Goal: Task Accomplishment & Management: Complete application form

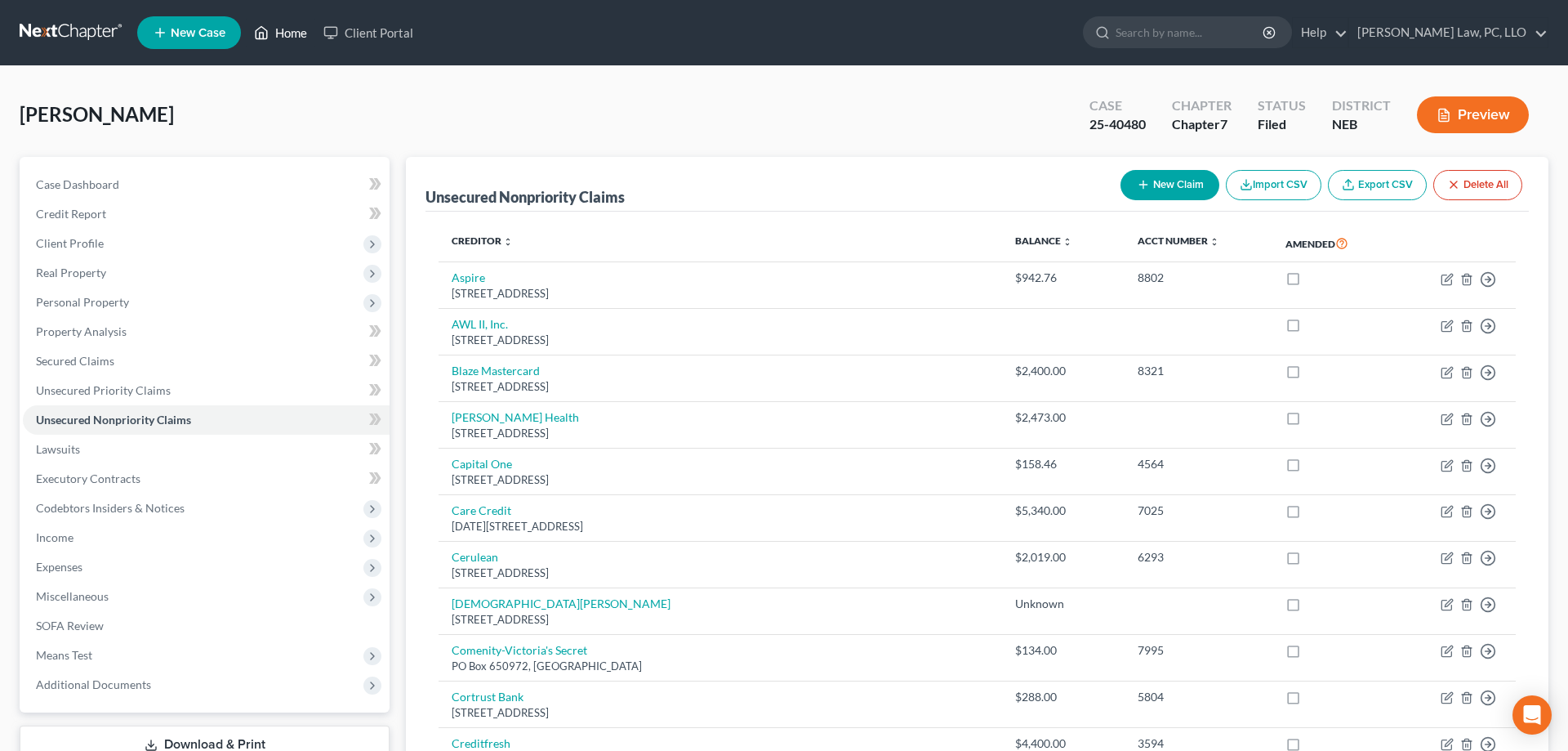
click at [259, 25] on icon at bounding box center [261, 32] width 15 height 20
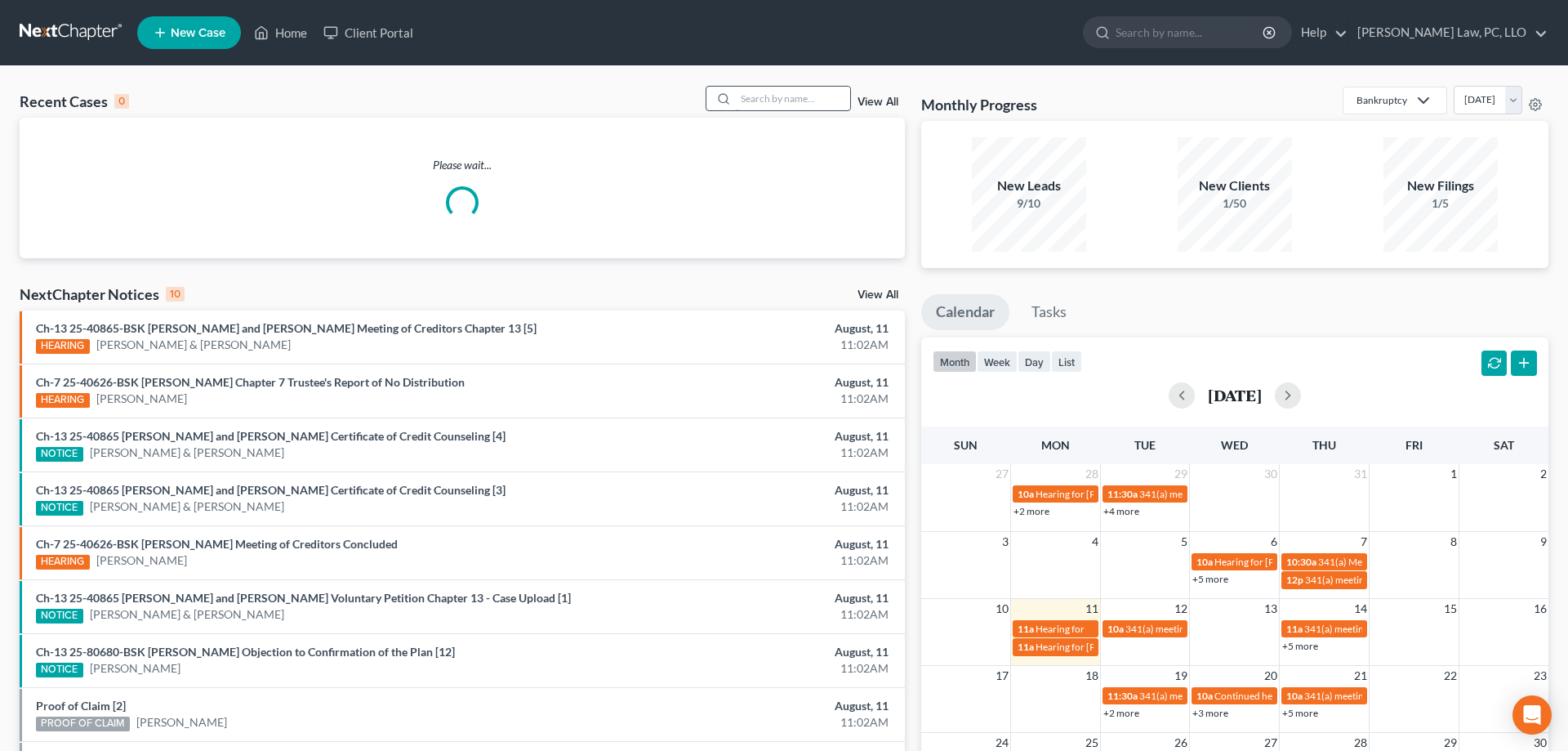
click at [760, 97] on input "search" at bounding box center [793, 98] width 115 height 24
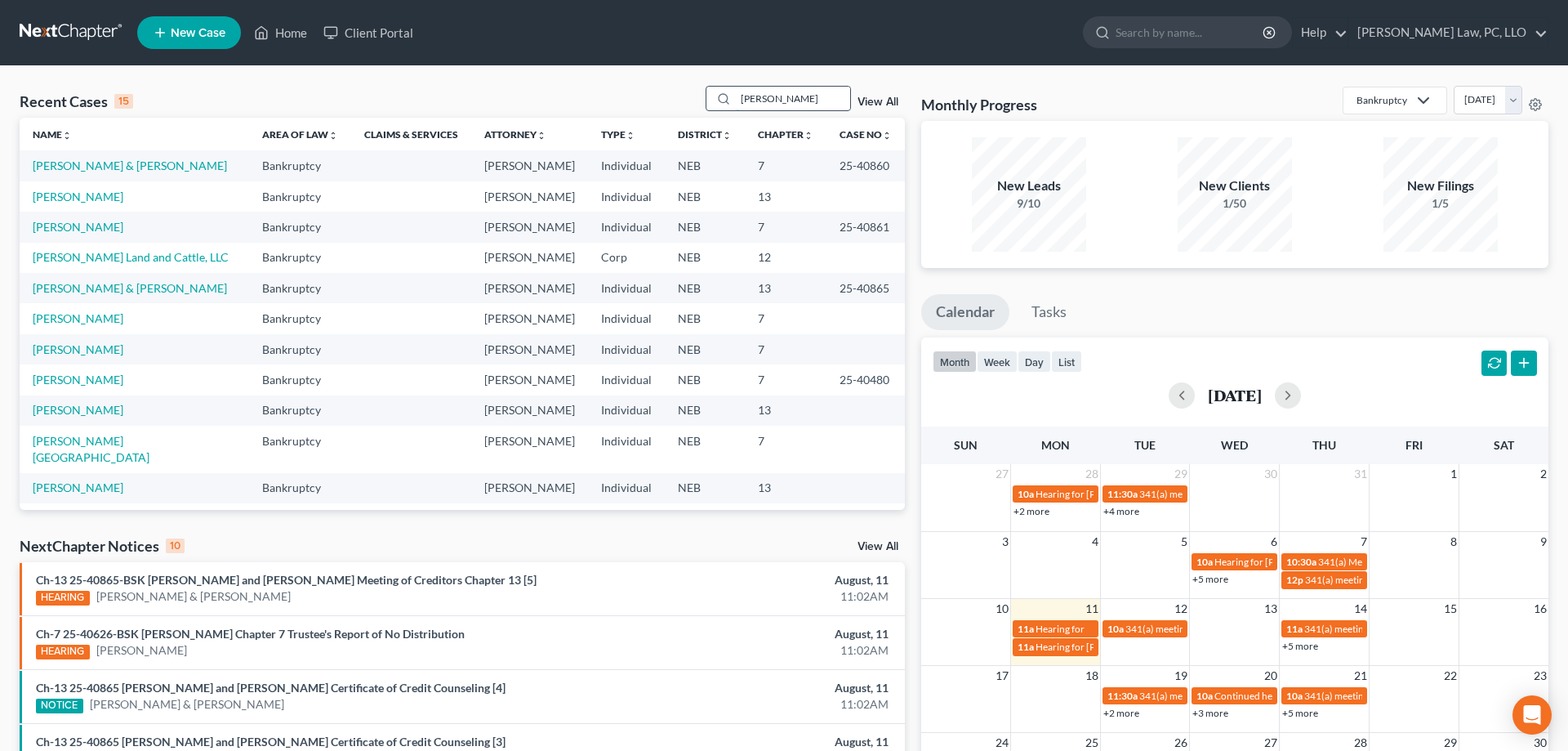
type input "[PERSON_NAME]"
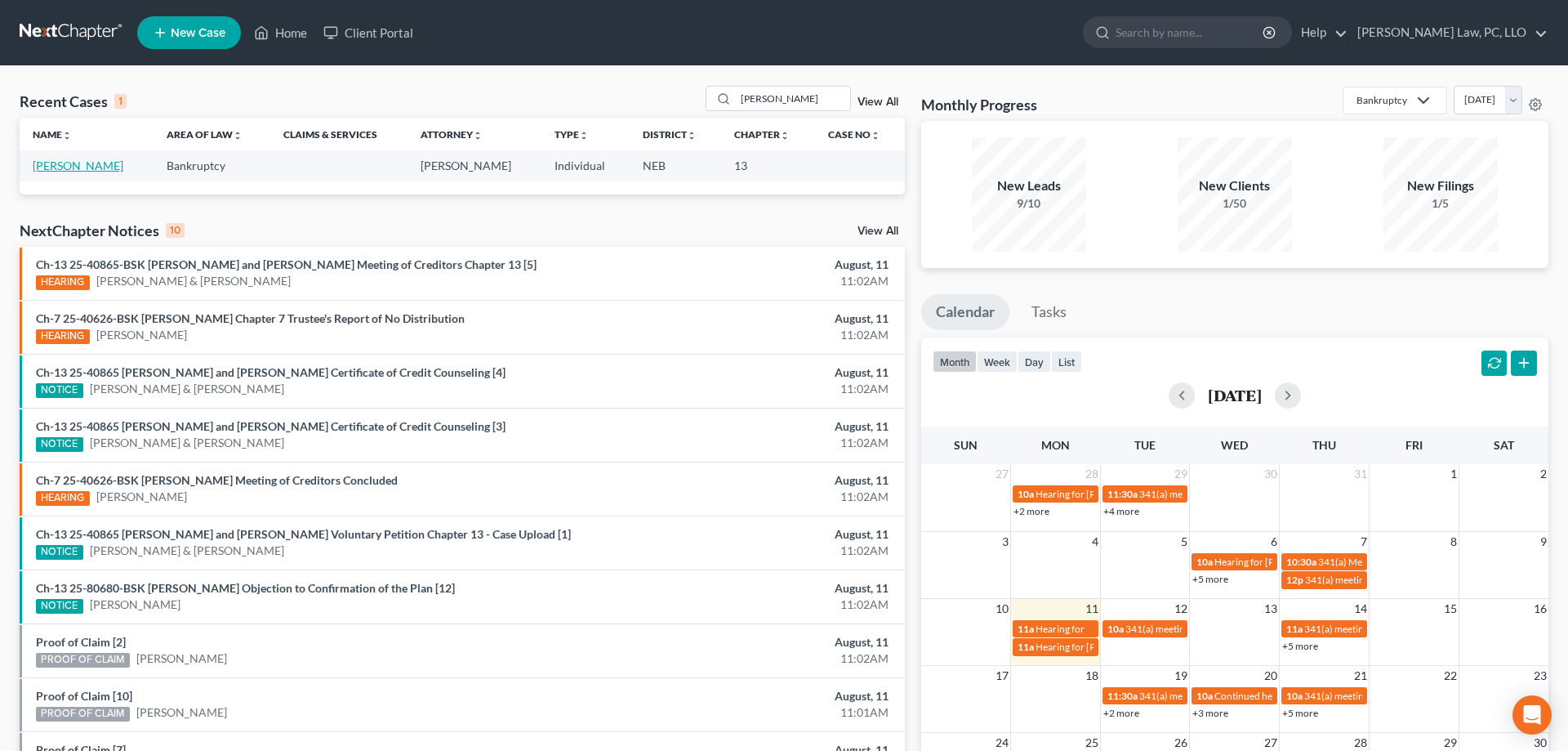
click at [65, 167] on link "[PERSON_NAME]" at bounding box center [77, 166] width 90 height 14
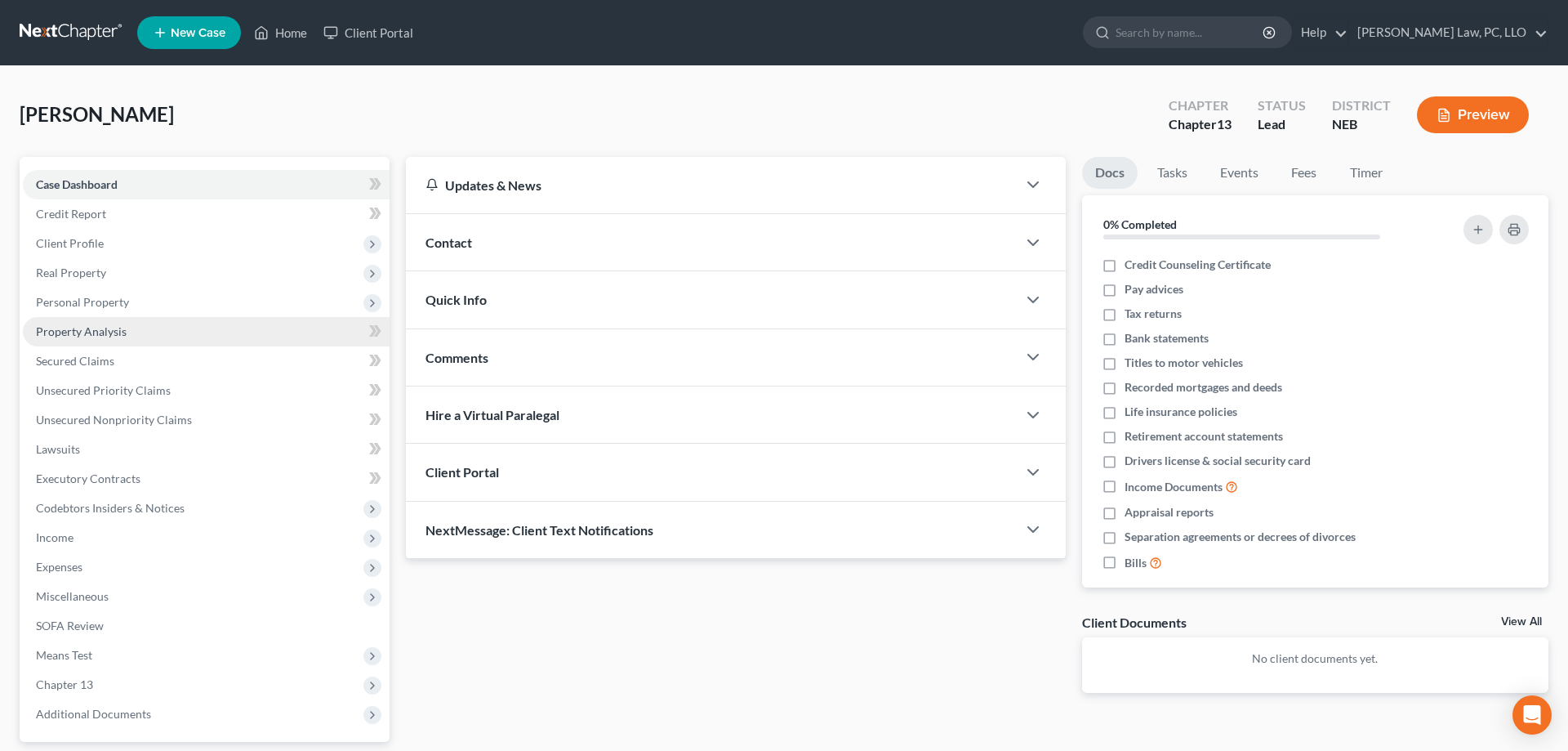
click at [139, 329] on link "Property Analysis" at bounding box center [206, 331] width 367 height 29
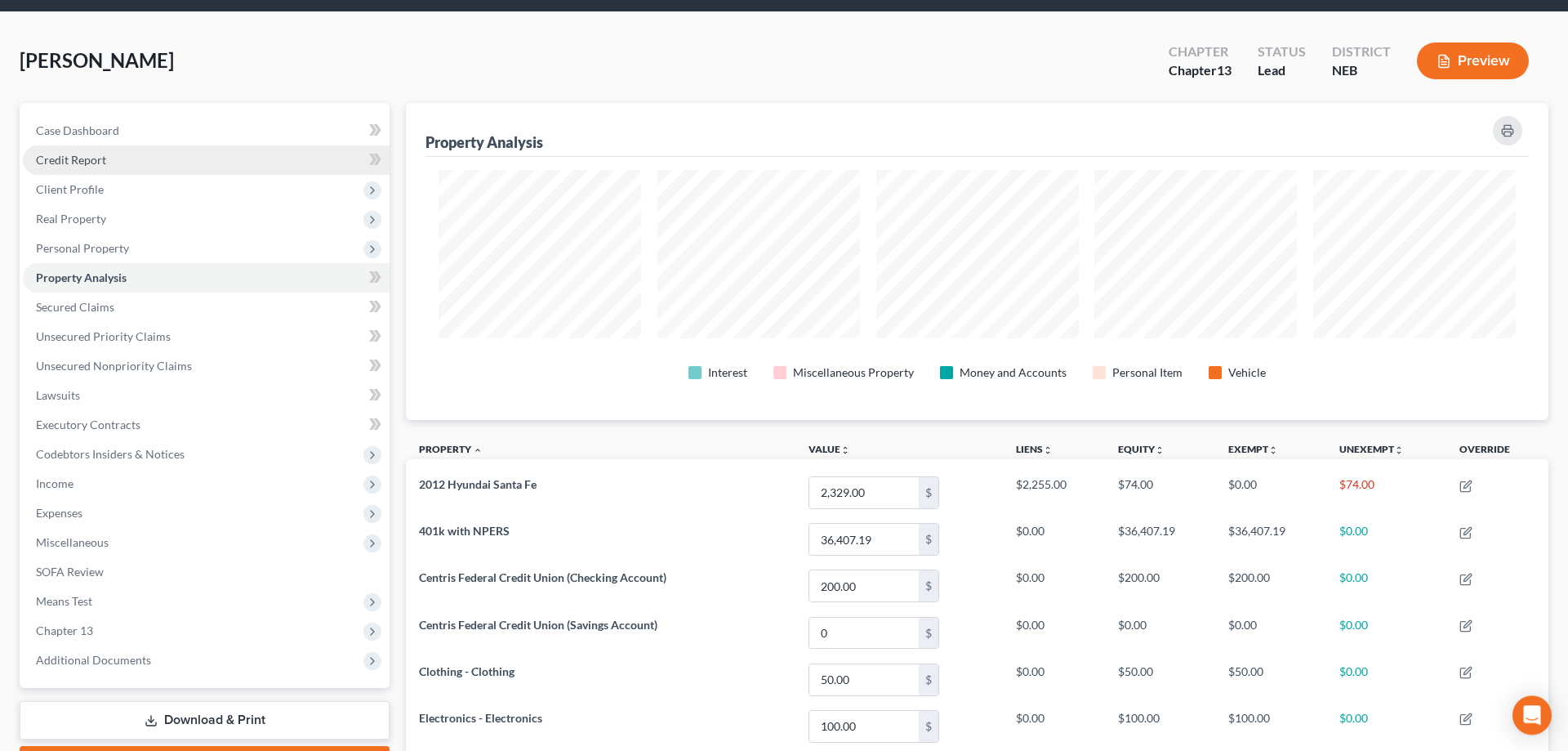
scroll to position [83, 0]
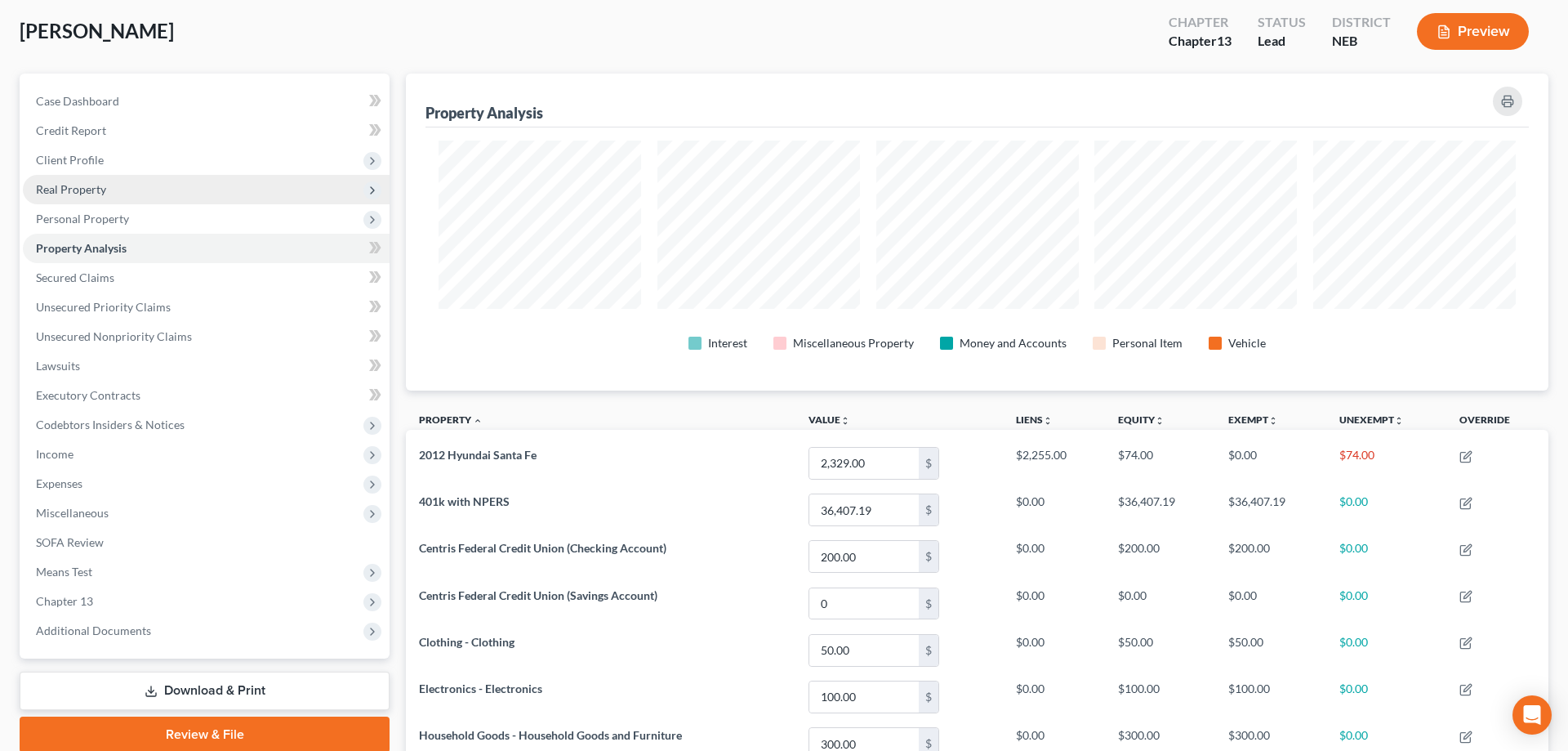
click at [113, 197] on span "Real Property" at bounding box center [206, 189] width 367 height 29
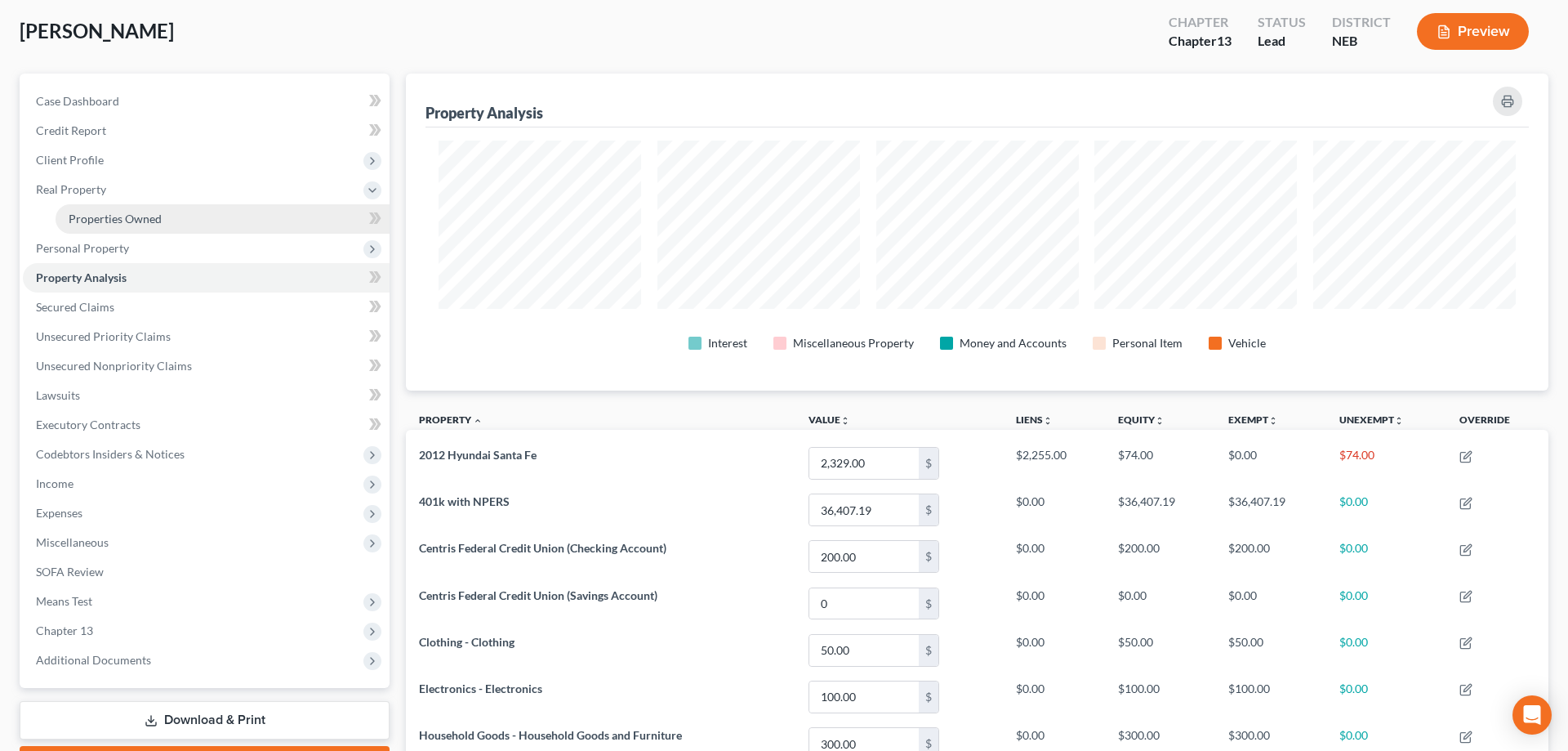
click at [125, 214] on span "Properties Owned" at bounding box center [115, 219] width 93 height 14
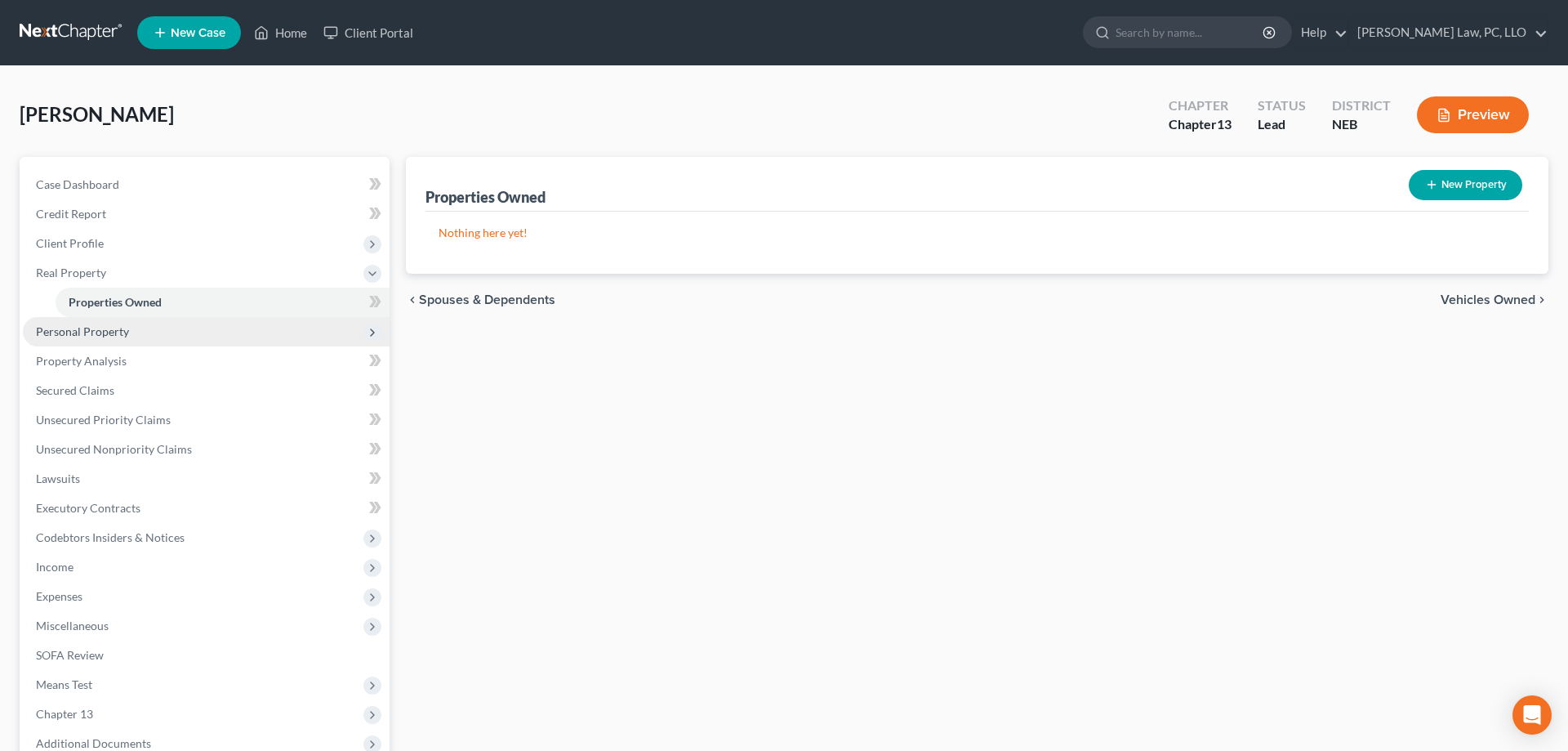
click at [116, 326] on span "Personal Property" at bounding box center [82, 331] width 93 height 14
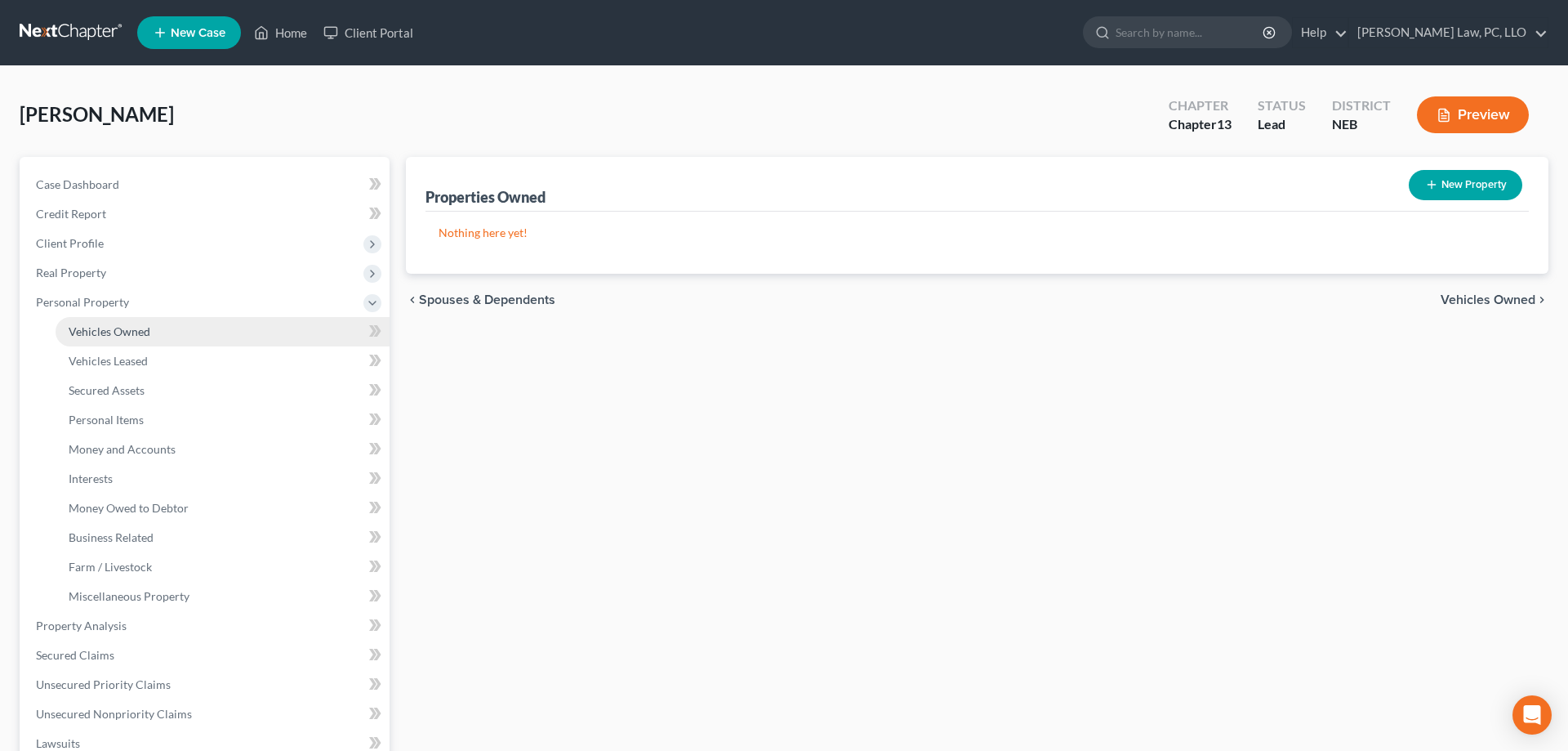
click at [134, 335] on span "Vehicles Owned" at bounding box center [109, 331] width 81 height 14
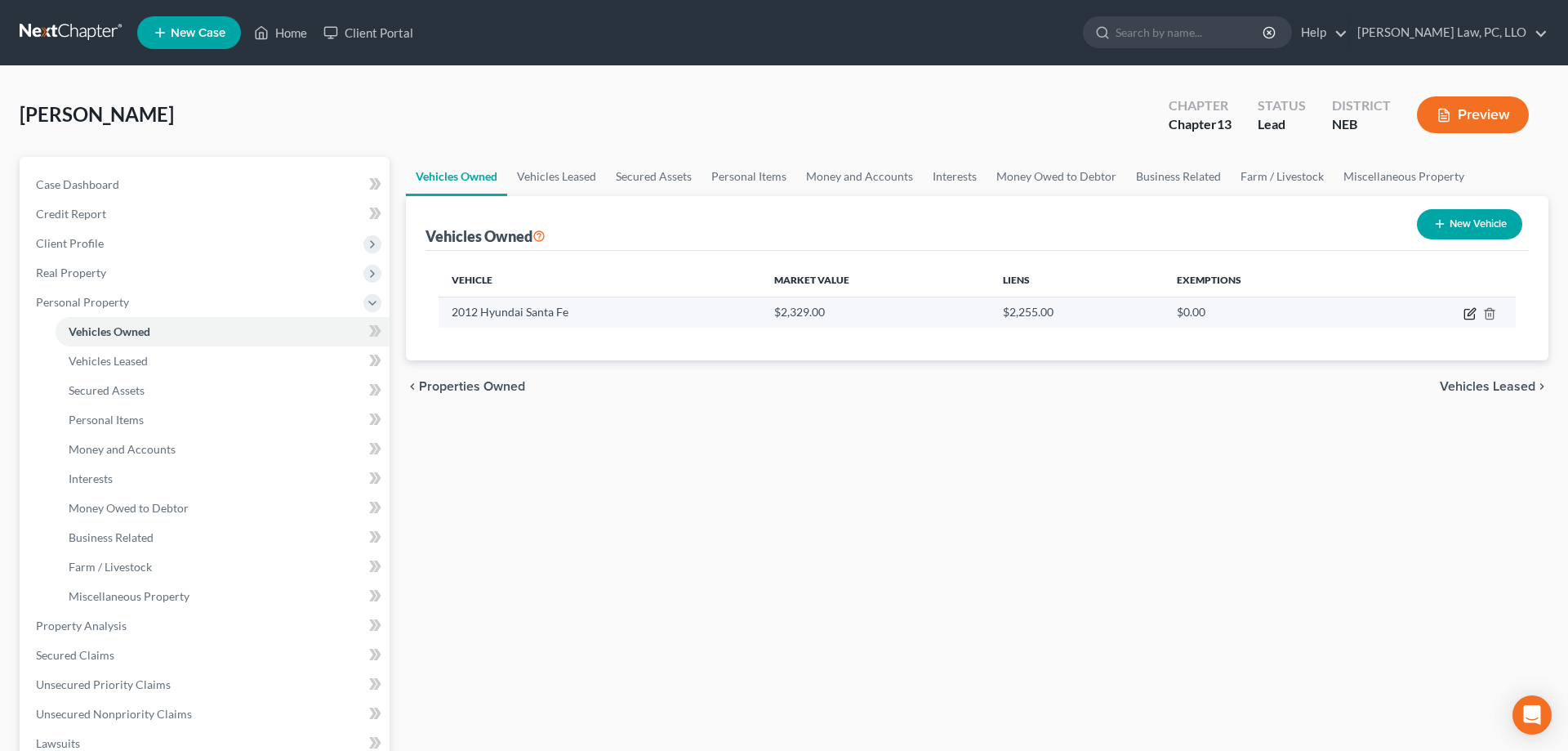
click at [1467, 311] on icon "button" at bounding box center [1469, 313] width 13 height 13
select select "0"
select select "14"
select select "2"
select select "0"
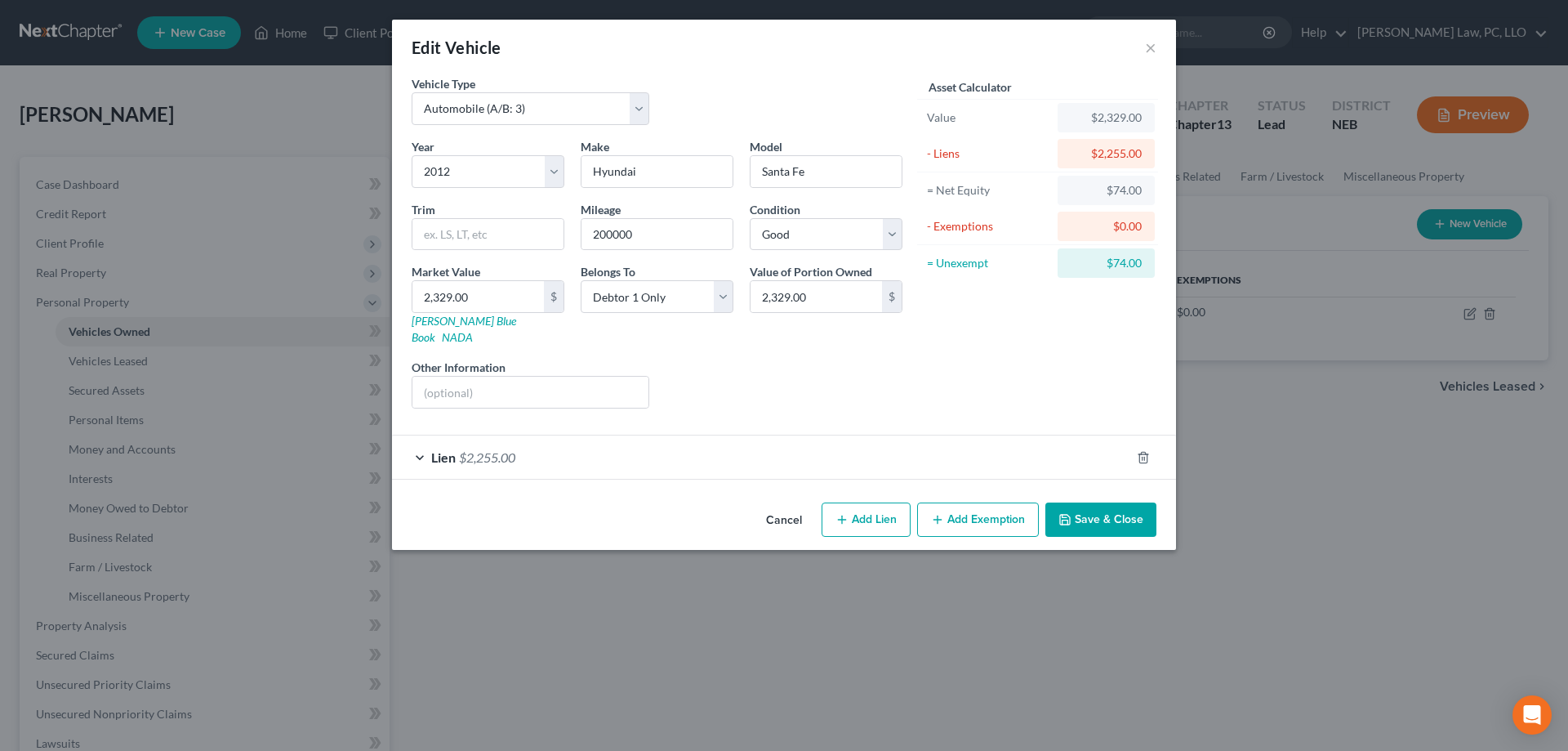
click at [785, 445] on div "Lien $2,255.00" at bounding box center [760, 457] width 738 height 43
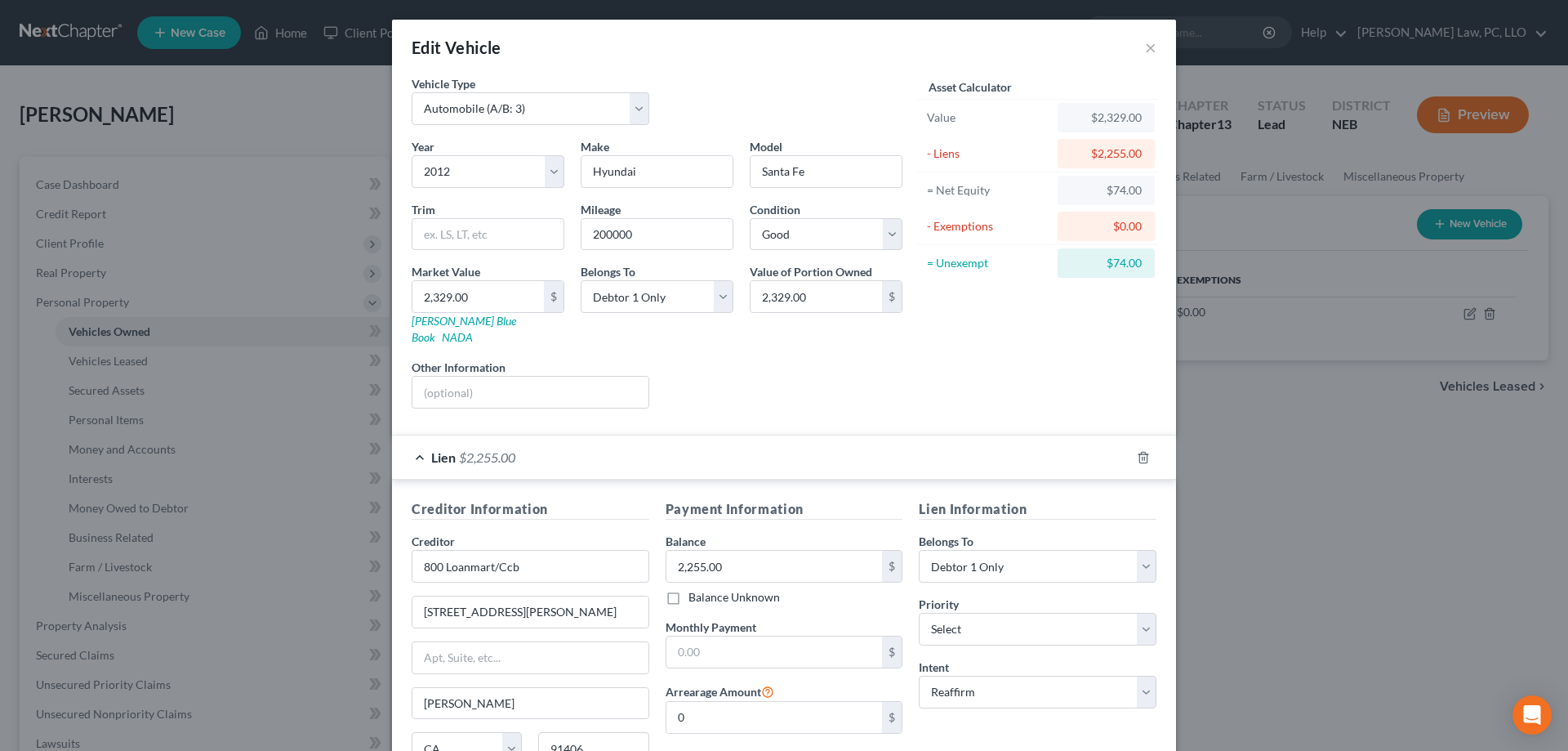
click at [787, 444] on div "Lien $2,255.00" at bounding box center [760, 457] width 738 height 43
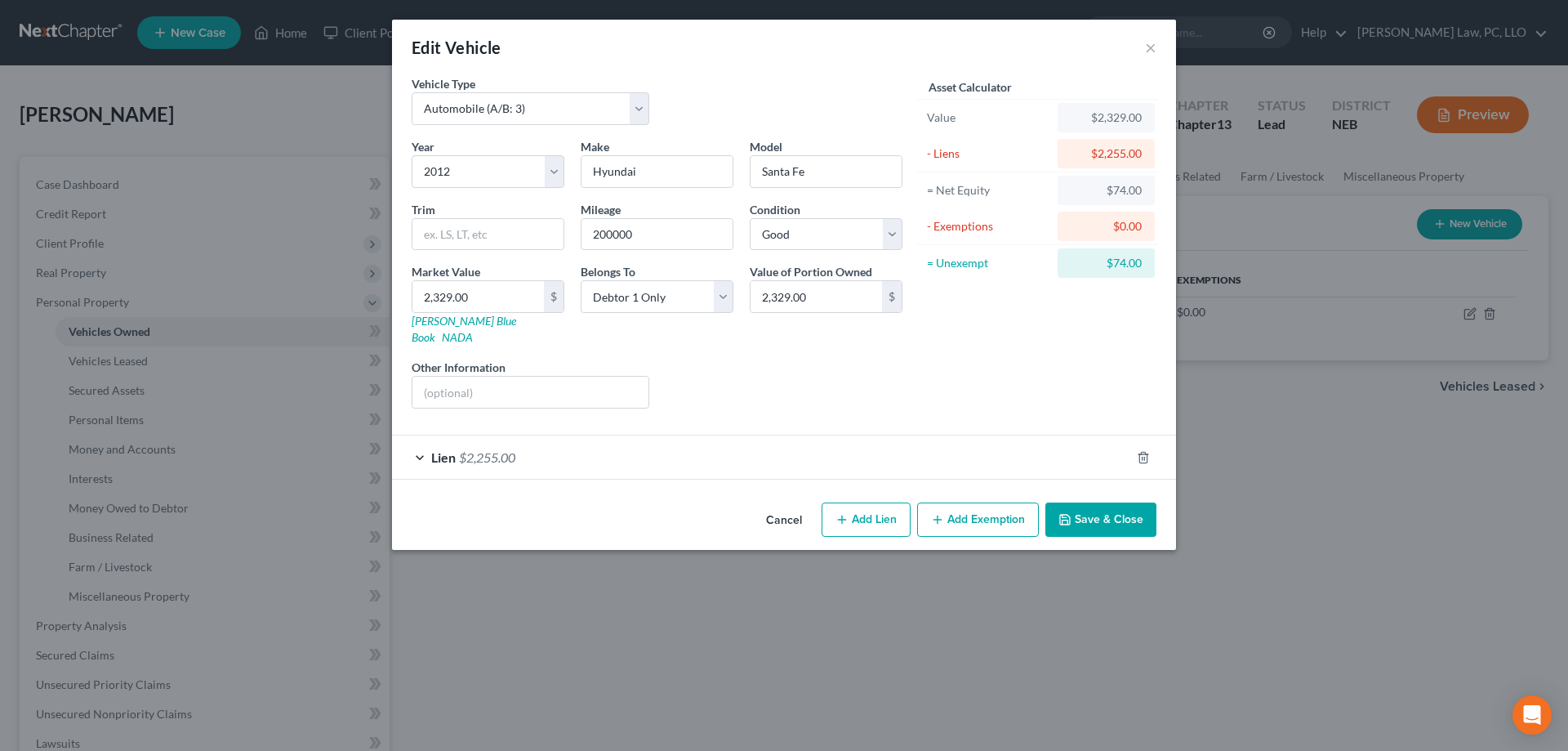
click at [957, 507] on button "Add Exemption" at bounding box center [978, 519] width 122 height 34
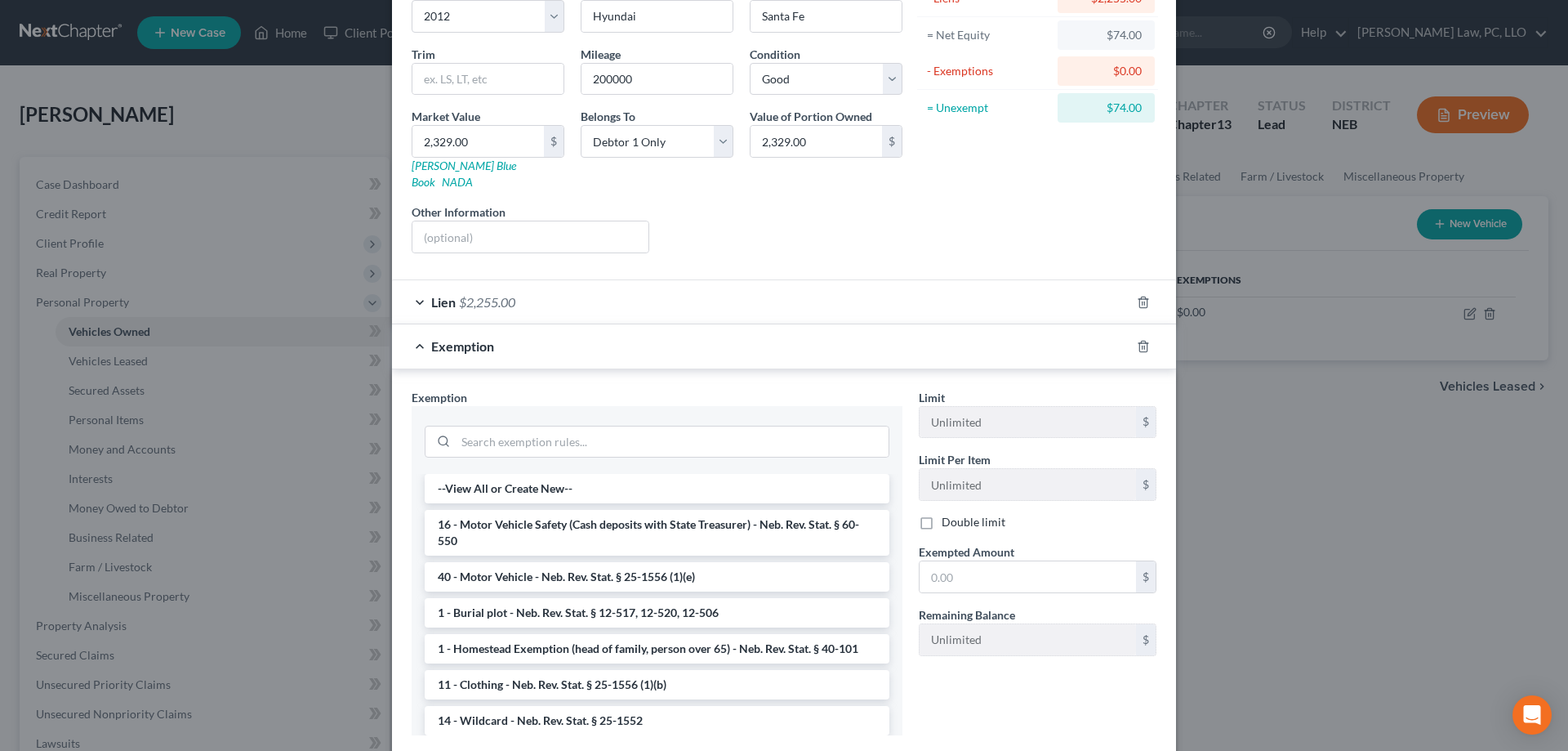
scroll to position [167, 0]
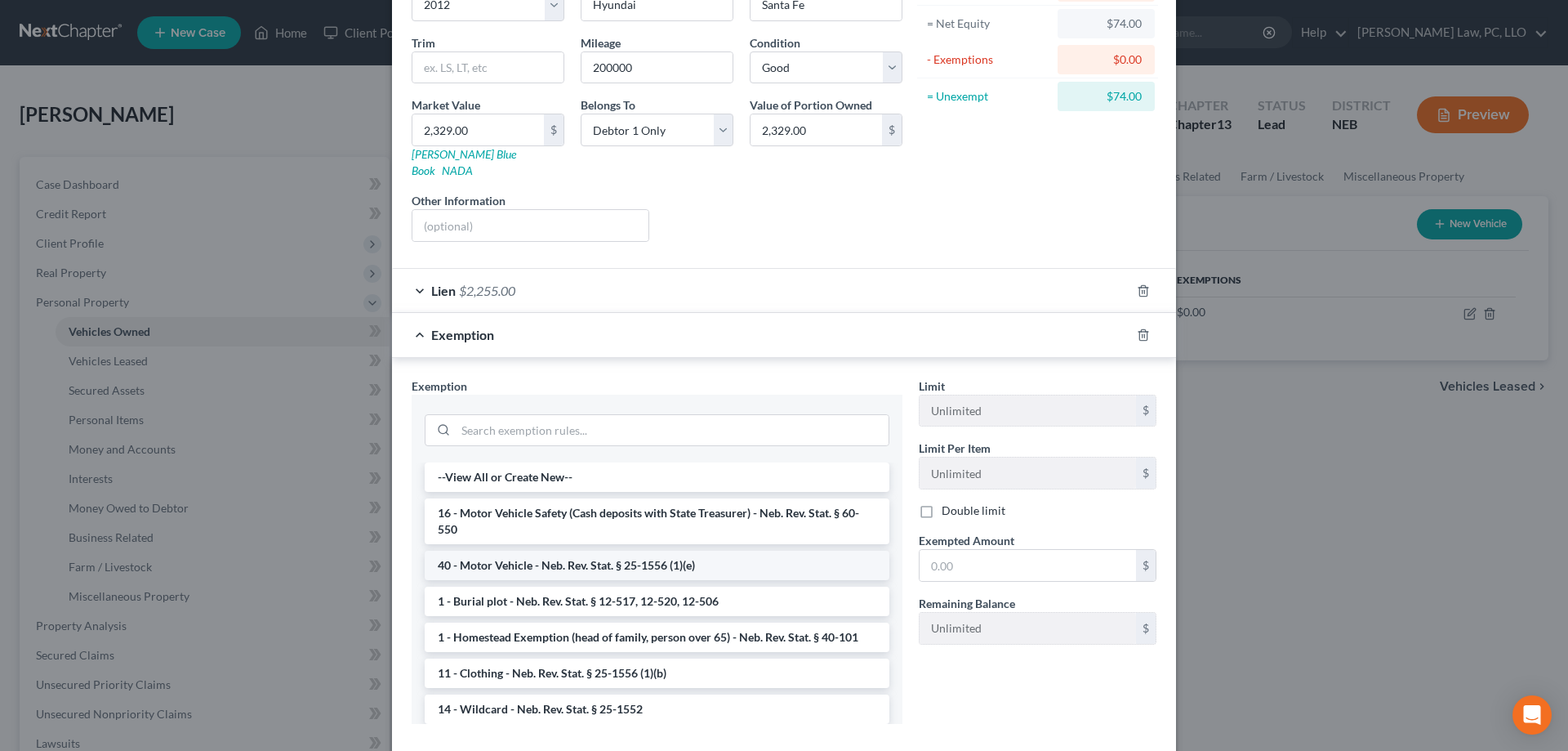
click at [629, 555] on li "40 - Motor Vehicle - Neb. Rev. Stat. § 25-1556 (1)(e)" at bounding box center [657, 566] width 465 height 29
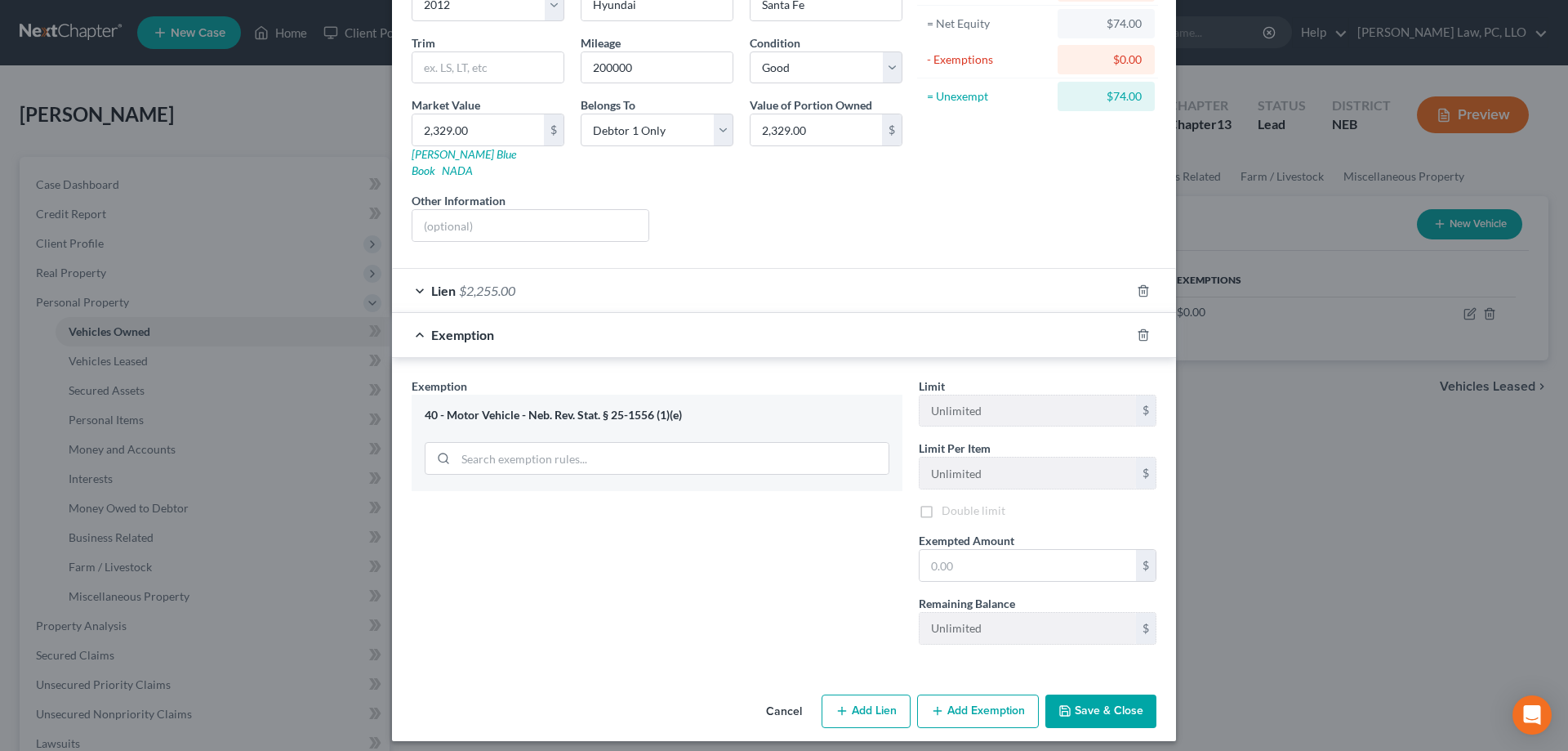
scroll to position [160, 0]
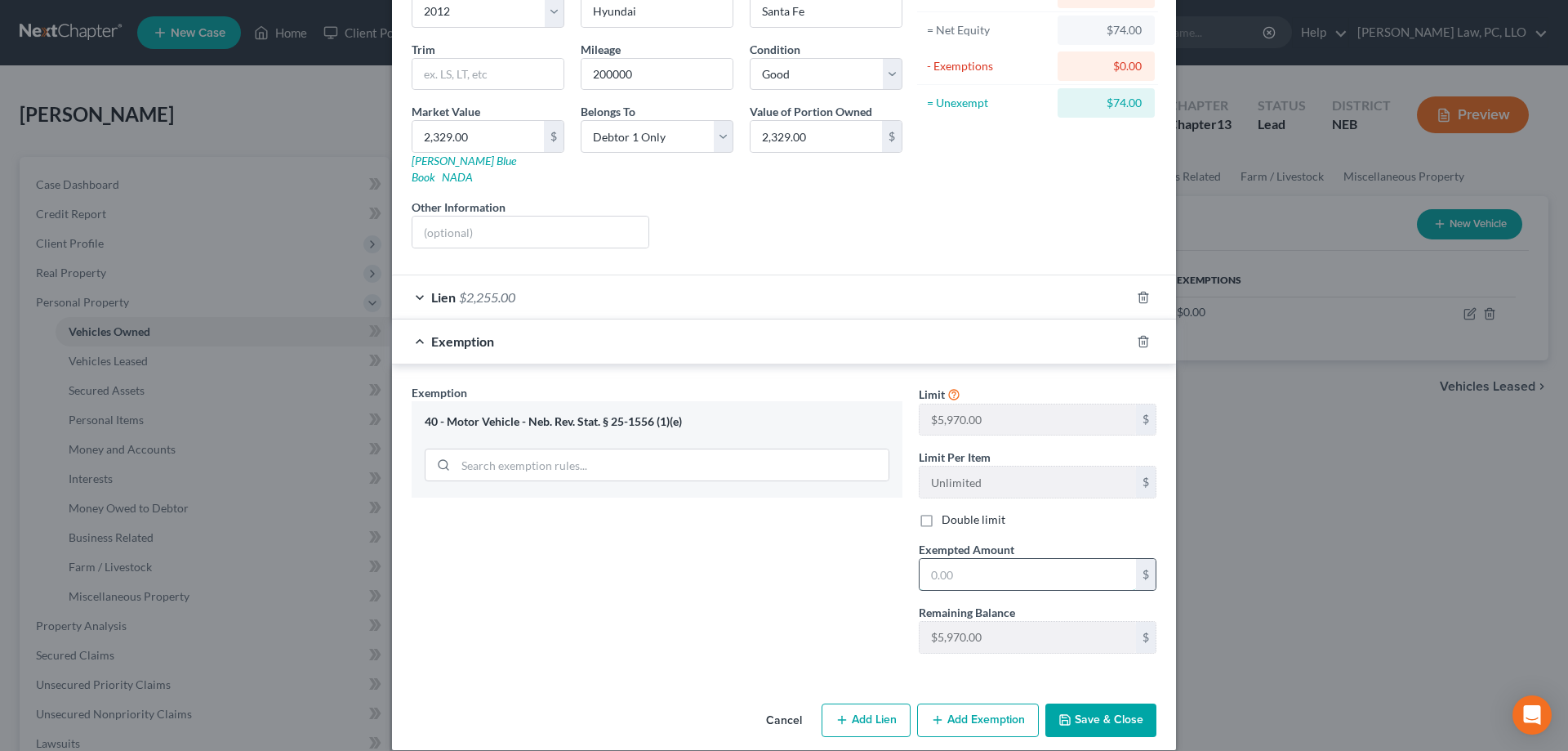
click at [1008, 559] on input "text" at bounding box center [1027, 575] width 217 height 31
type input "74.00"
click at [1086, 703] on button "Save & Close" at bounding box center [1101, 720] width 111 height 34
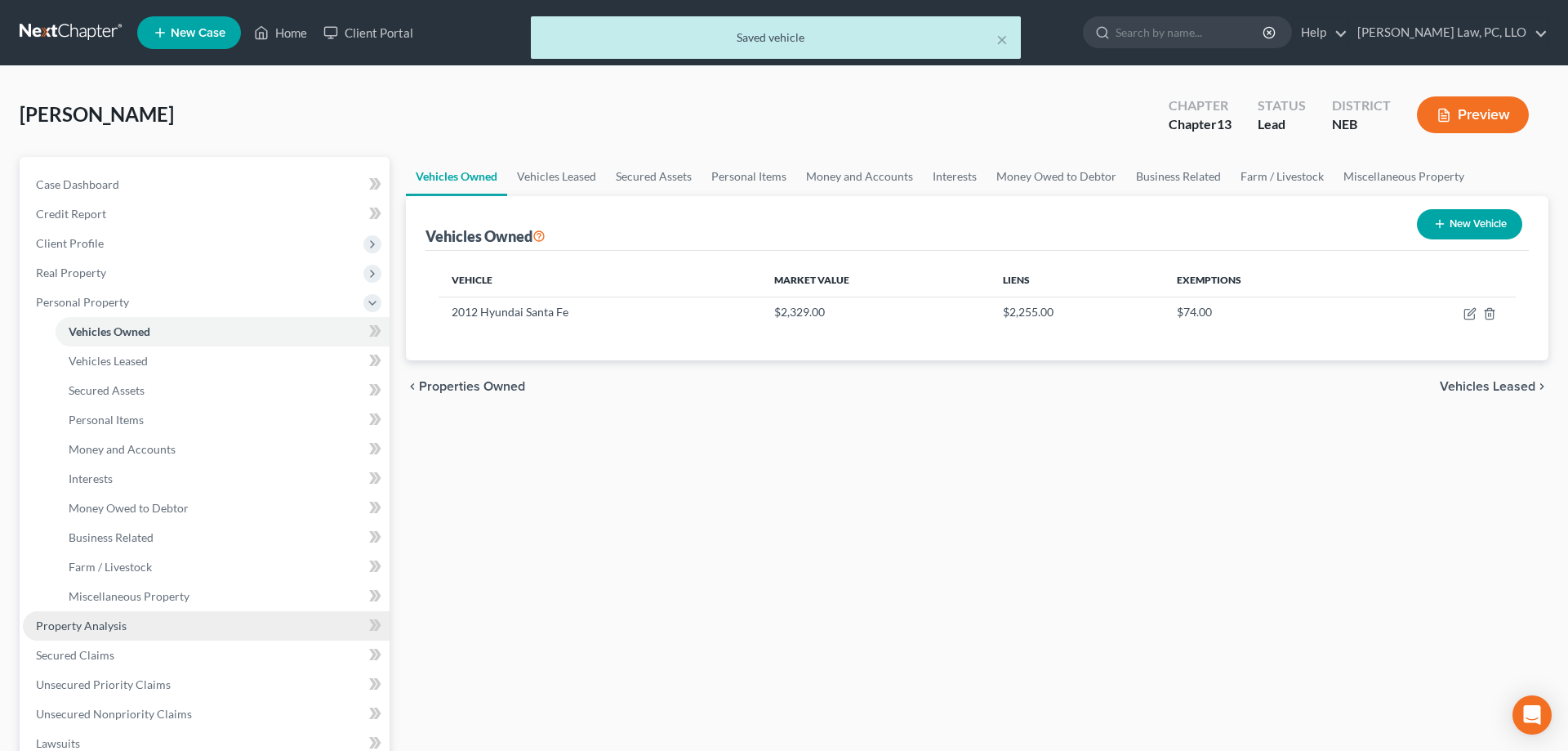
click at [127, 621] on link "Property Analysis" at bounding box center [206, 626] width 367 height 29
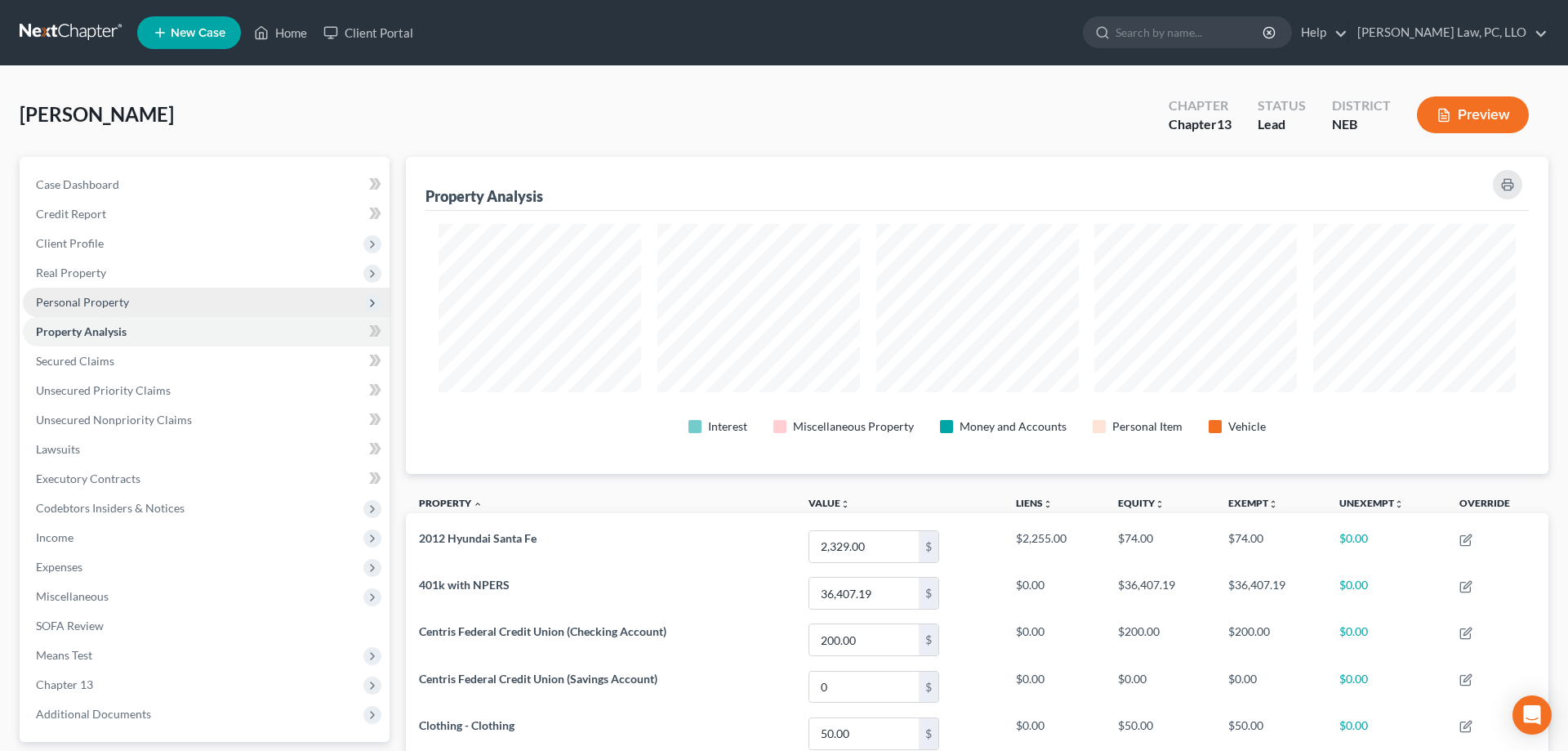
click at [119, 306] on span "Personal Property" at bounding box center [82, 302] width 93 height 14
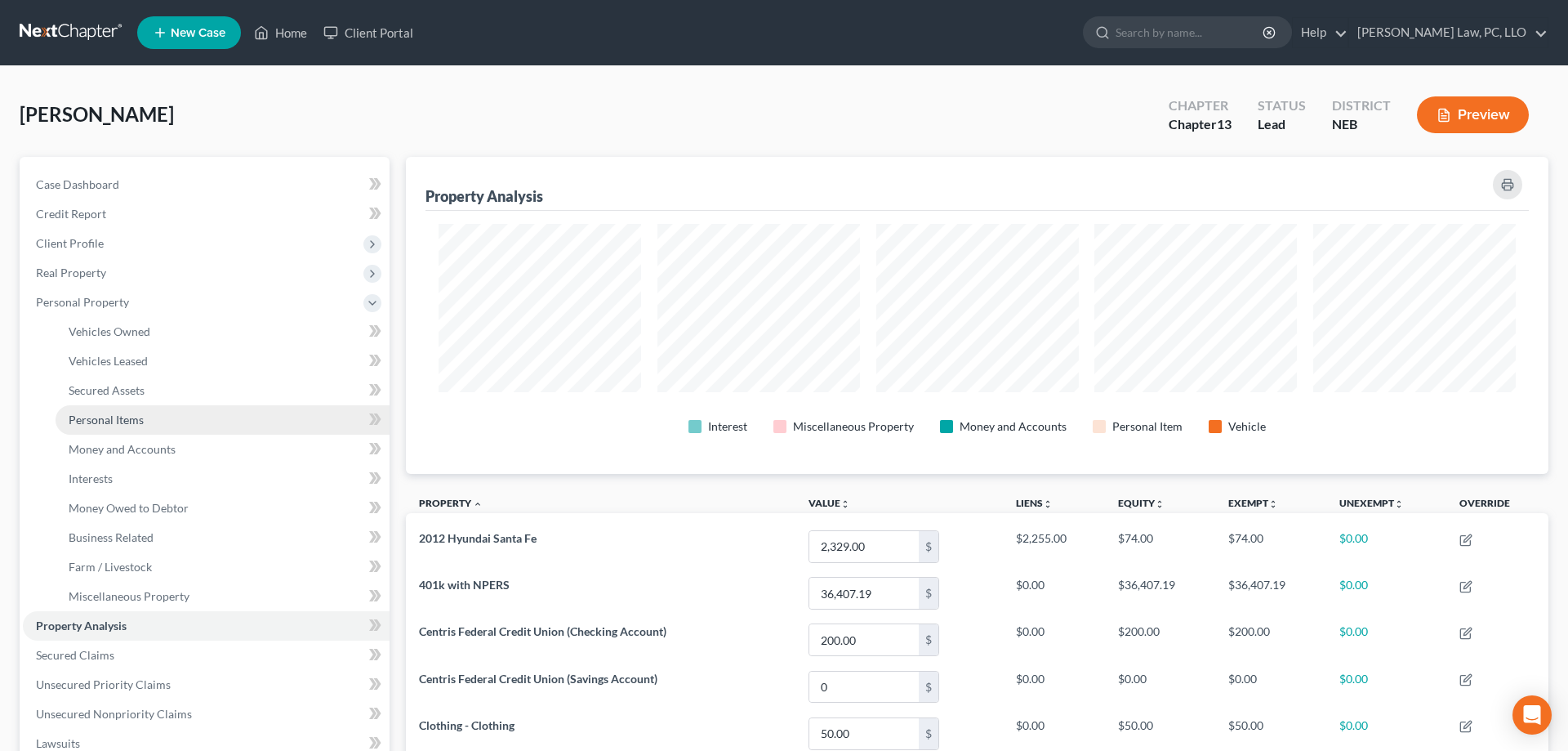
click at [155, 426] on link "Personal Items" at bounding box center [222, 420] width 334 height 29
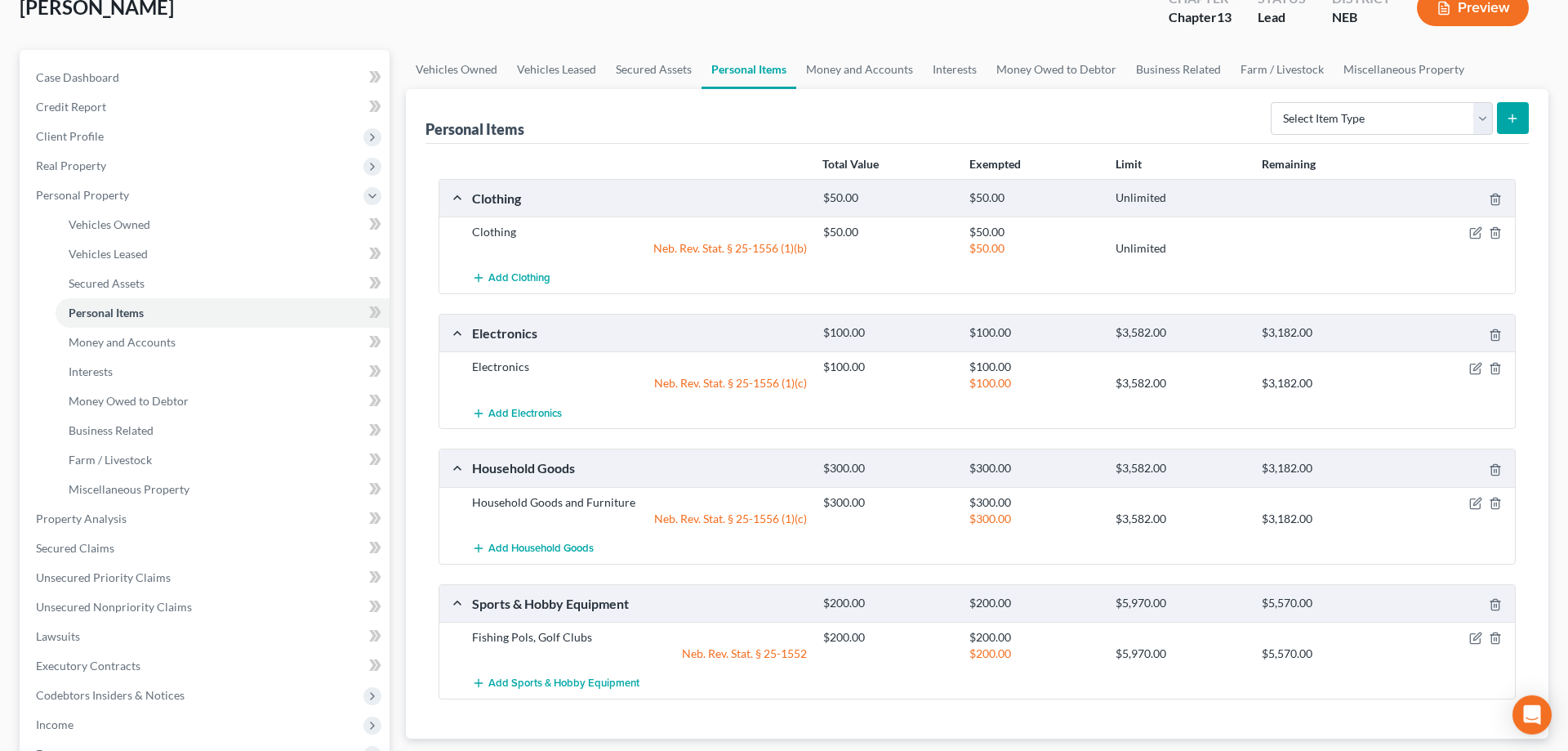
scroll to position [167, 0]
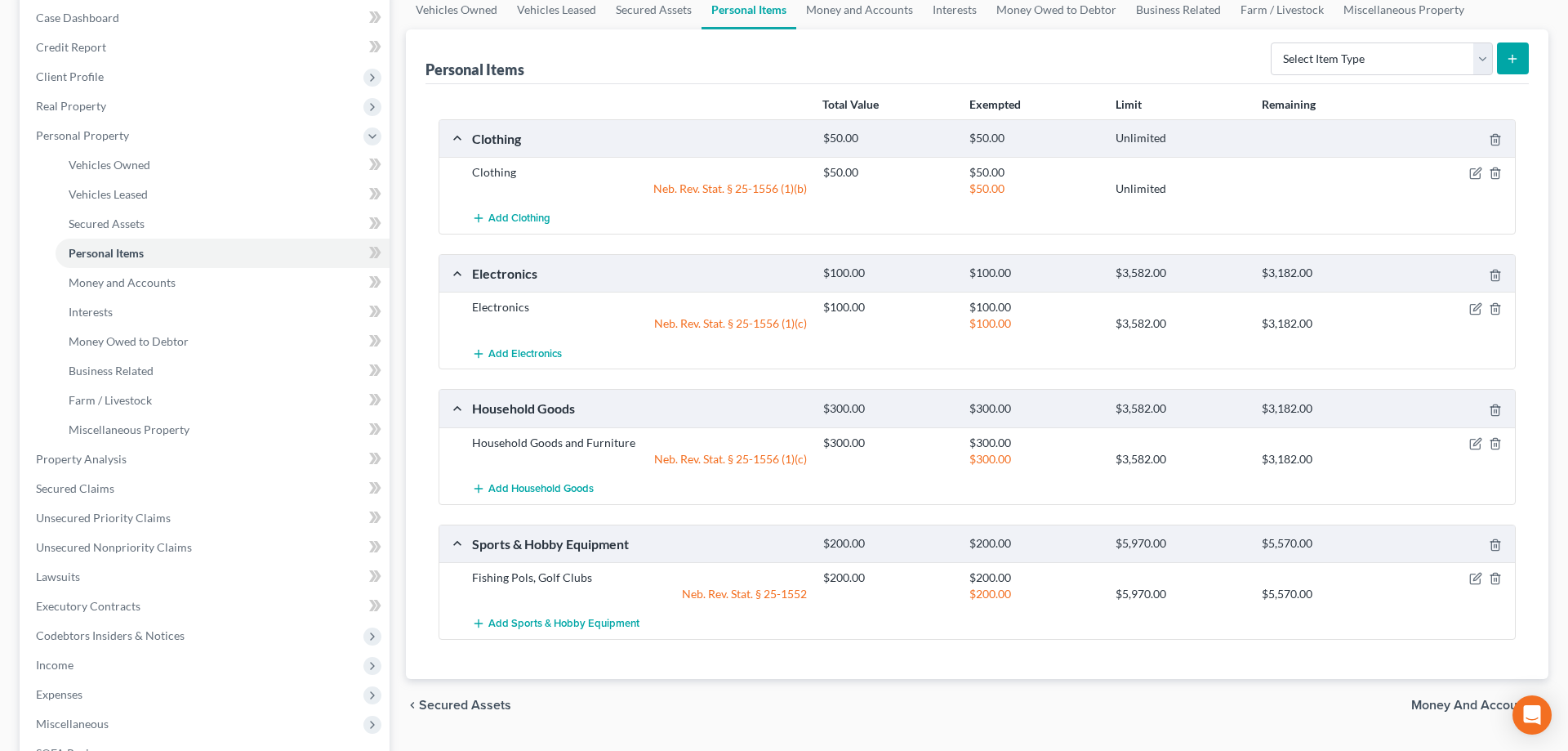
click at [1467, 440] on div at bounding box center [1457, 442] width 117 height 17
click at [1471, 440] on icon "button" at bounding box center [1475, 444] width 10 height 10
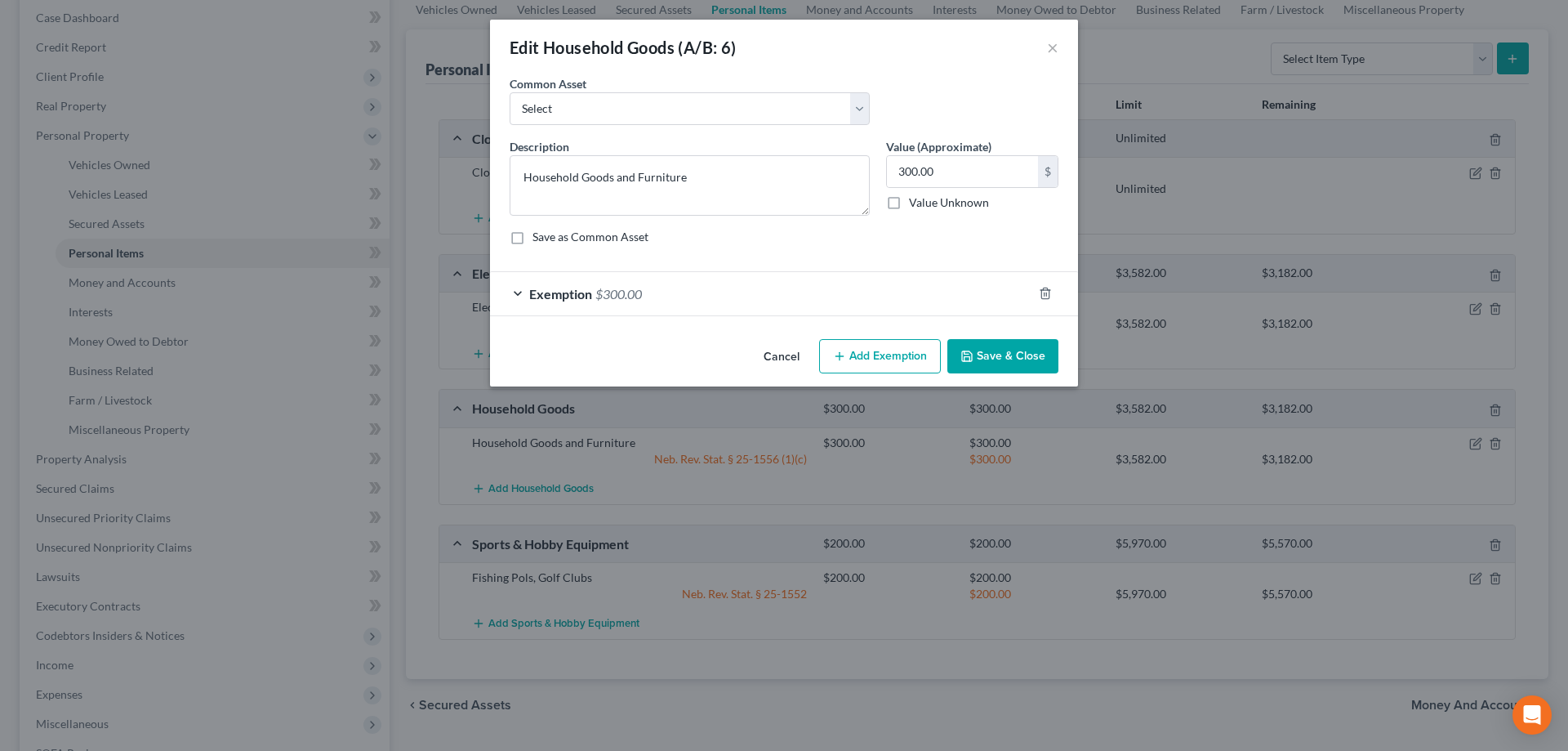
click at [685, 290] on div "Exemption $300.00" at bounding box center [760, 293] width 542 height 43
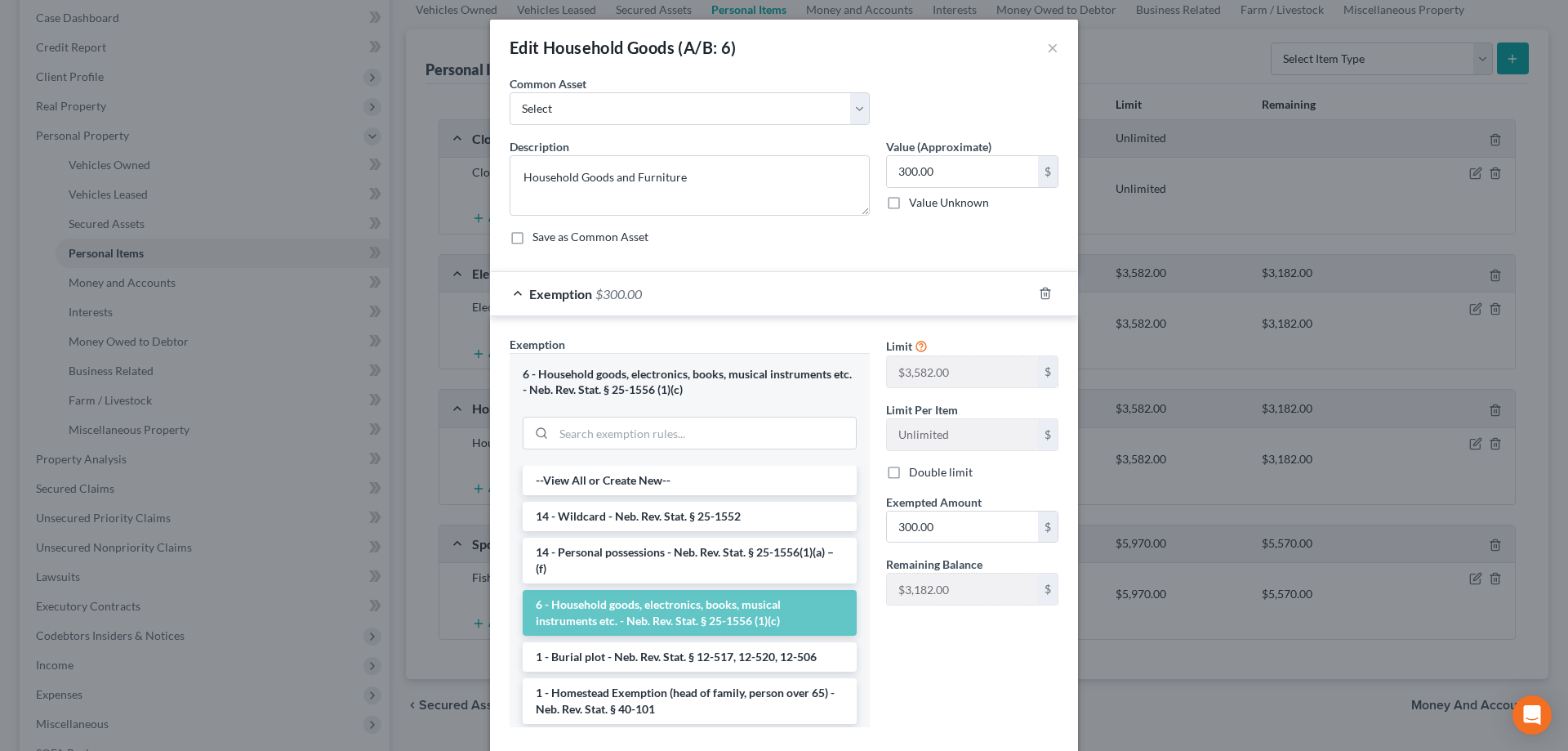
click at [685, 294] on div "Exemption $300.00" at bounding box center [760, 293] width 542 height 43
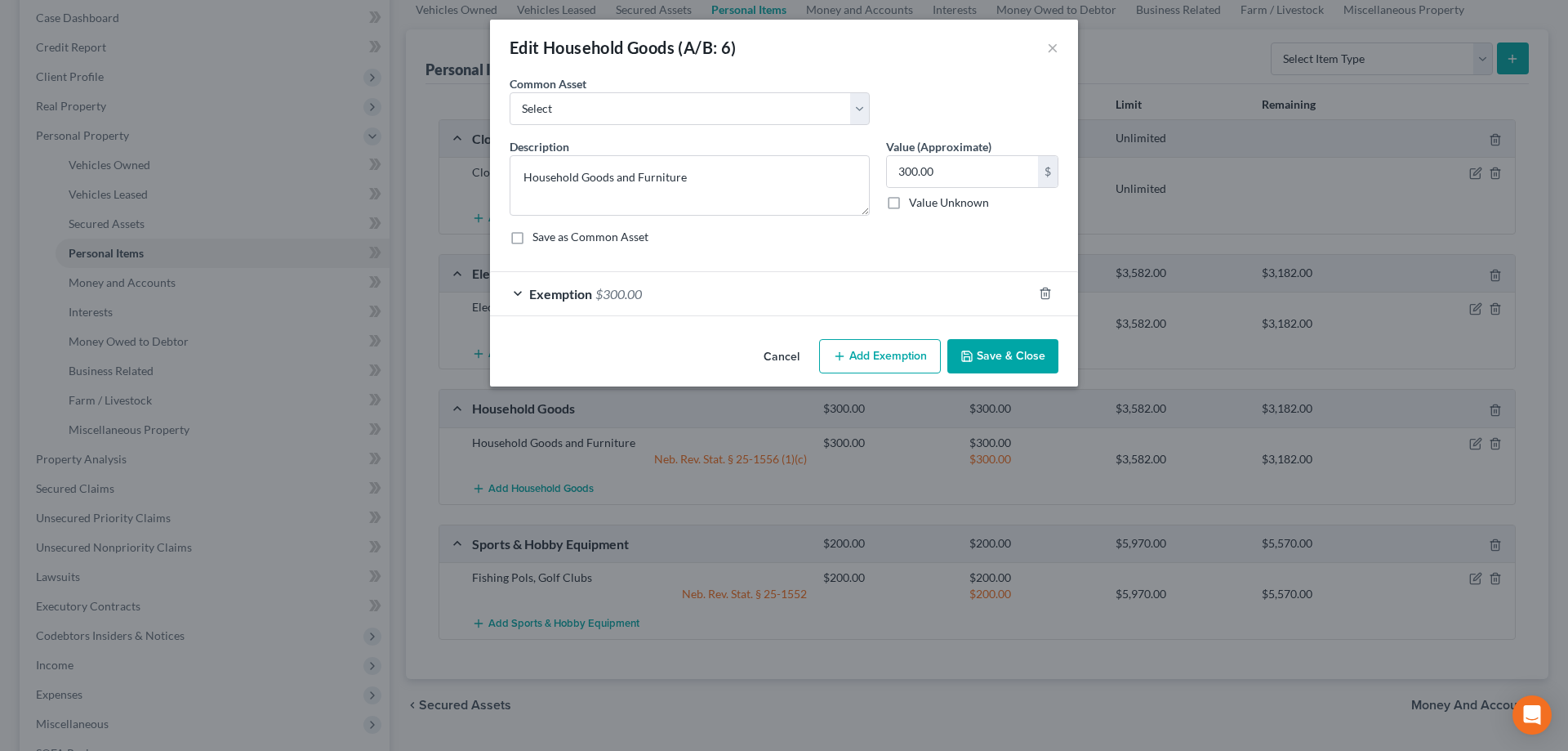
click at [783, 357] on button "Cancel" at bounding box center [781, 356] width 62 height 32
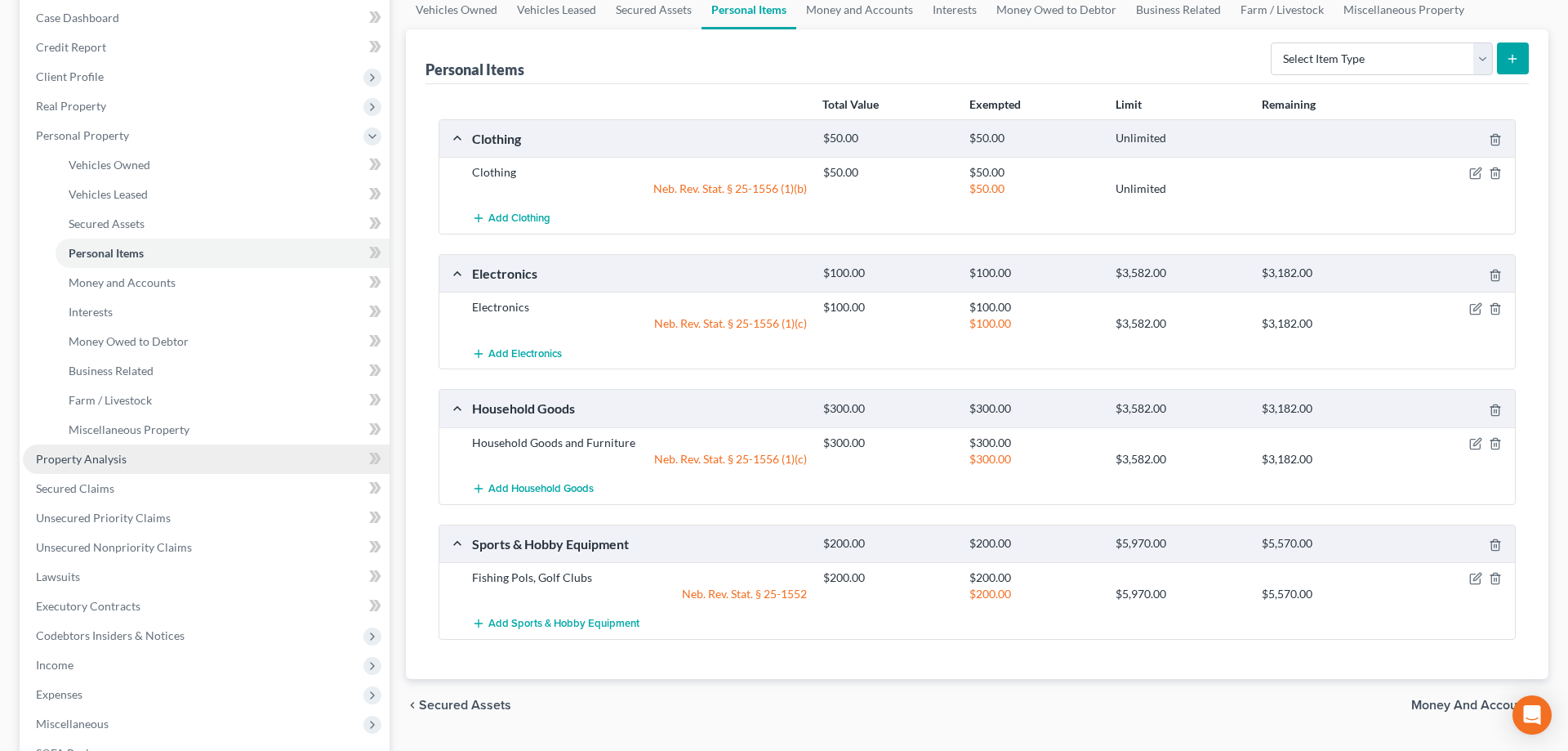
click at [69, 463] on span "Property Analysis" at bounding box center [81, 459] width 90 height 14
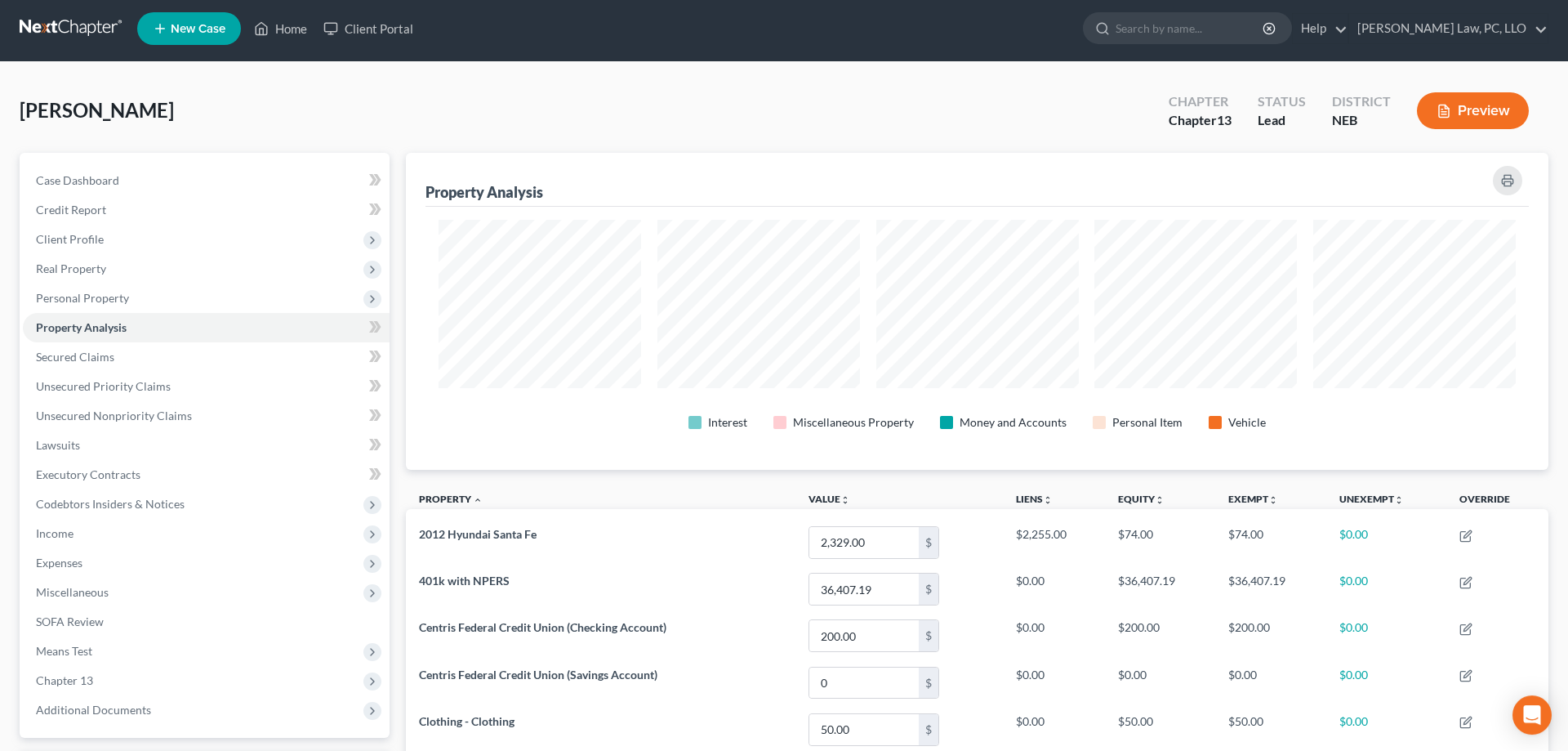
scroll to position [816611, 815437]
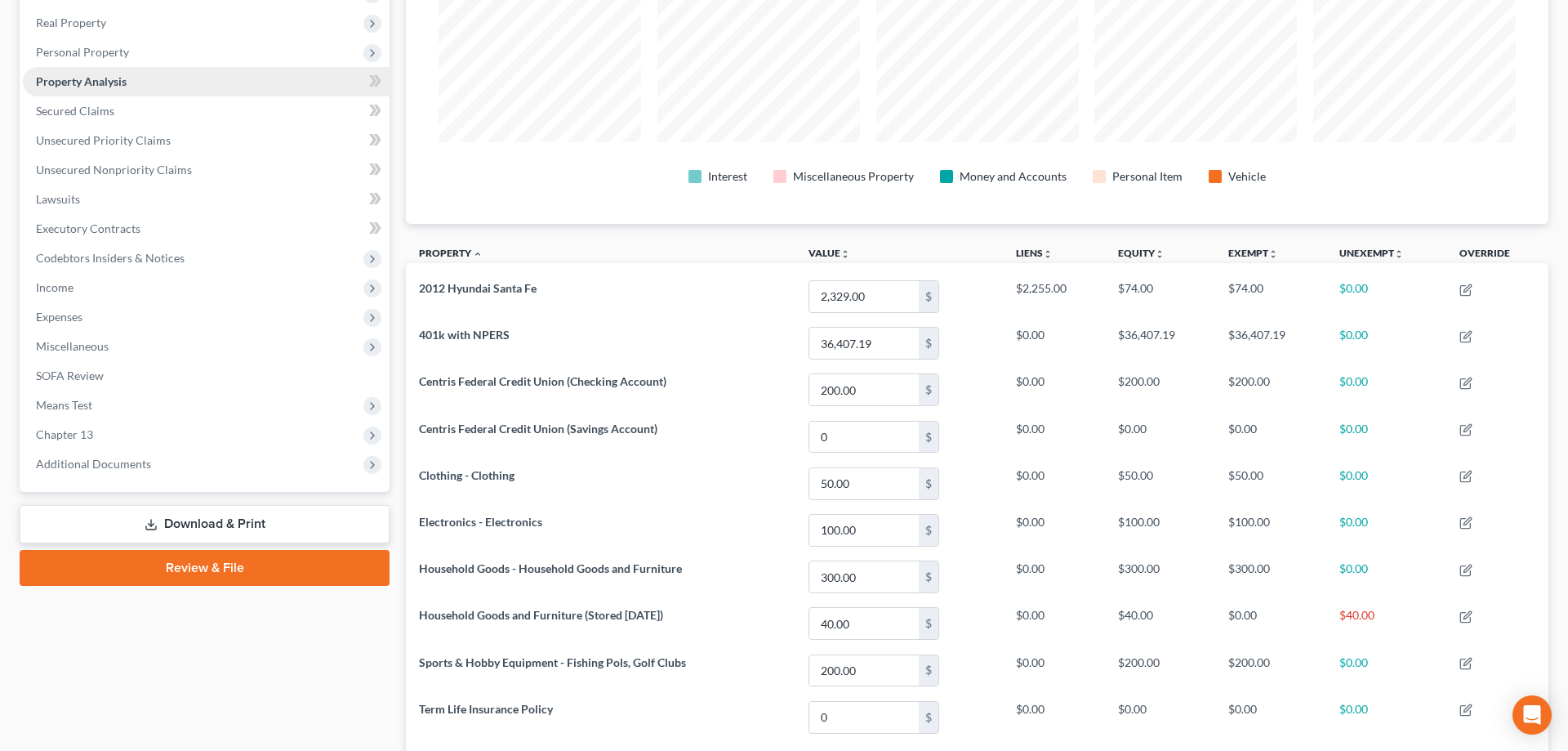
click at [124, 79] on span "Property Analysis" at bounding box center [81, 81] width 90 height 14
click at [117, 50] on span "Personal Property" at bounding box center [82, 52] width 93 height 14
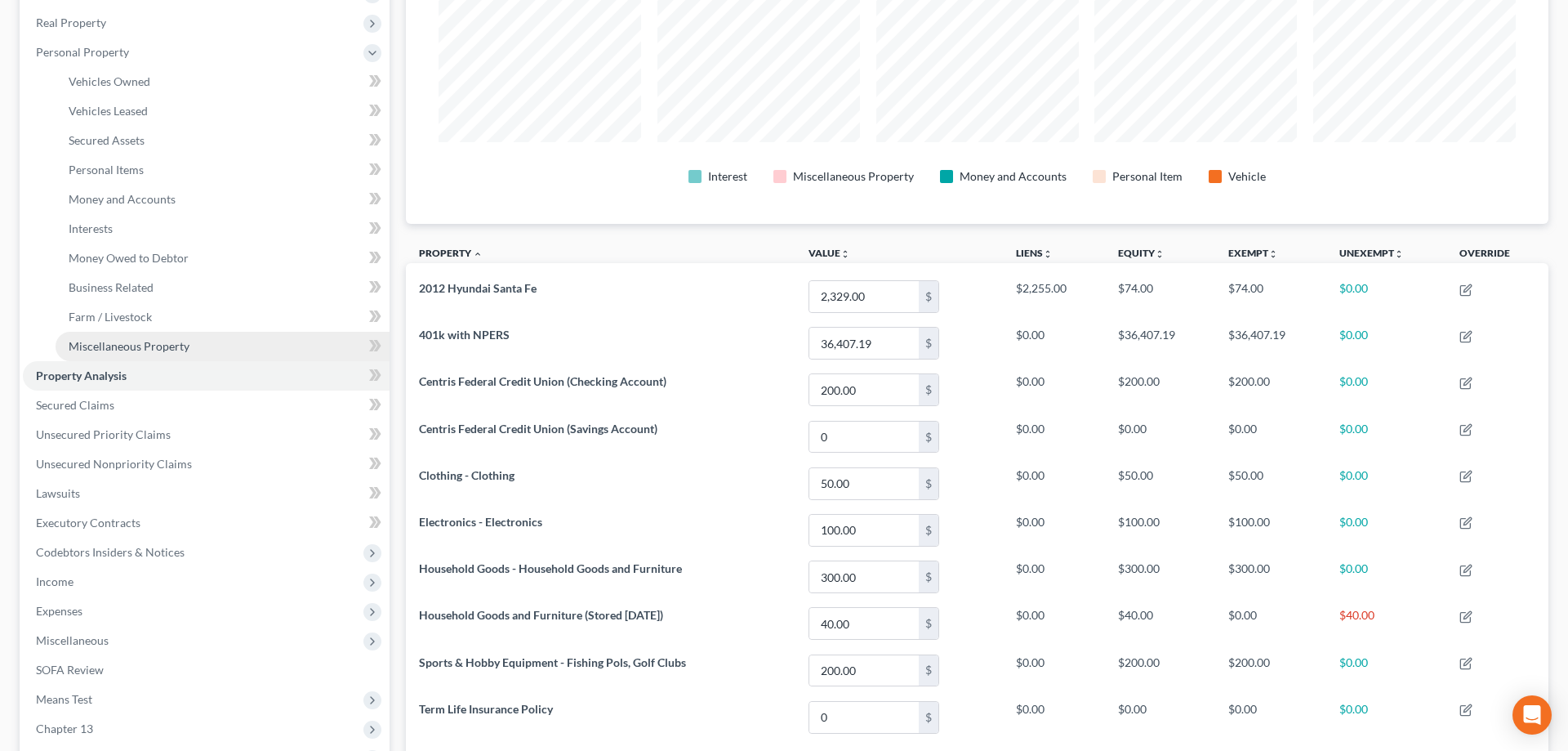
click at [160, 340] on span "Miscellaneous Property" at bounding box center [128, 346] width 121 height 14
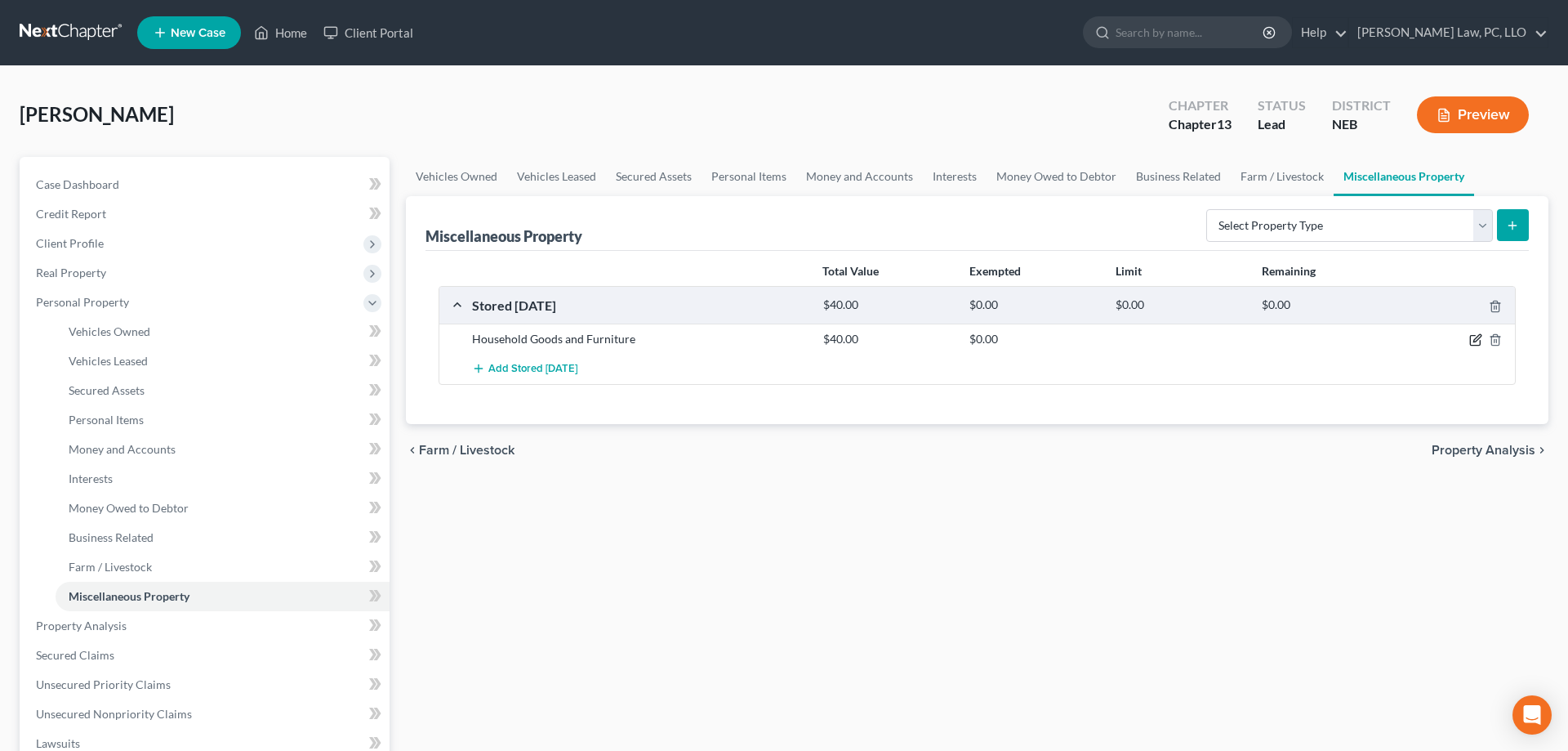
click at [1476, 341] on icon "button" at bounding box center [1476, 338] width 7 height 7
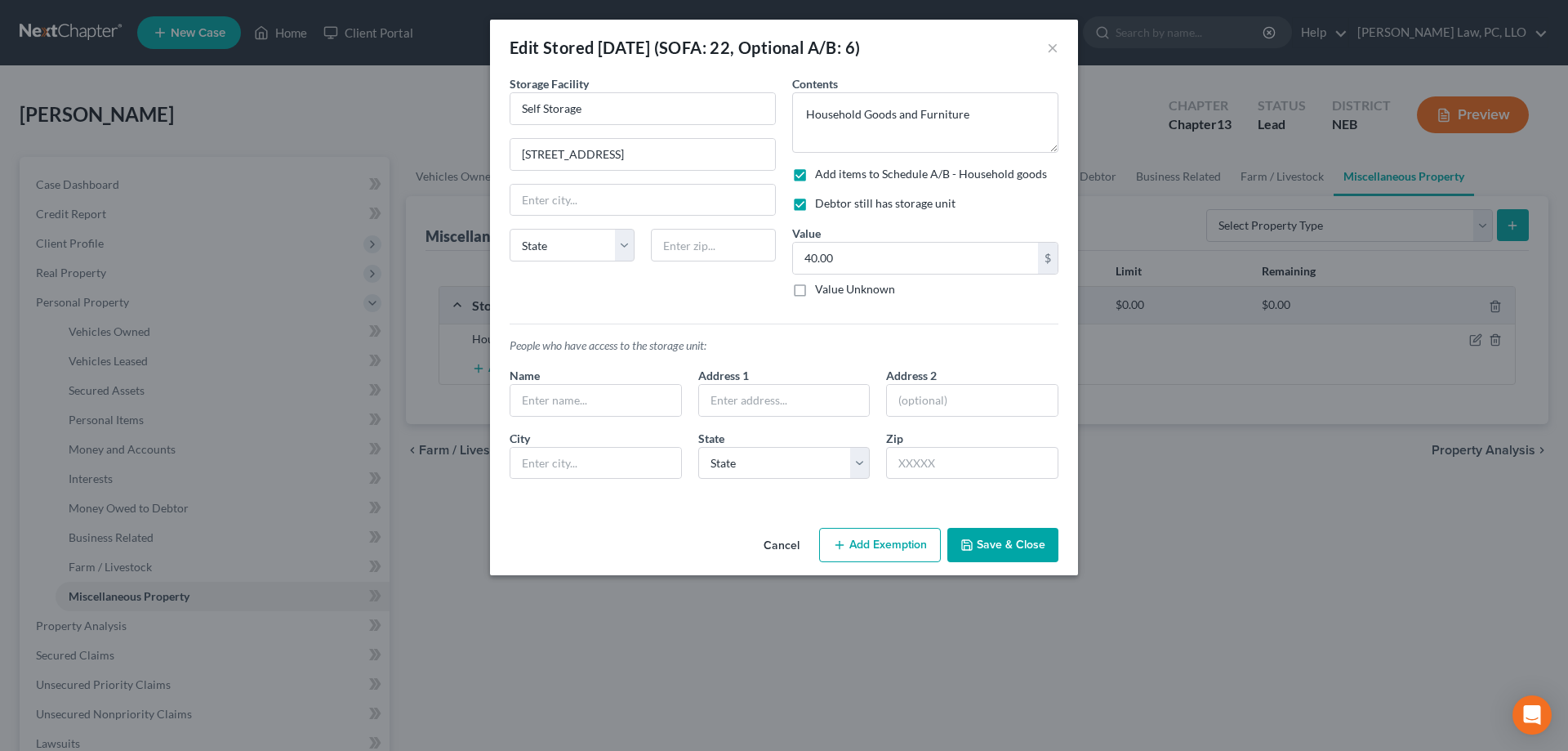
click at [897, 547] on button "Add Exemption" at bounding box center [880, 544] width 122 height 34
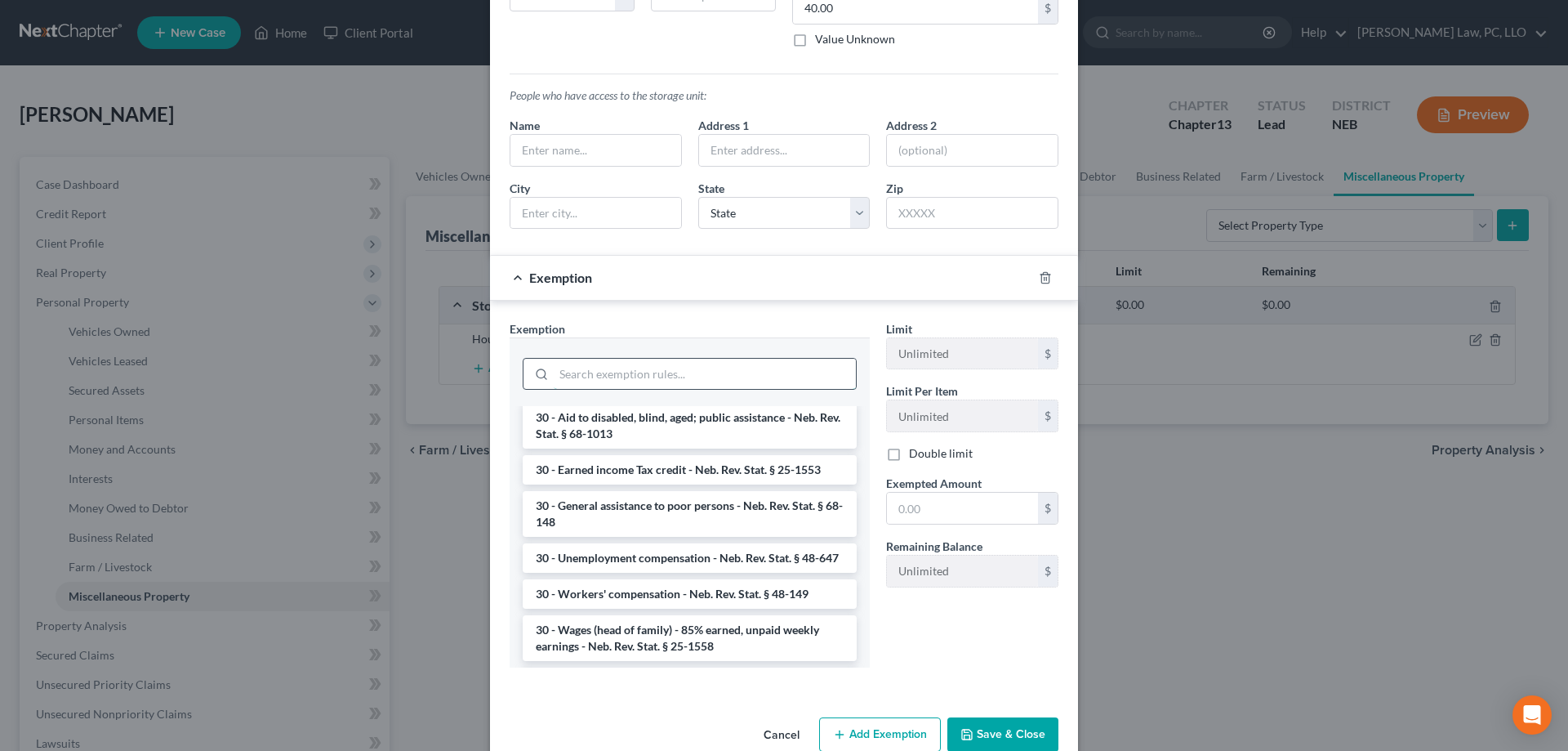
click at [672, 374] on input "search" at bounding box center [705, 375] width 302 height 31
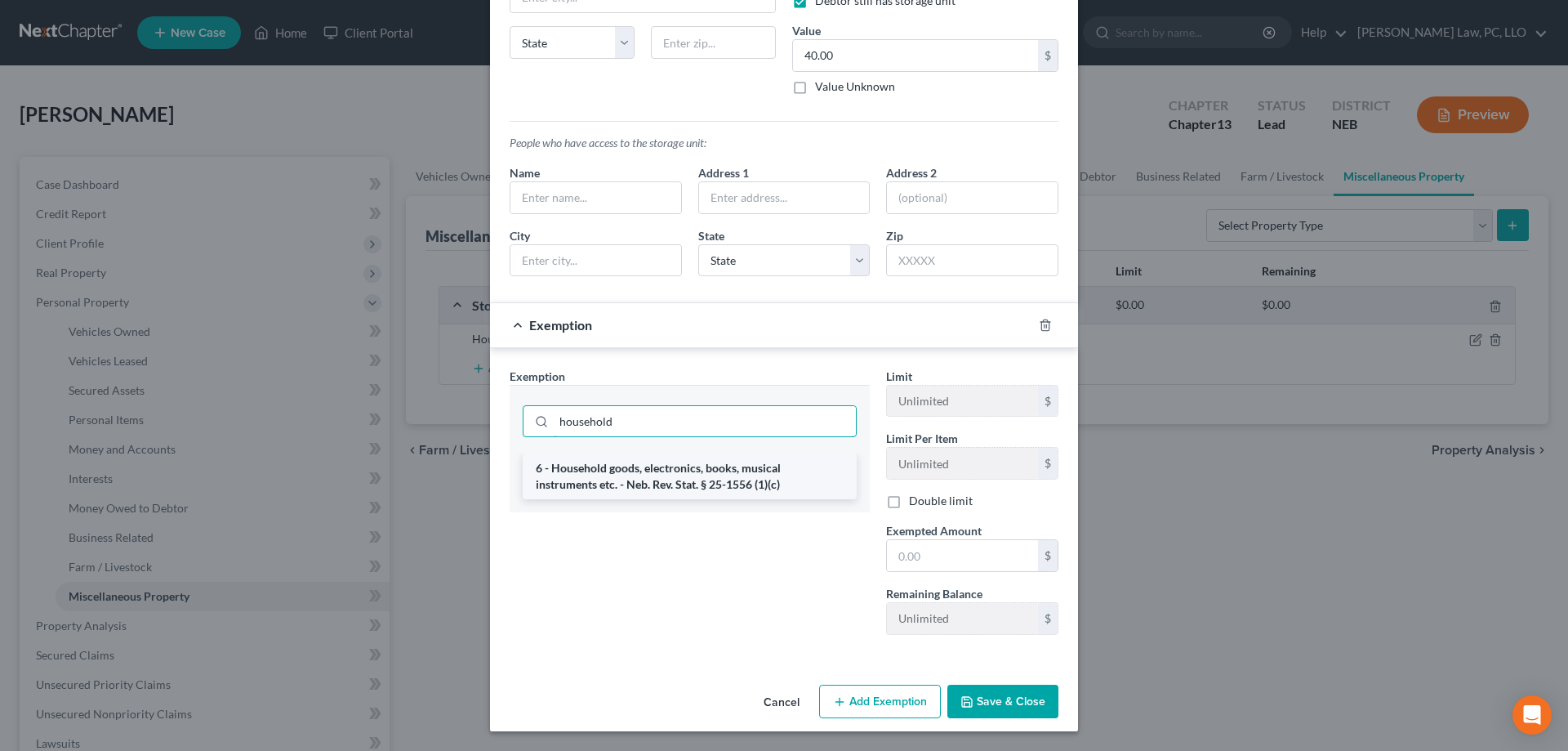
type input "household"
click at [722, 479] on li "6 - Household goods, electronics, books, musical instruments etc. - Neb. Rev. S…" at bounding box center [689, 476] width 334 height 46
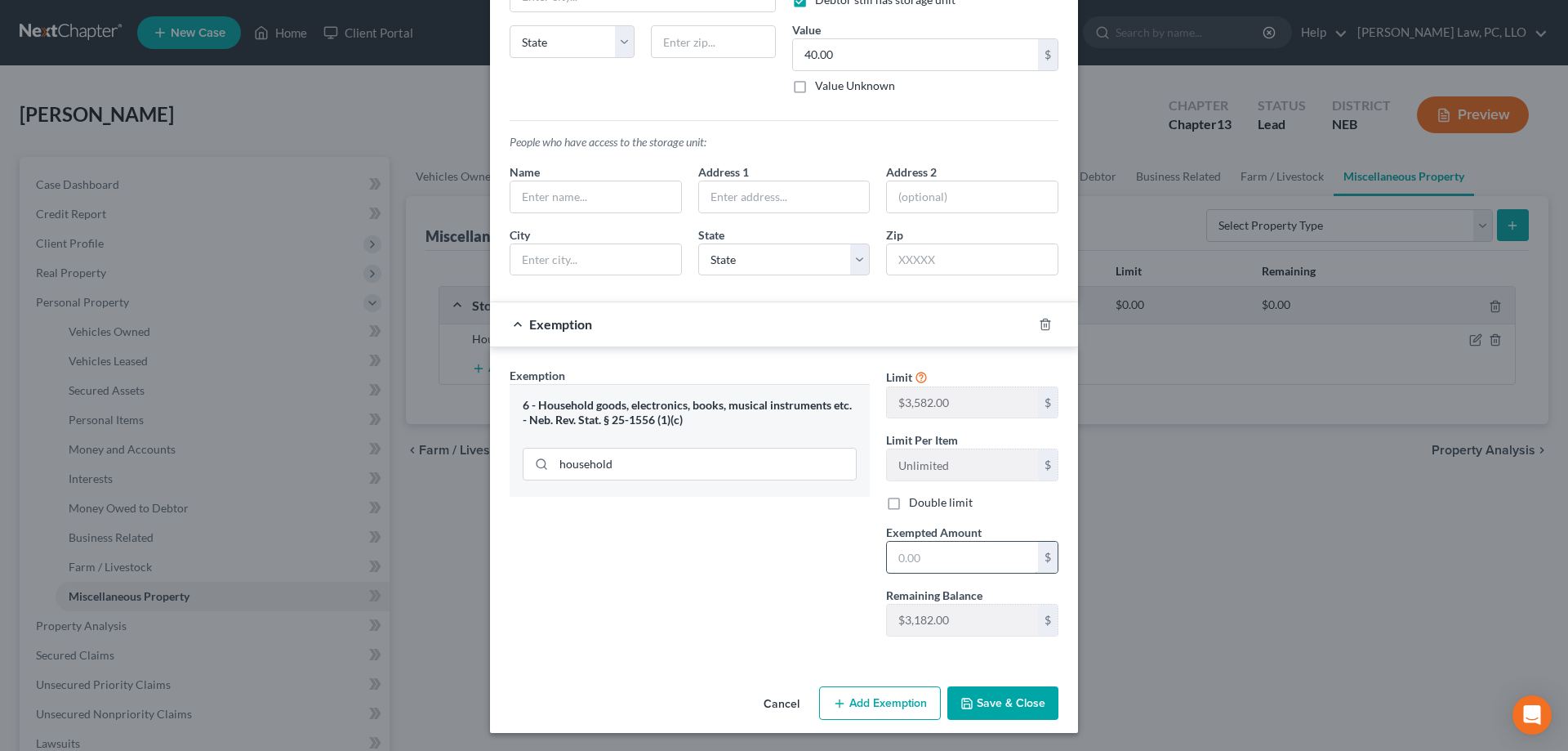
click at [990, 556] on input "text" at bounding box center [962, 557] width 151 height 31
type input "40.00"
click at [1033, 690] on button "Save & Close" at bounding box center [1003, 703] width 111 height 34
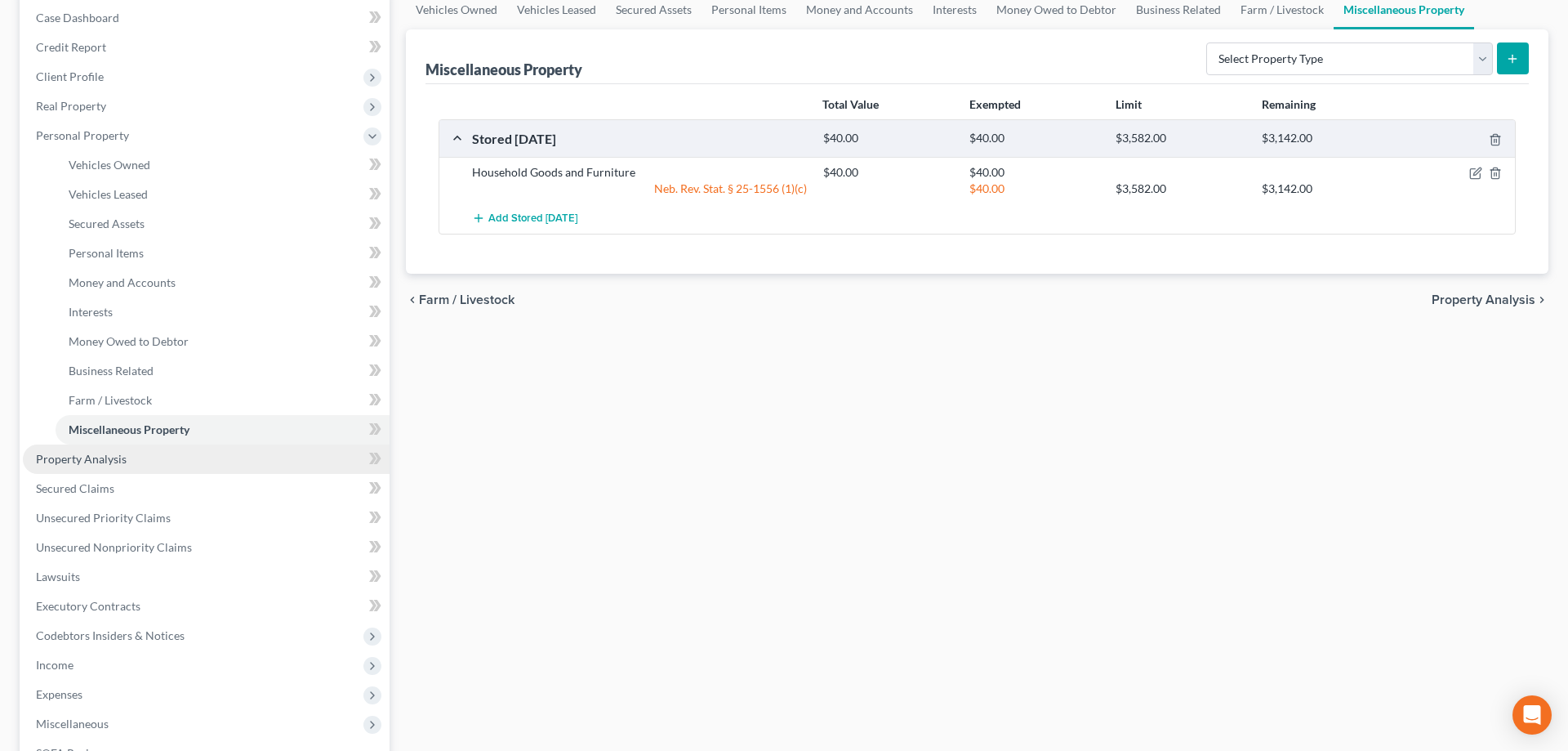
click at [114, 462] on span "Property Analysis" at bounding box center [81, 459] width 90 height 14
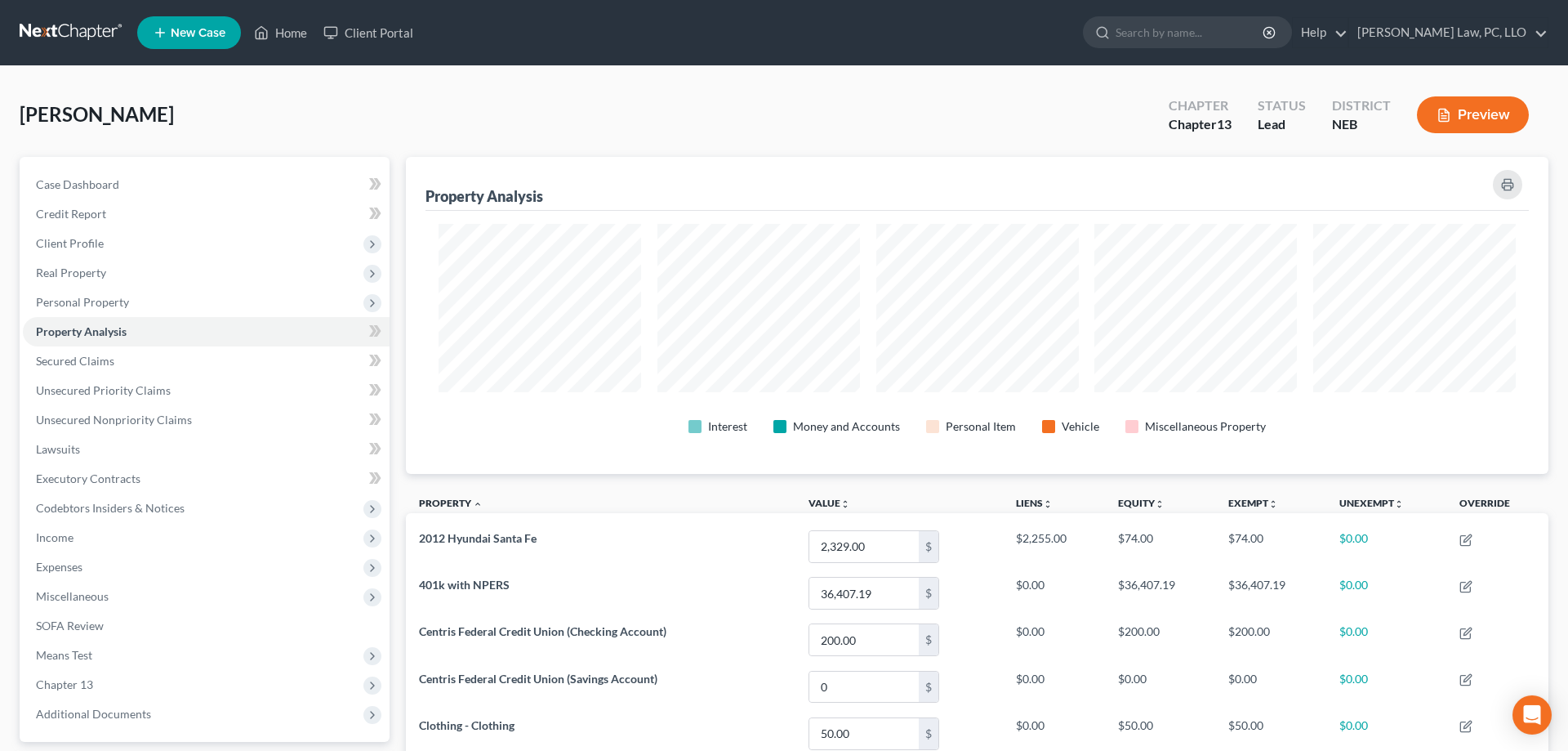
scroll to position [317, 1143]
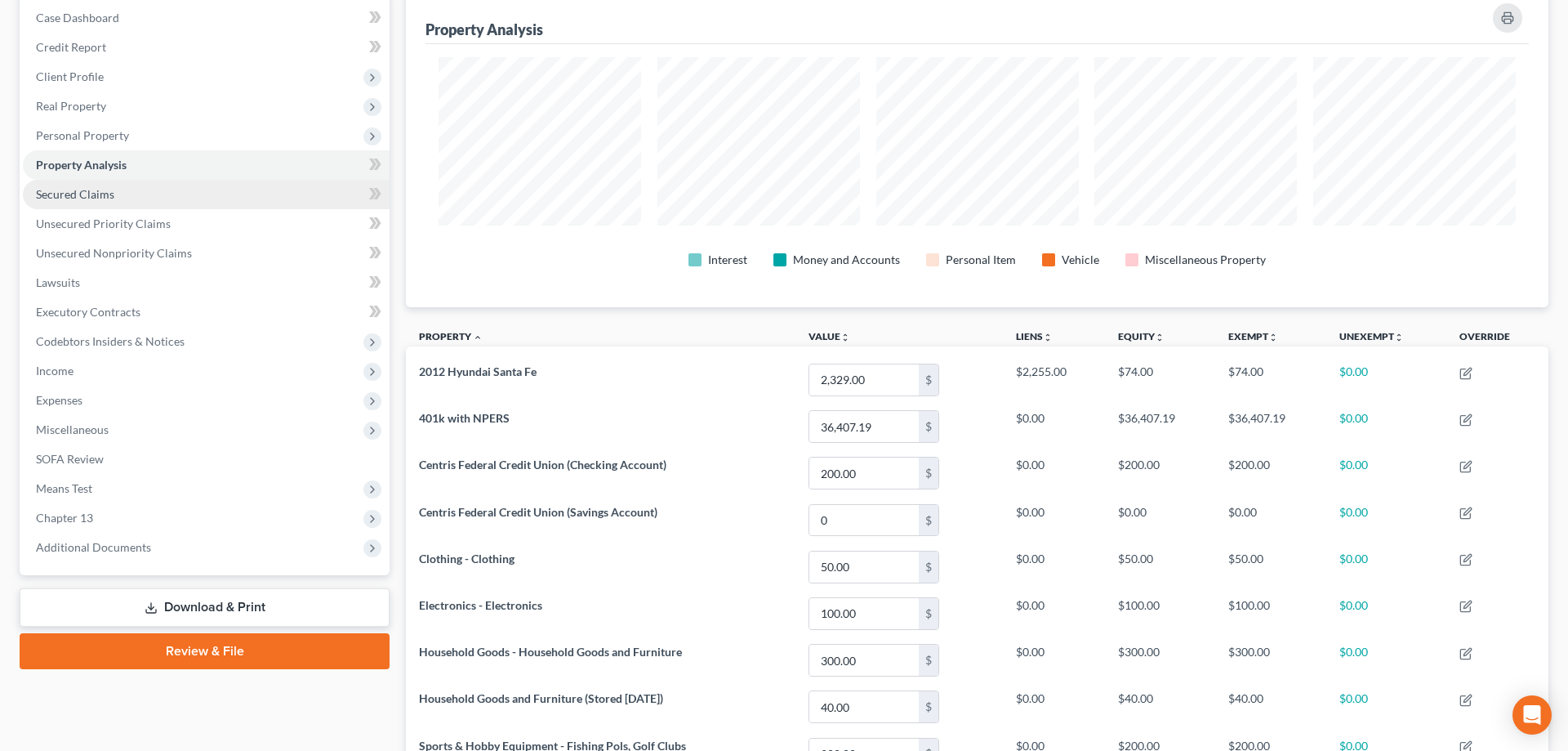
click at [138, 193] on link "Secured Claims" at bounding box center [206, 194] width 367 height 29
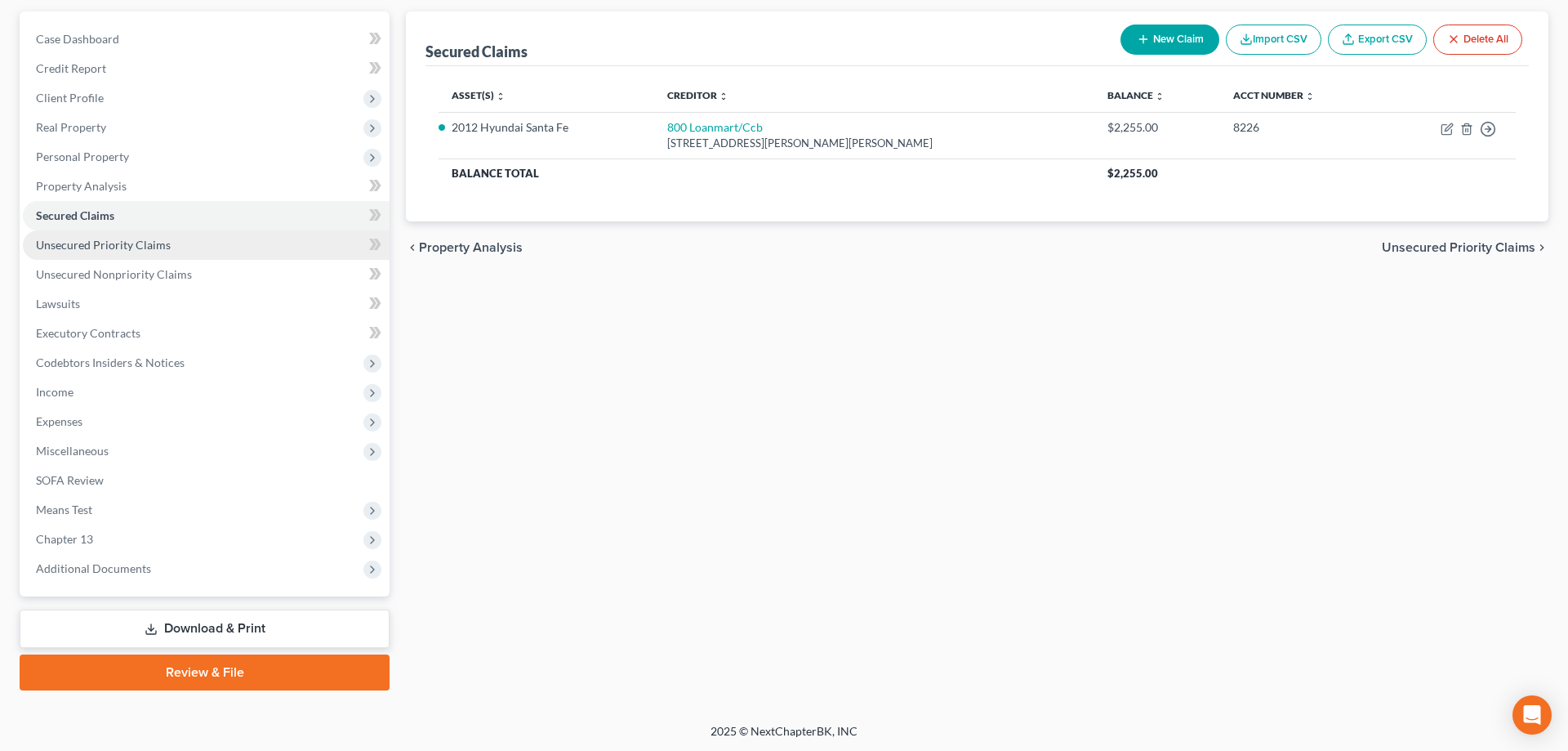
click at [138, 247] on span "Unsecured Priority Claims" at bounding box center [103, 244] width 134 height 14
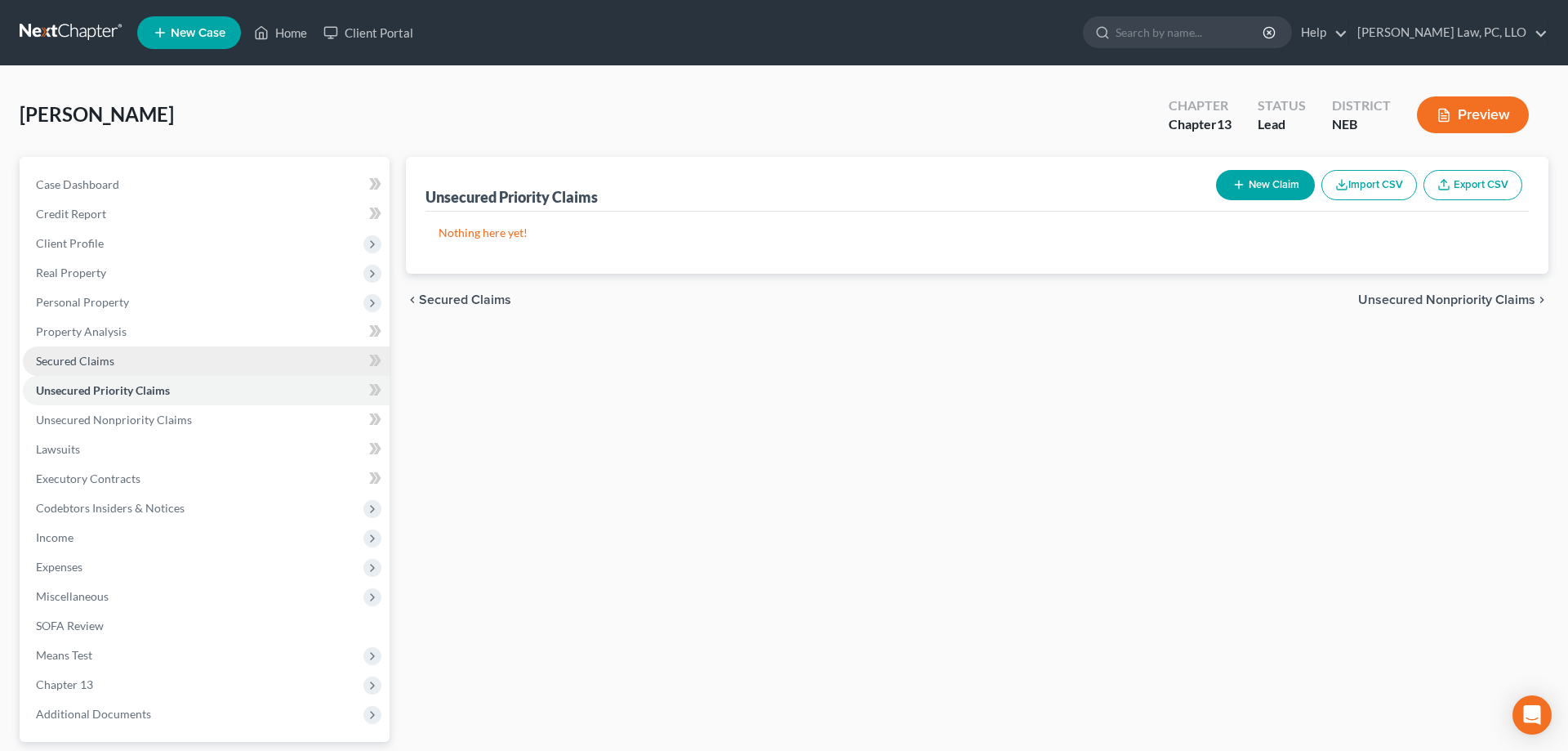
click at [117, 355] on link "Secured Claims" at bounding box center [206, 361] width 367 height 29
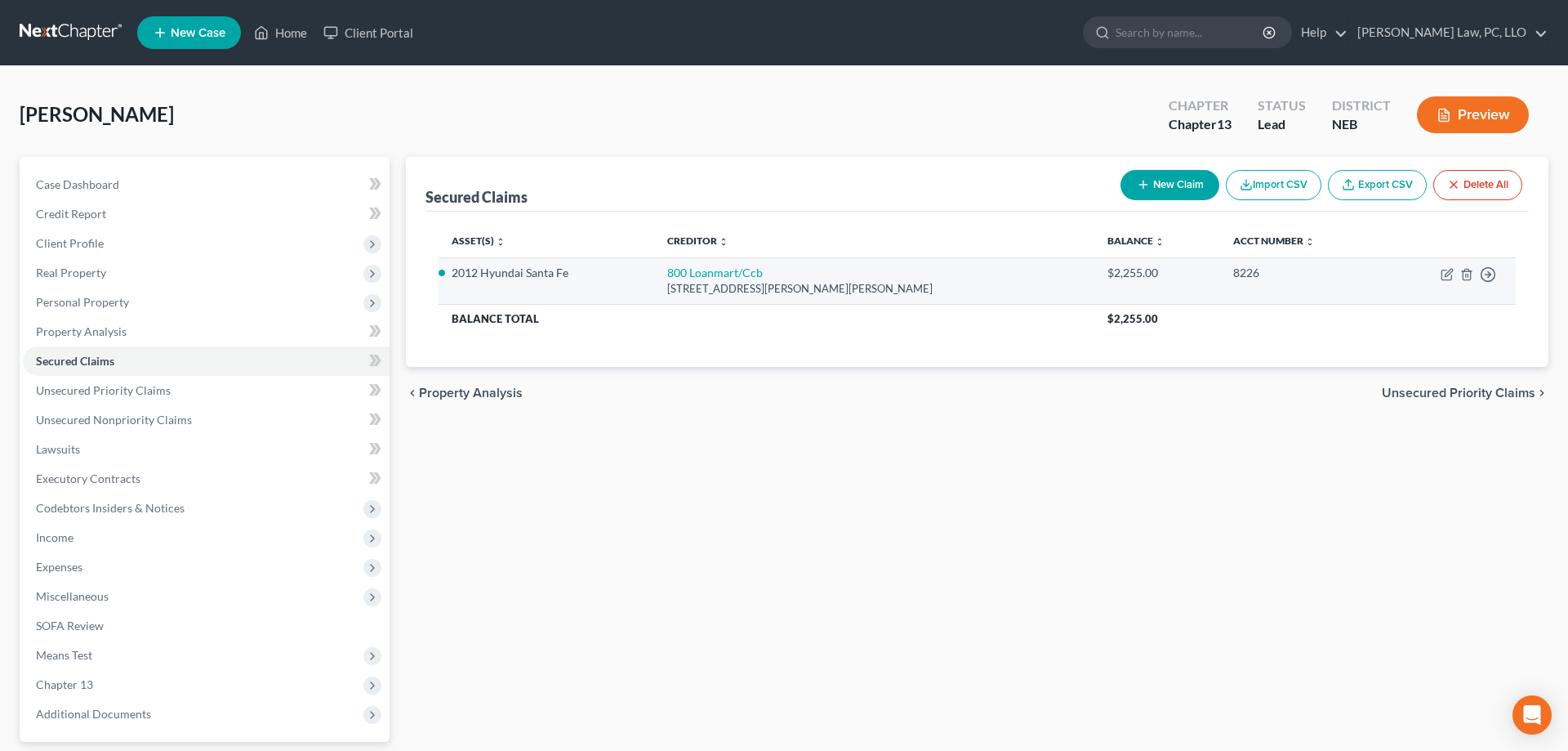
click at [1443, 281] on td "Move to E Move to F Move to G Move to Notice Only" at bounding box center [1449, 279] width 133 height 46
click at [1449, 272] on icon "button" at bounding box center [1446, 274] width 13 height 13
select select "4"
select select "2"
select select "0"
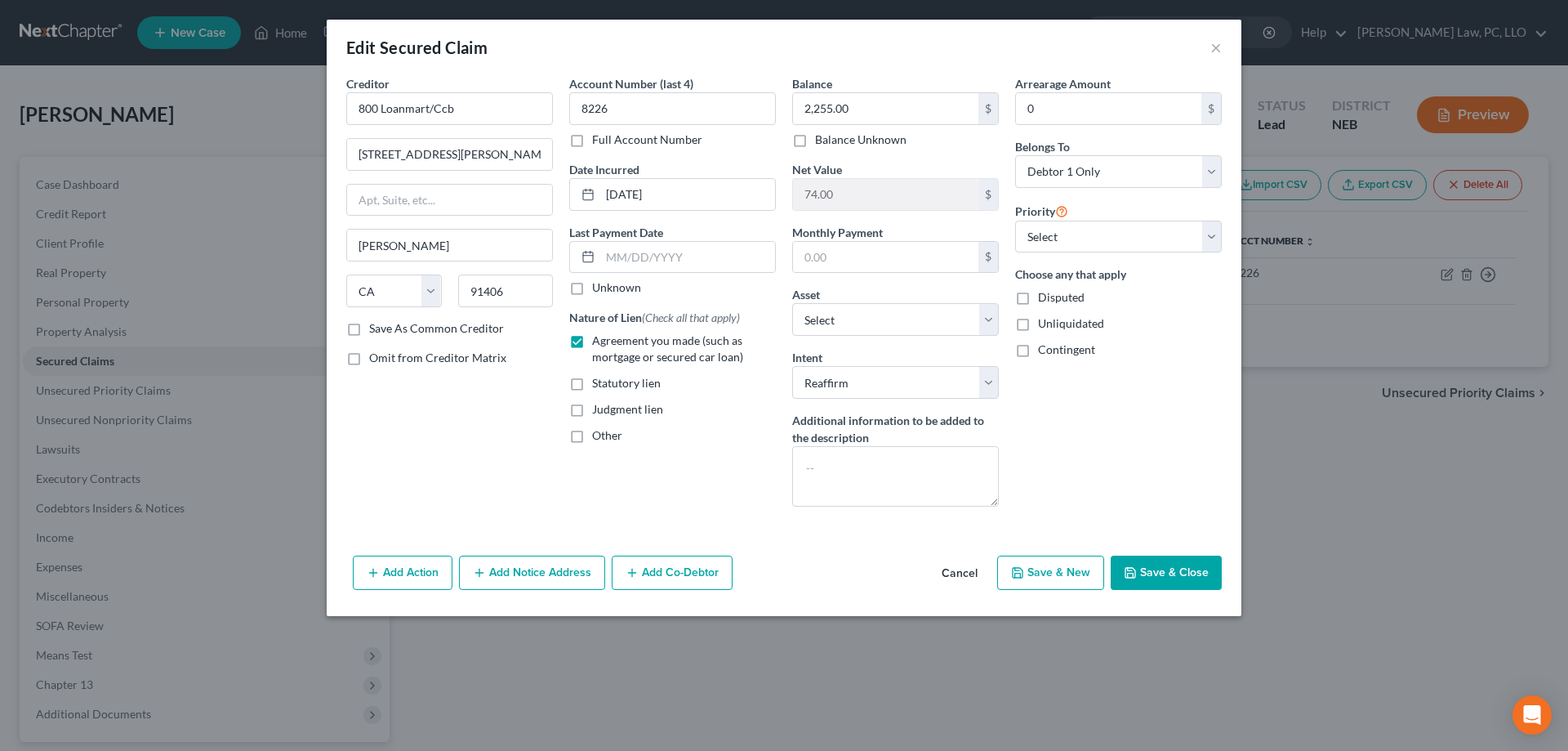
click at [966, 576] on button "Cancel" at bounding box center [958, 573] width 62 height 32
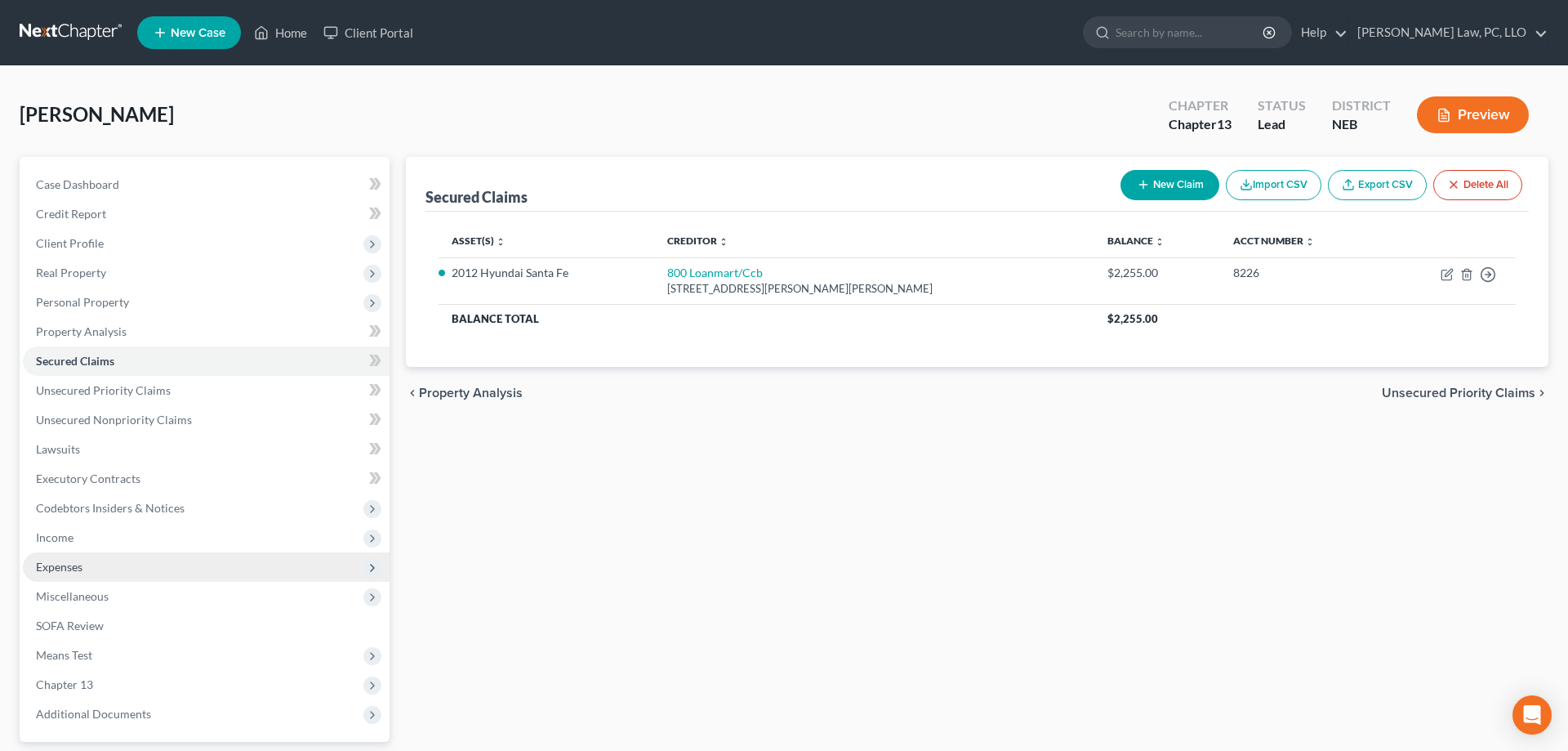
click at [112, 559] on span "Expenses" at bounding box center [206, 567] width 367 height 29
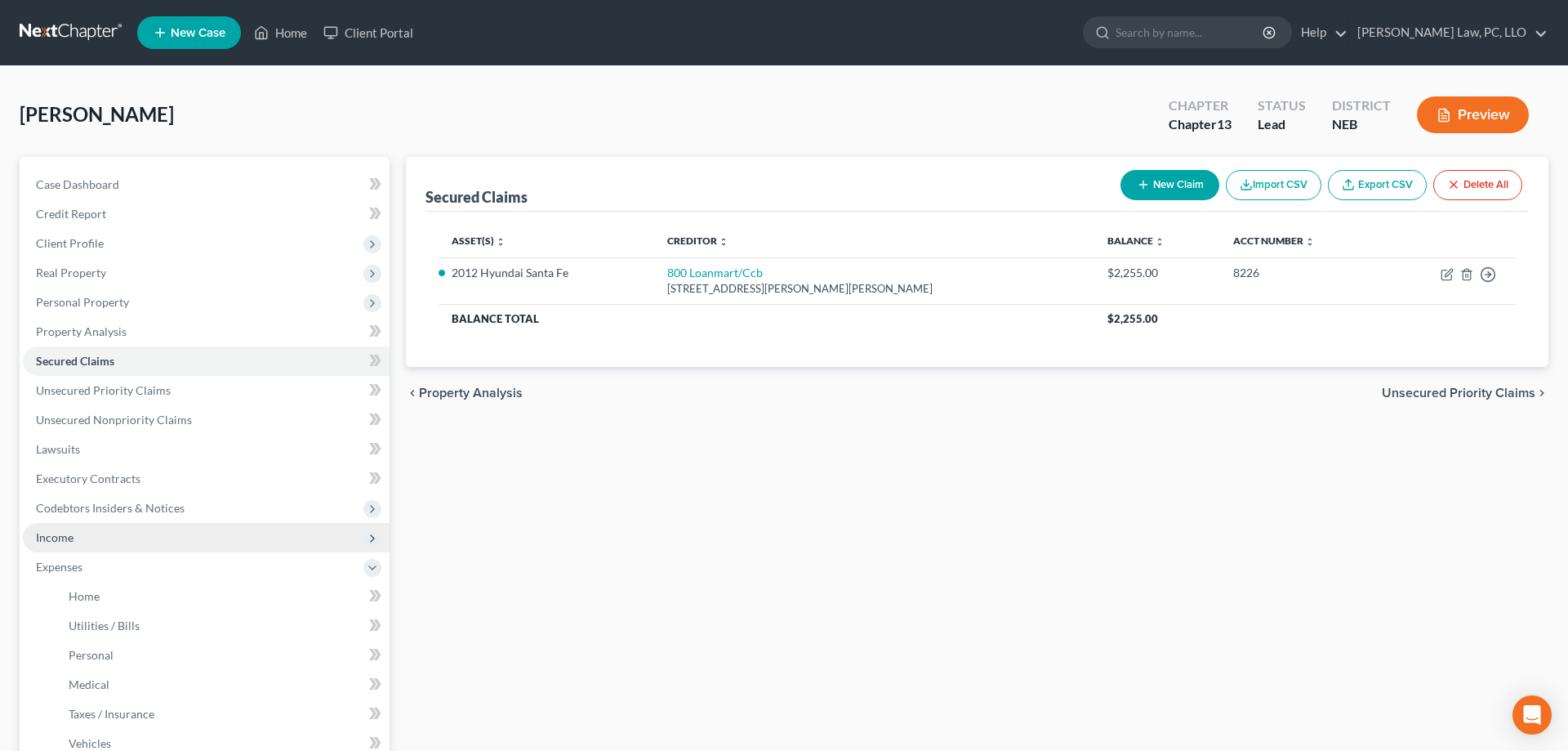
click at [74, 525] on span "Income" at bounding box center [206, 537] width 367 height 29
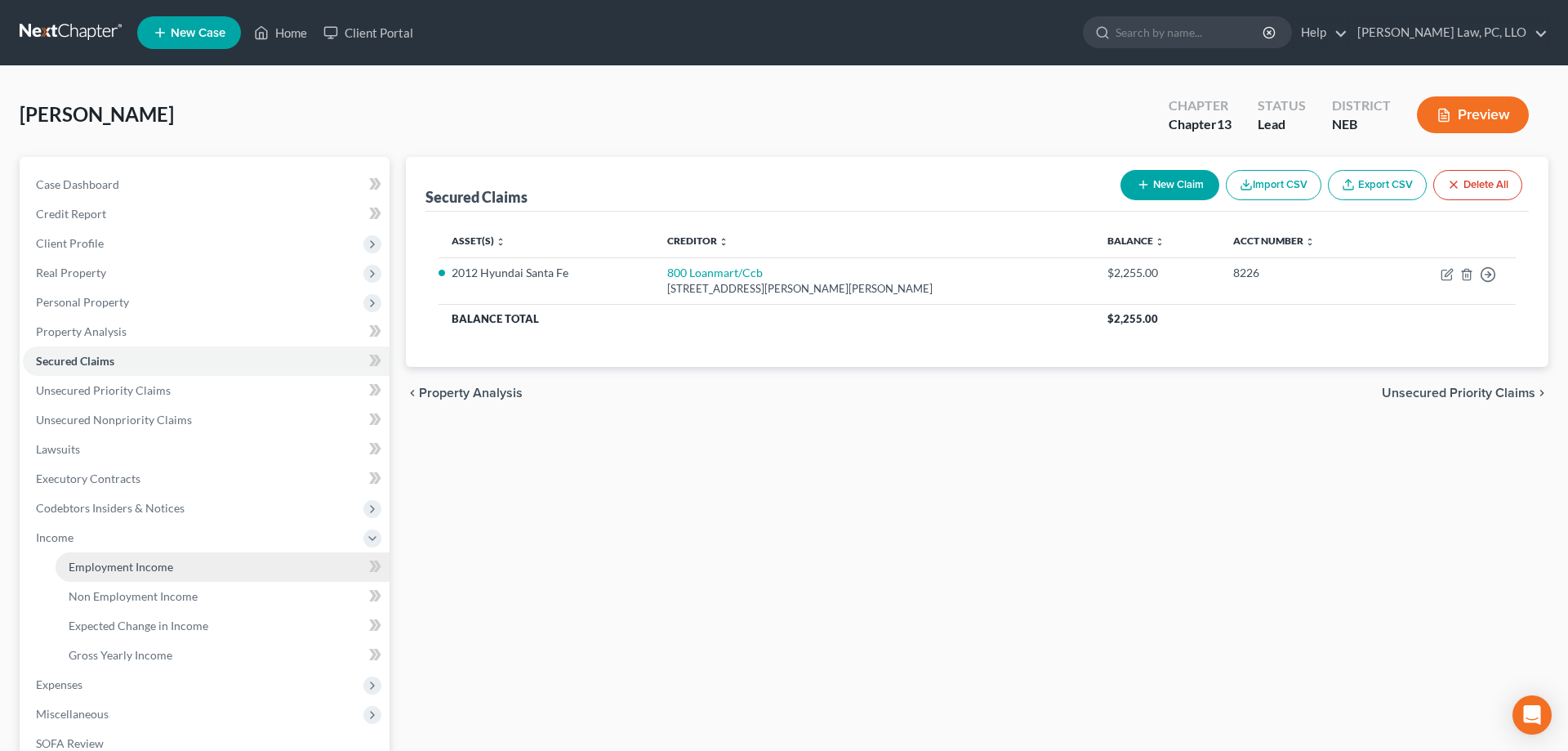
click at [85, 556] on link "Employment Income" at bounding box center [222, 567] width 334 height 29
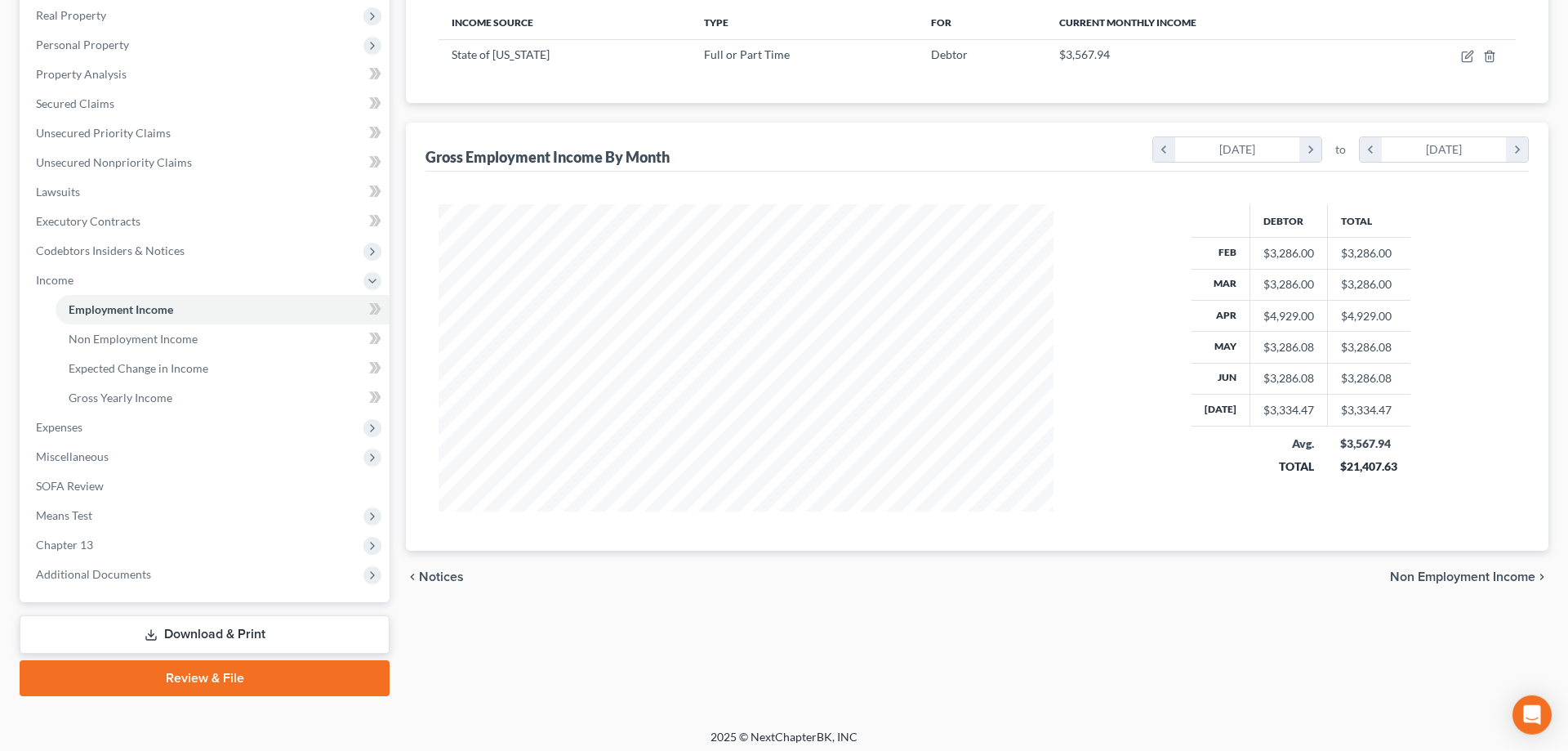
scroll to position [263, 0]
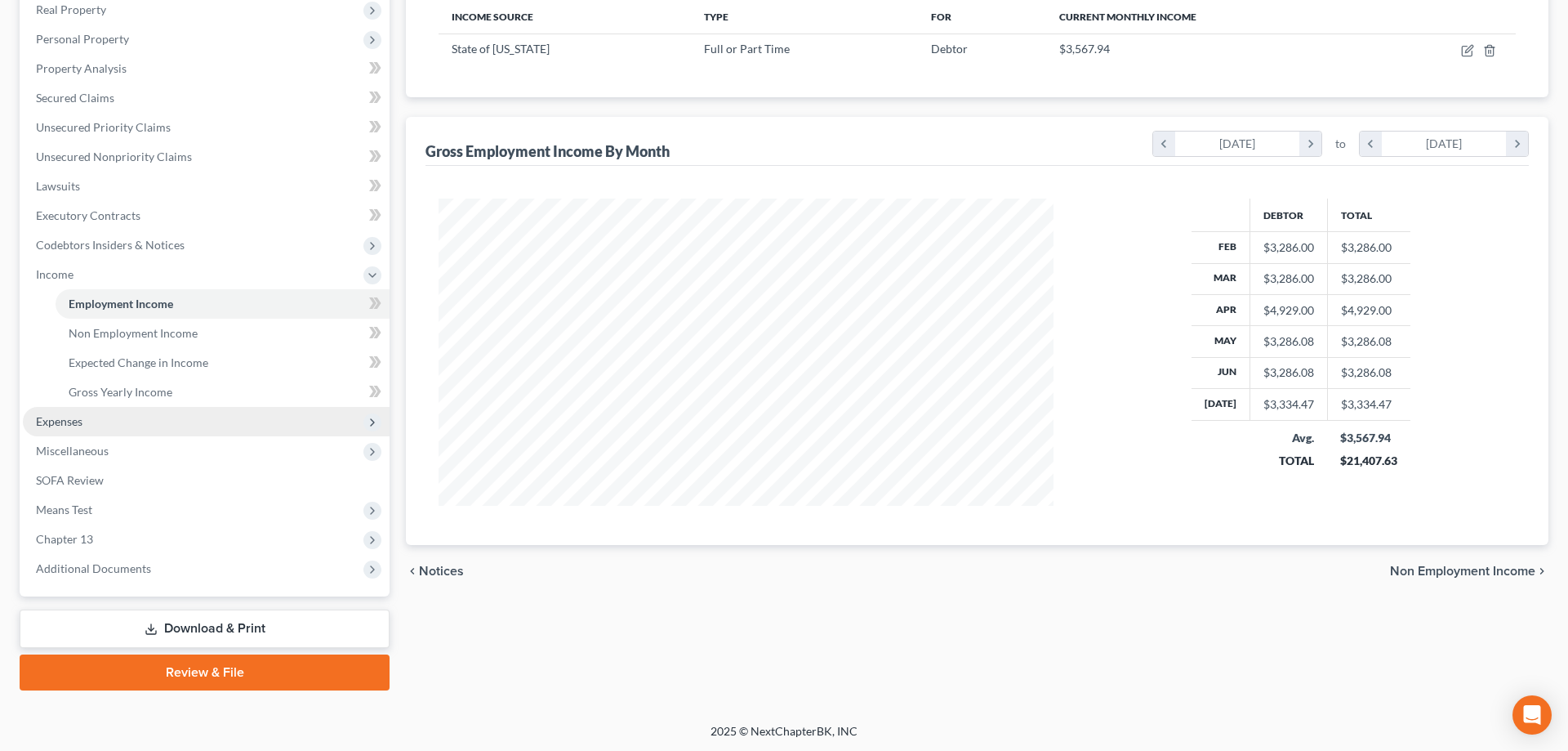
click at [73, 424] on span "Expenses" at bounding box center [59, 421] width 46 height 14
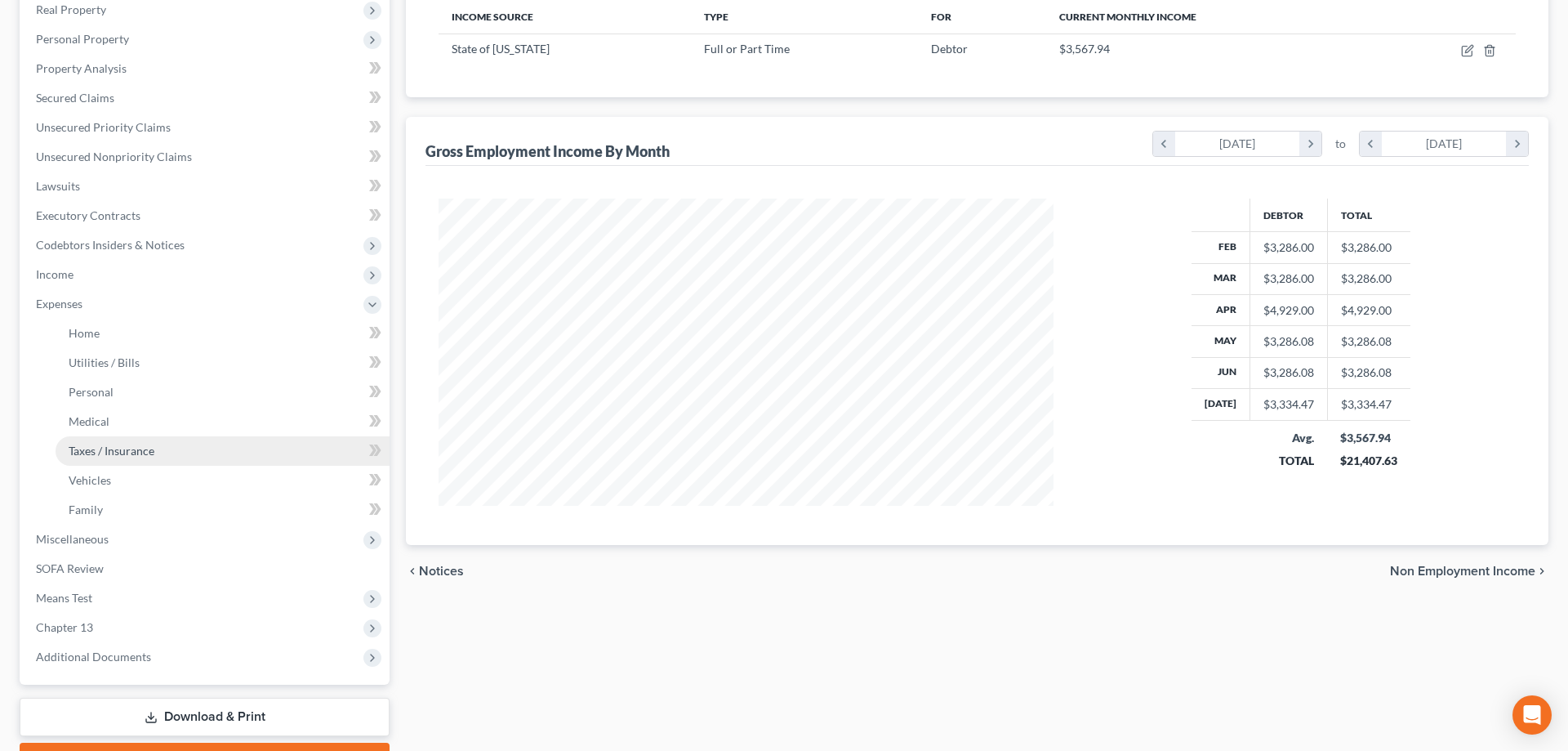
click at [112, 462] on link "Taxes / Insurance" at bounding box center [222, 451] width 334 height 29
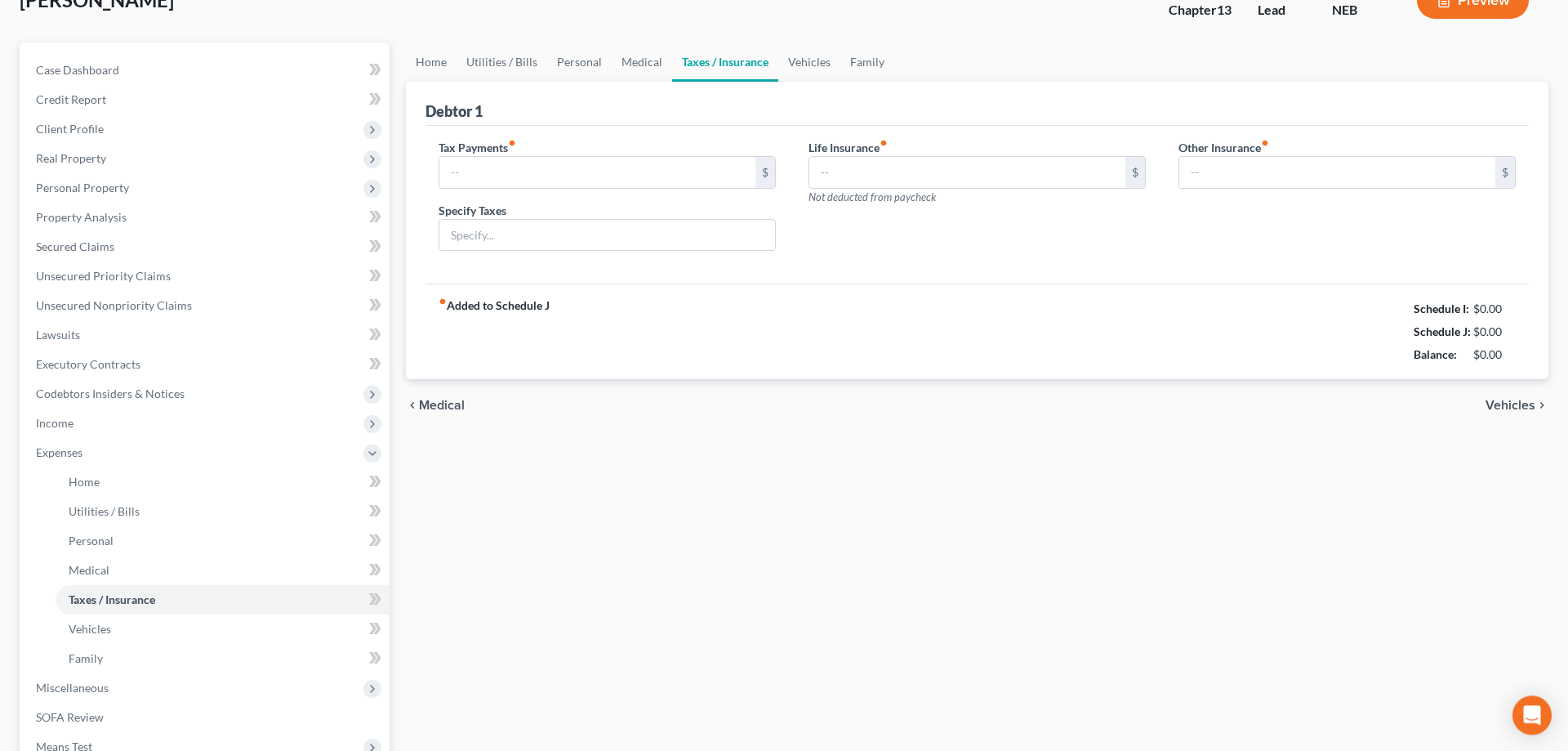
type input "0.00"
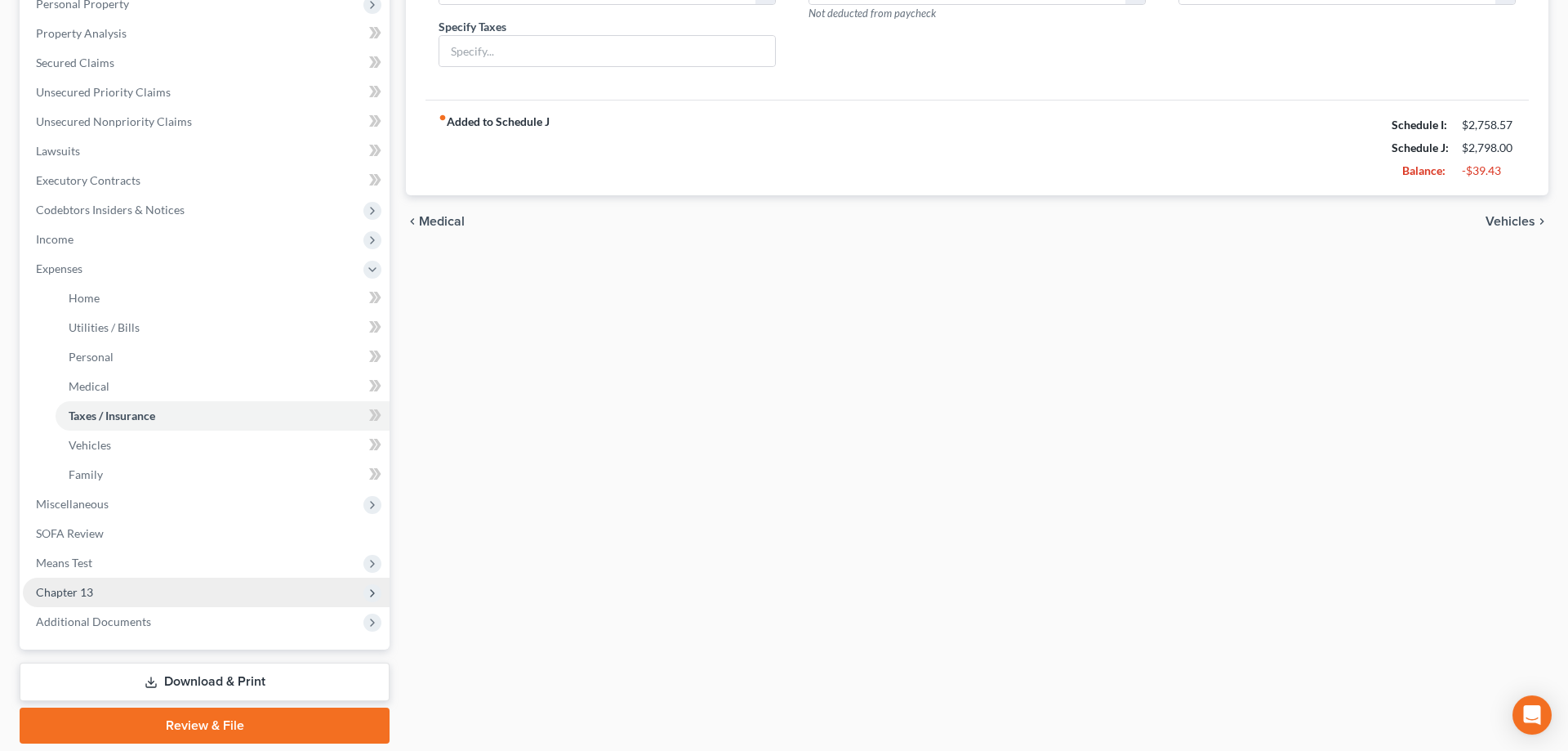
scroll to position [333, 0]
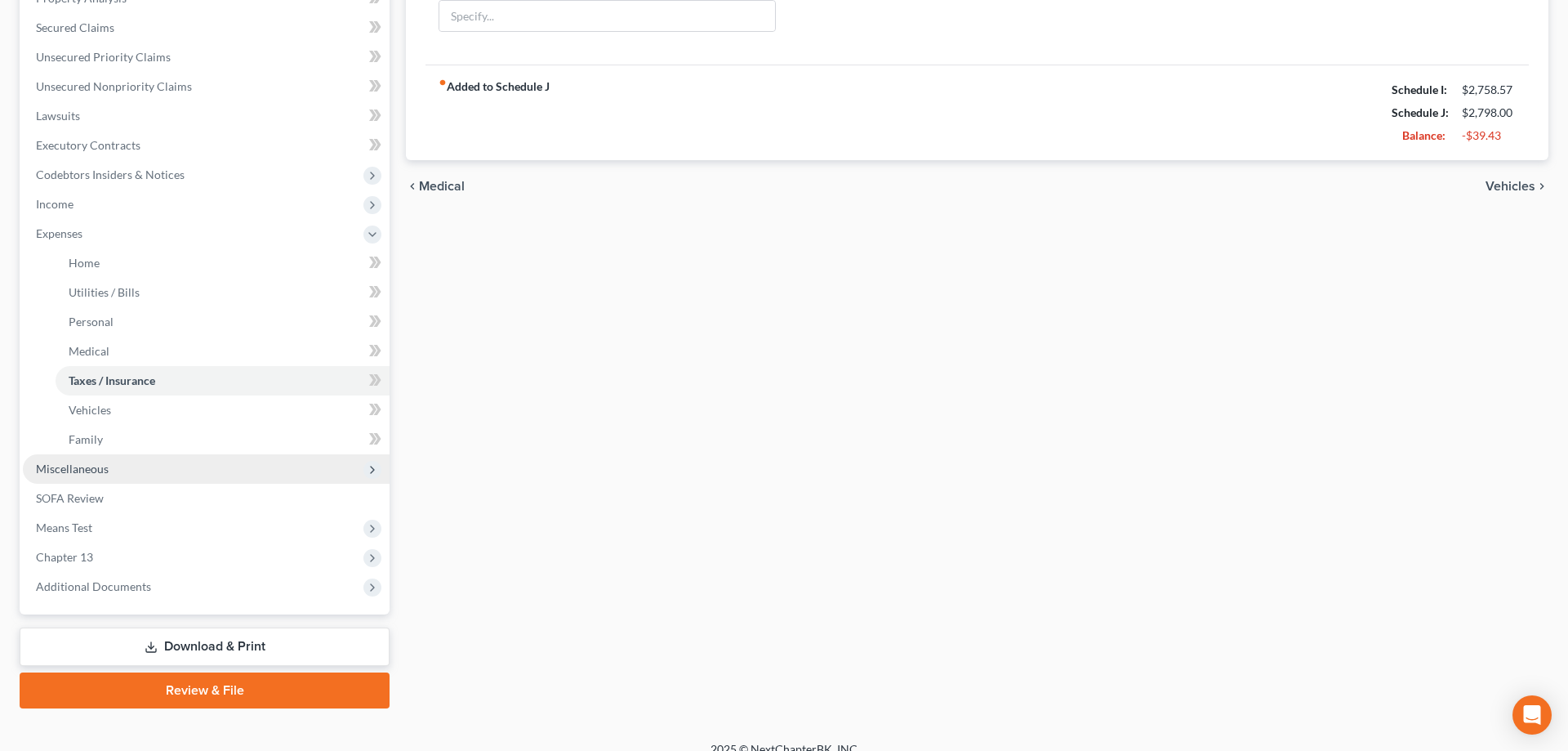
click at [87, 474] on span "Miscellaneous" at bounding box center [73, 469] width 73 height 14
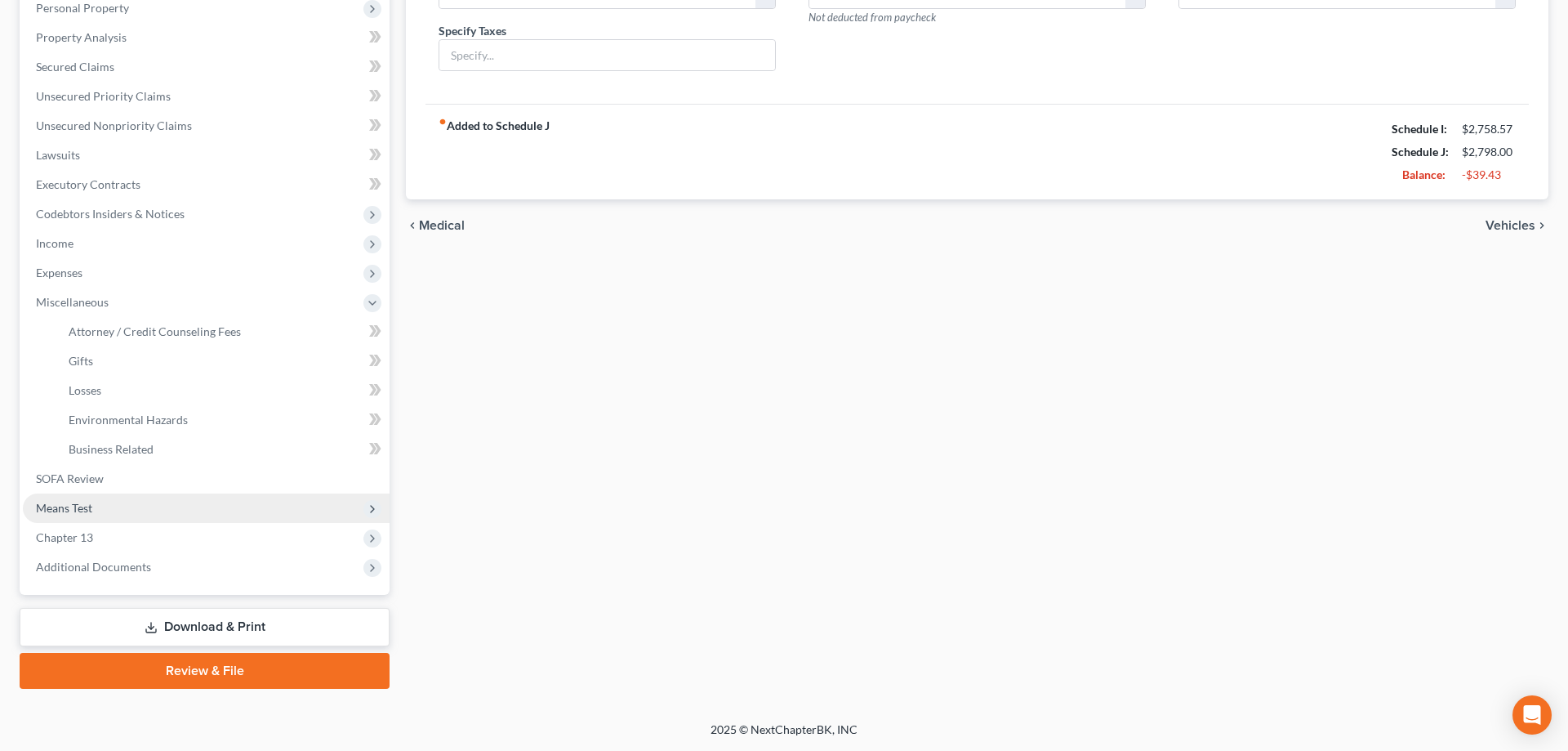
scroll to position [292, 0]
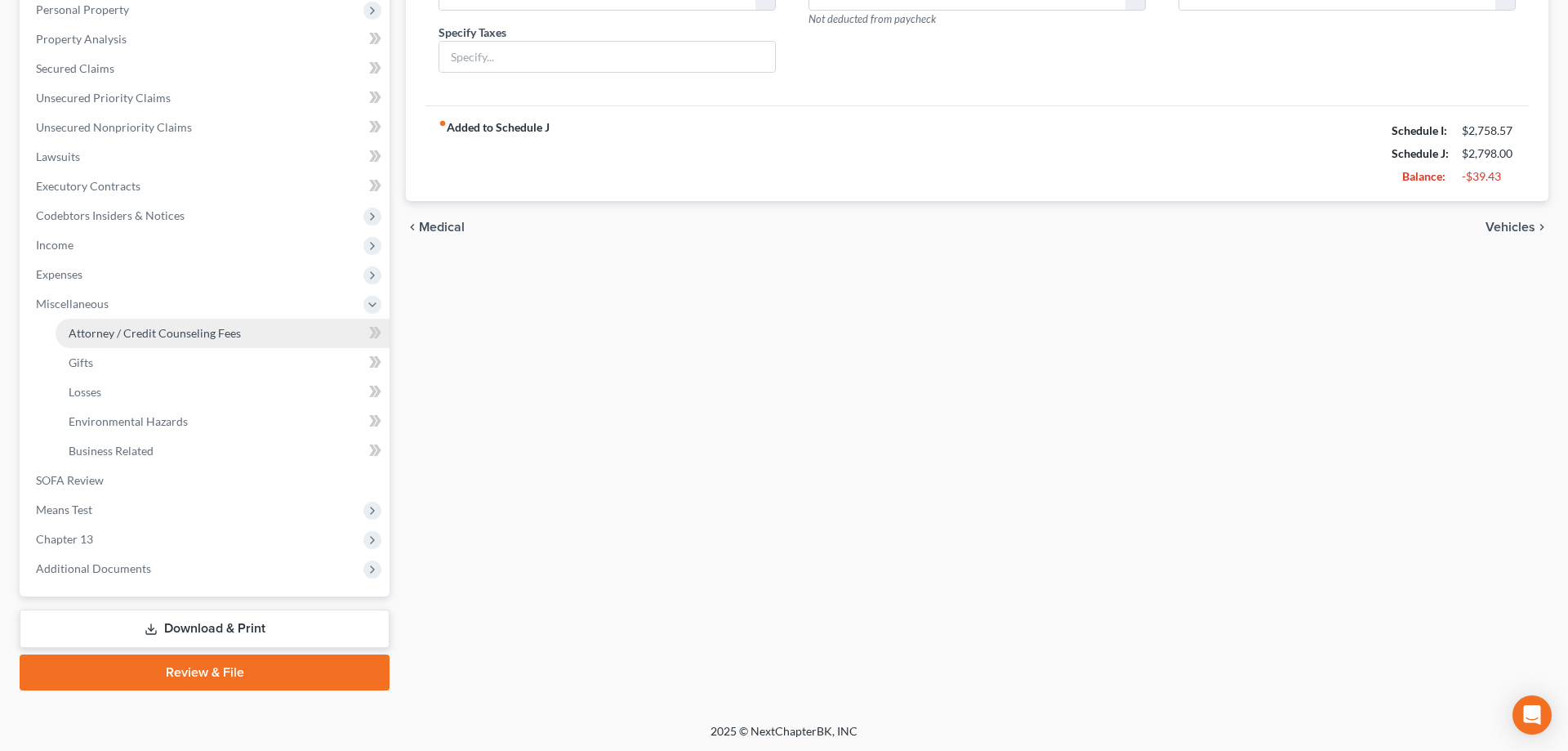
click at [159, 338] on span "Attorney / Credit Counseling Fees" at bounding box center [155, 332] width 172 height 14
select select "1"
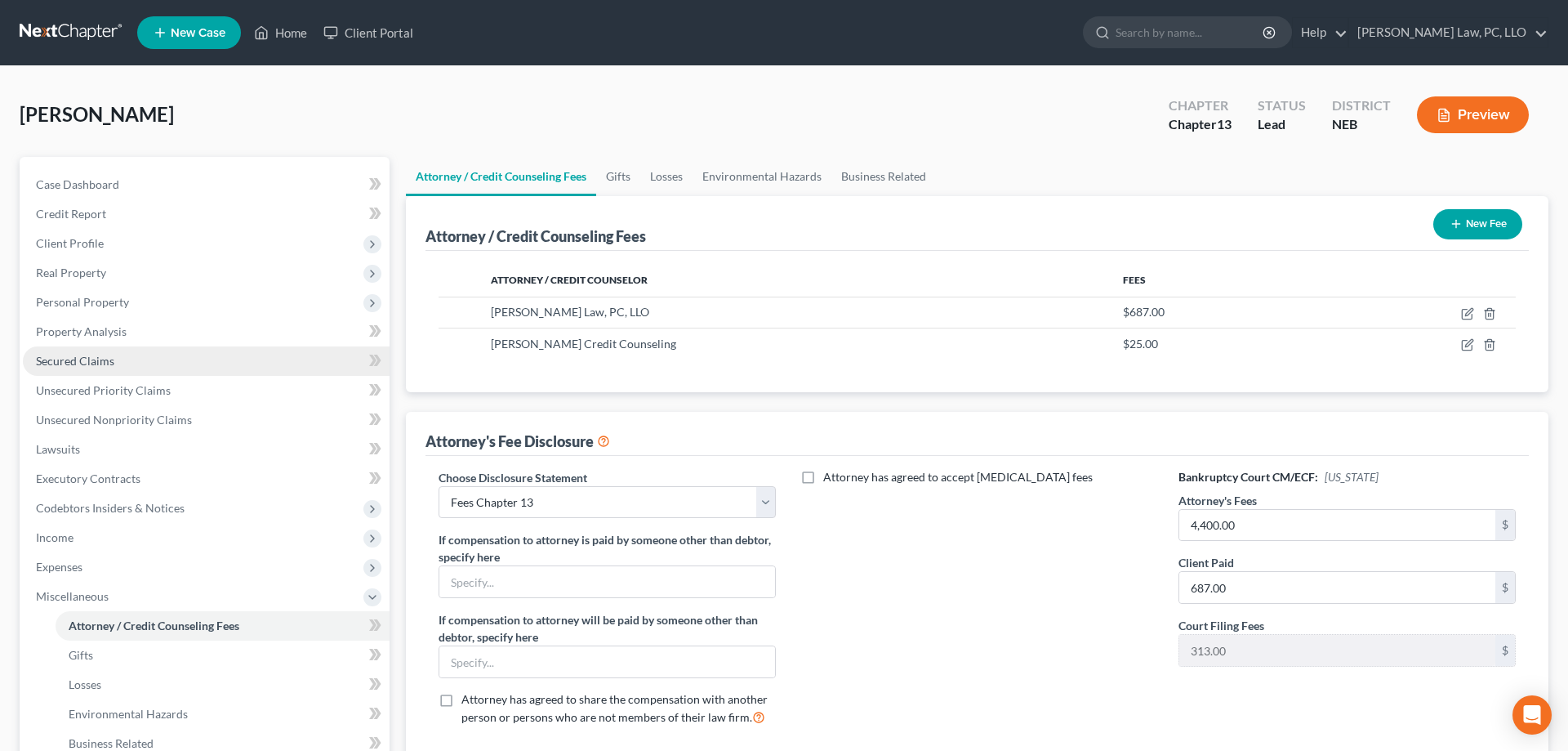
click at [174, 360] on link "Secured Claims" at bounding box center [206, 361] width 367 height 29
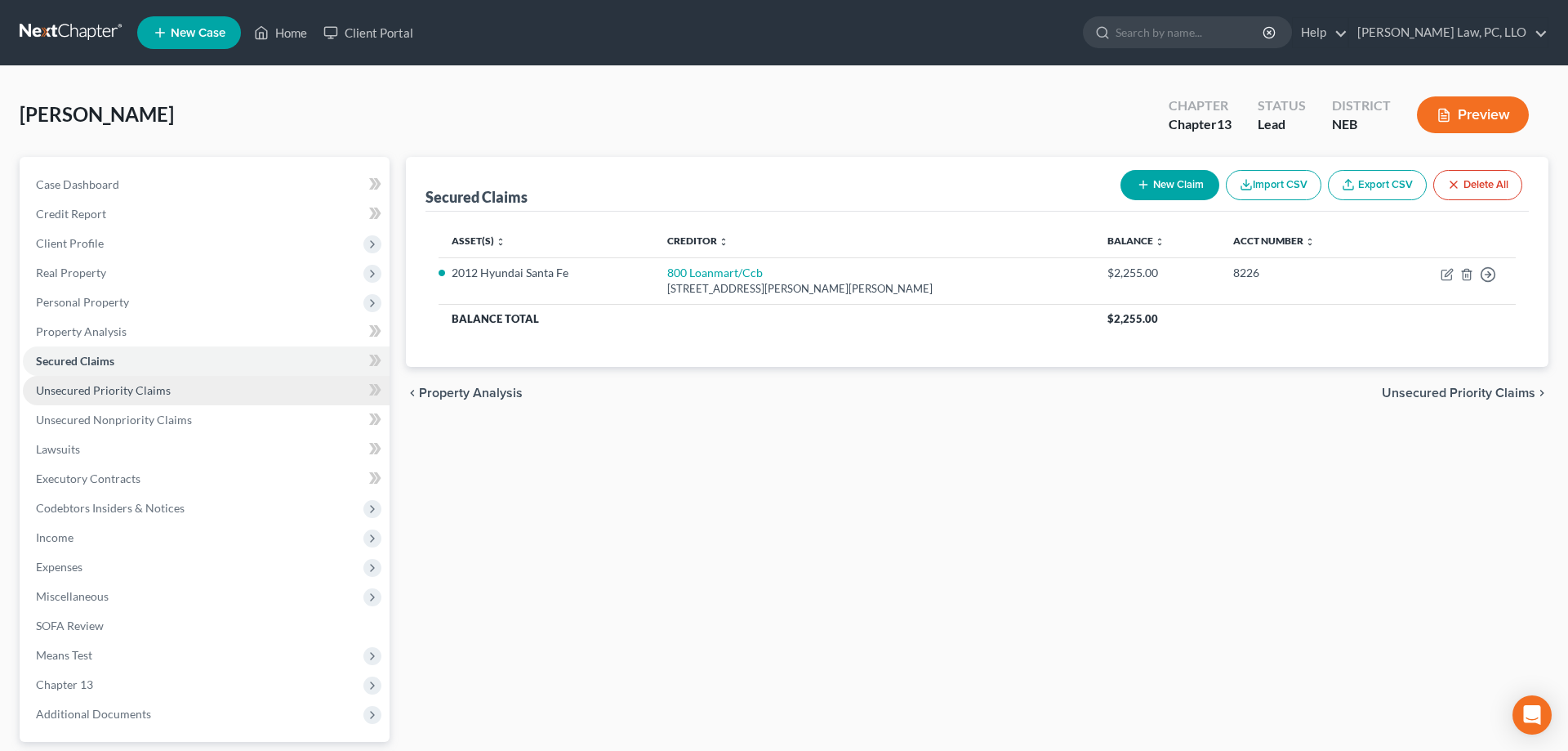
click at [197, 387] on link "Unsecured Priority Claims" at bounding box center [206, 390] width 367 height 29
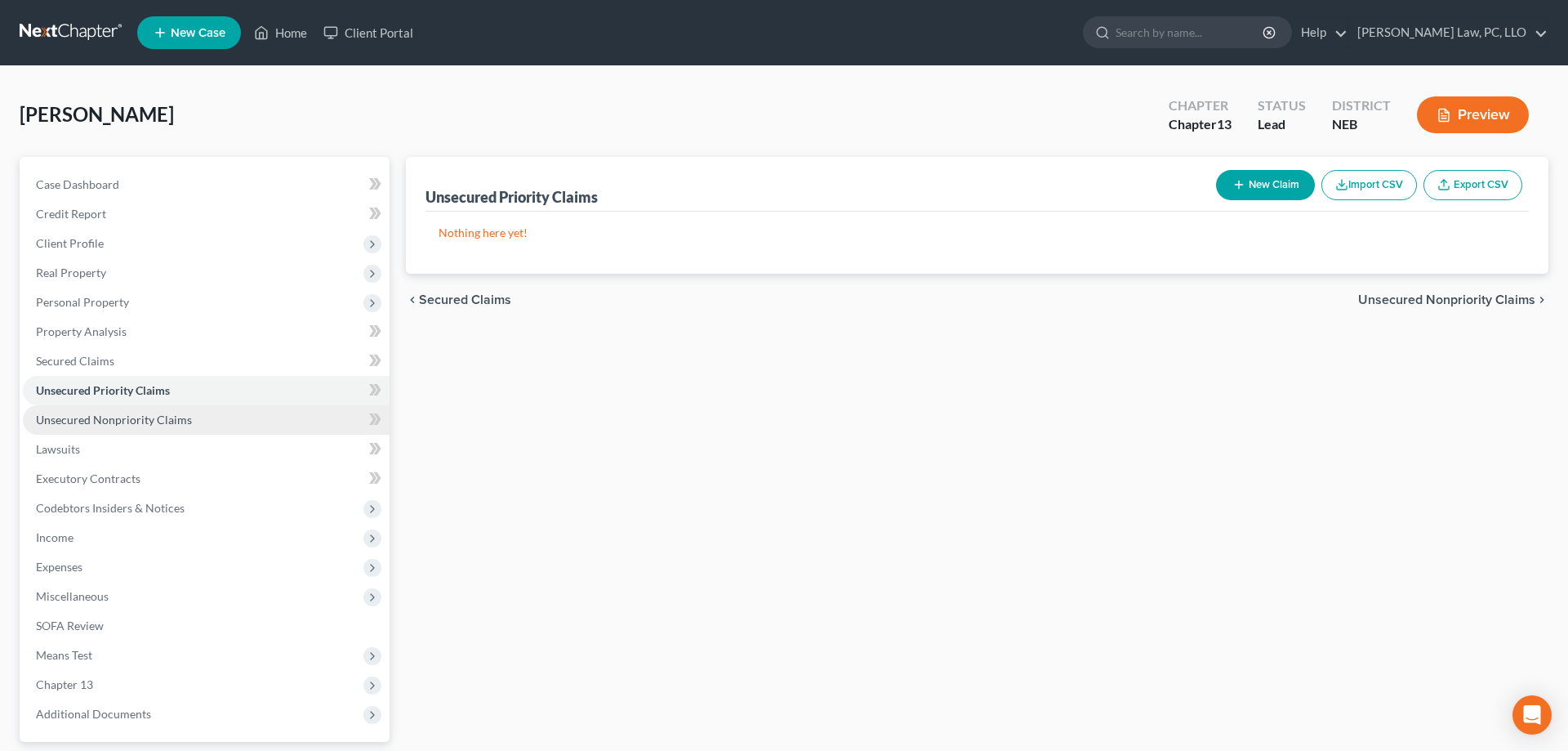
click at [210, 421] on link "Unsecured Nonpriority Claims" at bounding box center [206, 420] width 367 height 29
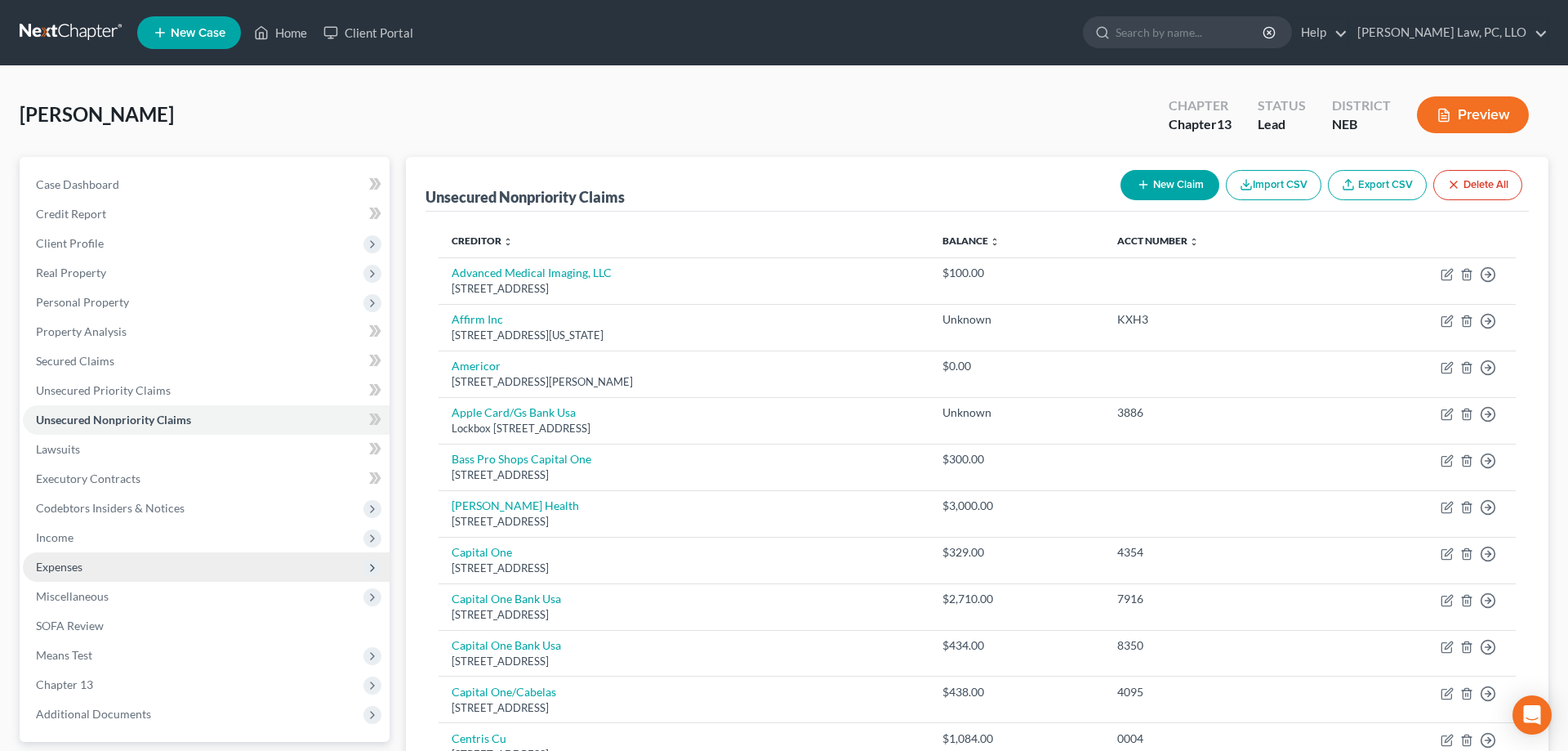
click at [139, 556] on span "Expenses" at bounding box center [206, 567] width 367 height 29
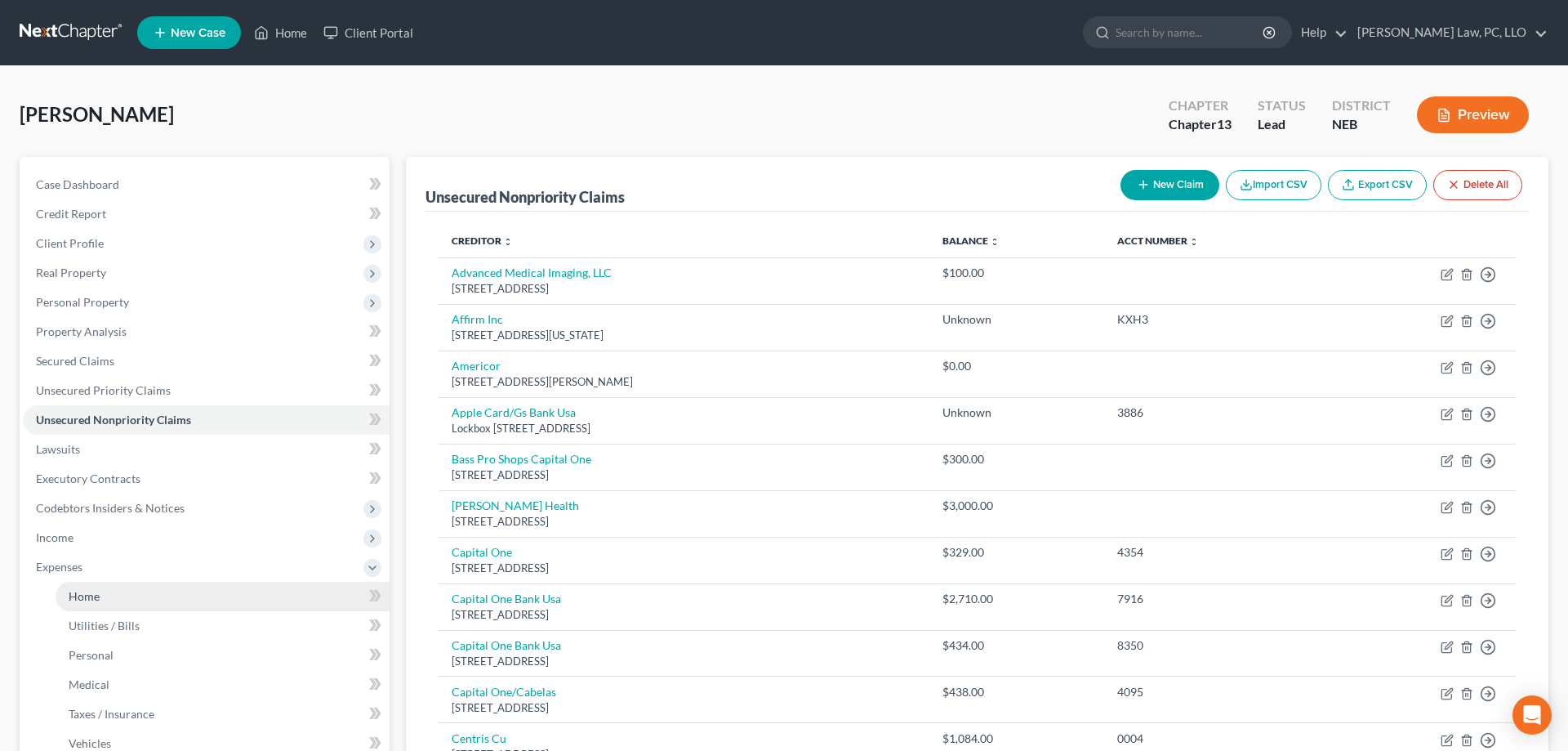
click at [135, 597] on link "Home" at bounding box center [222, 596] width 334 height 29
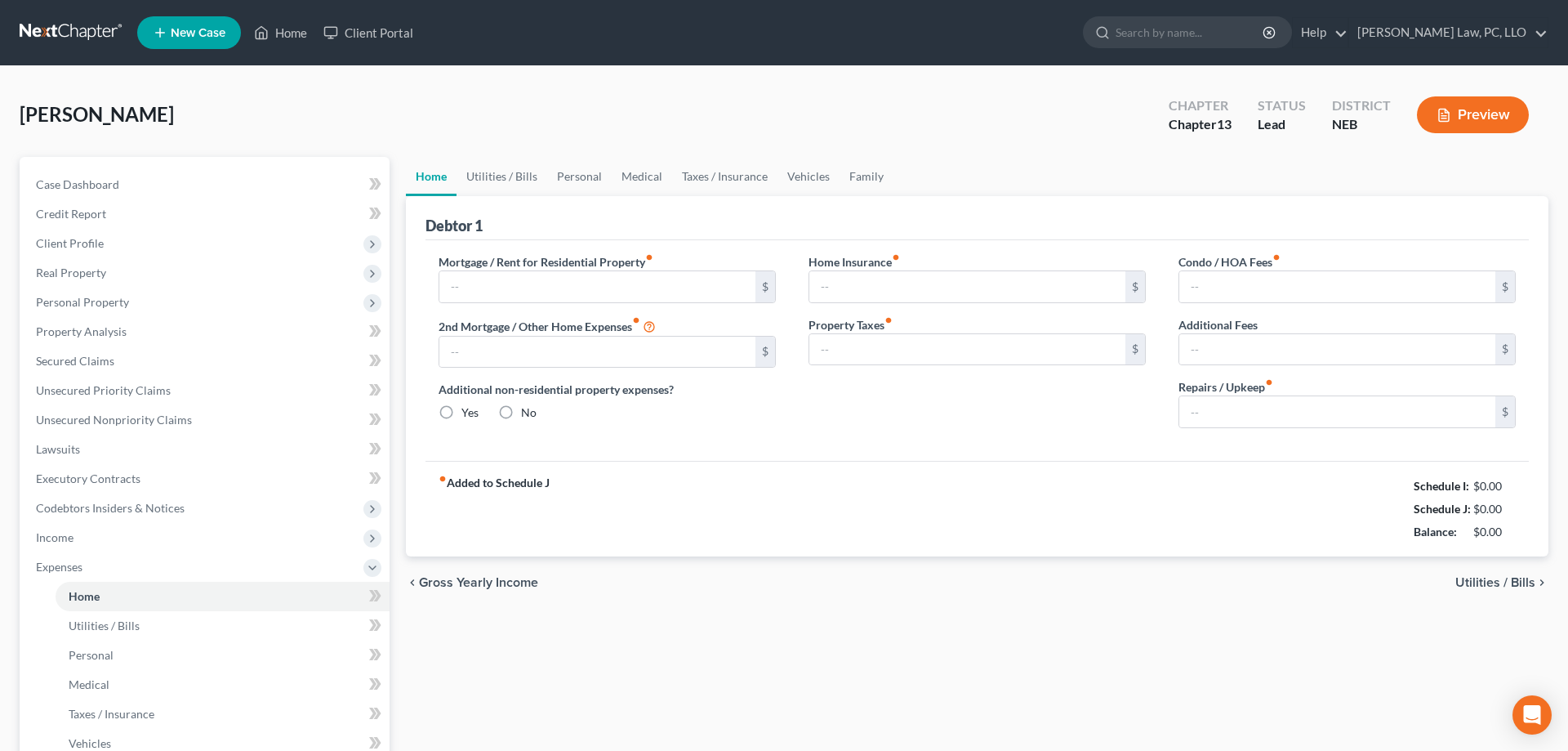
type input "1,068.00"
type input "0.00"
radio input "true"
type input "0.00"
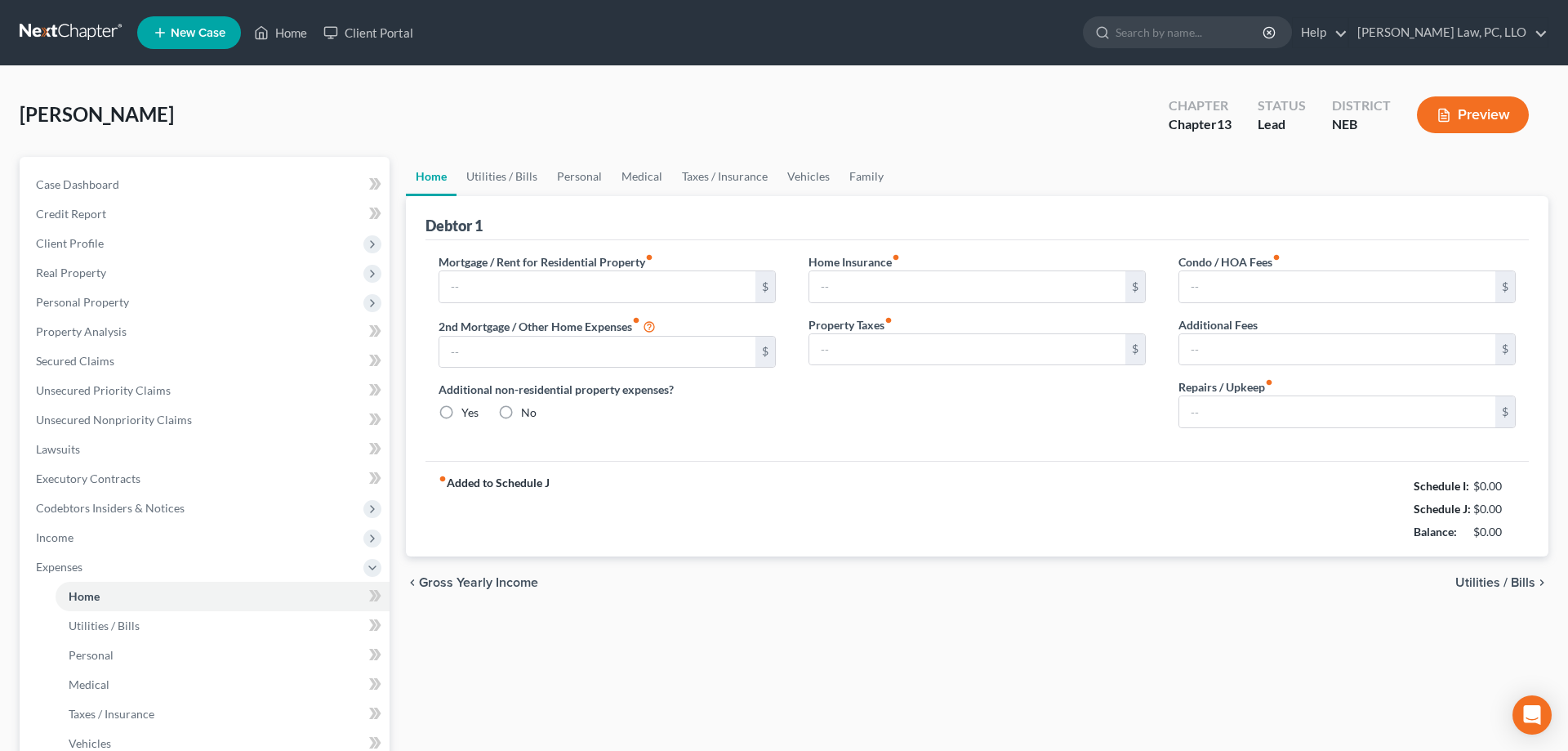
type input "0.00"
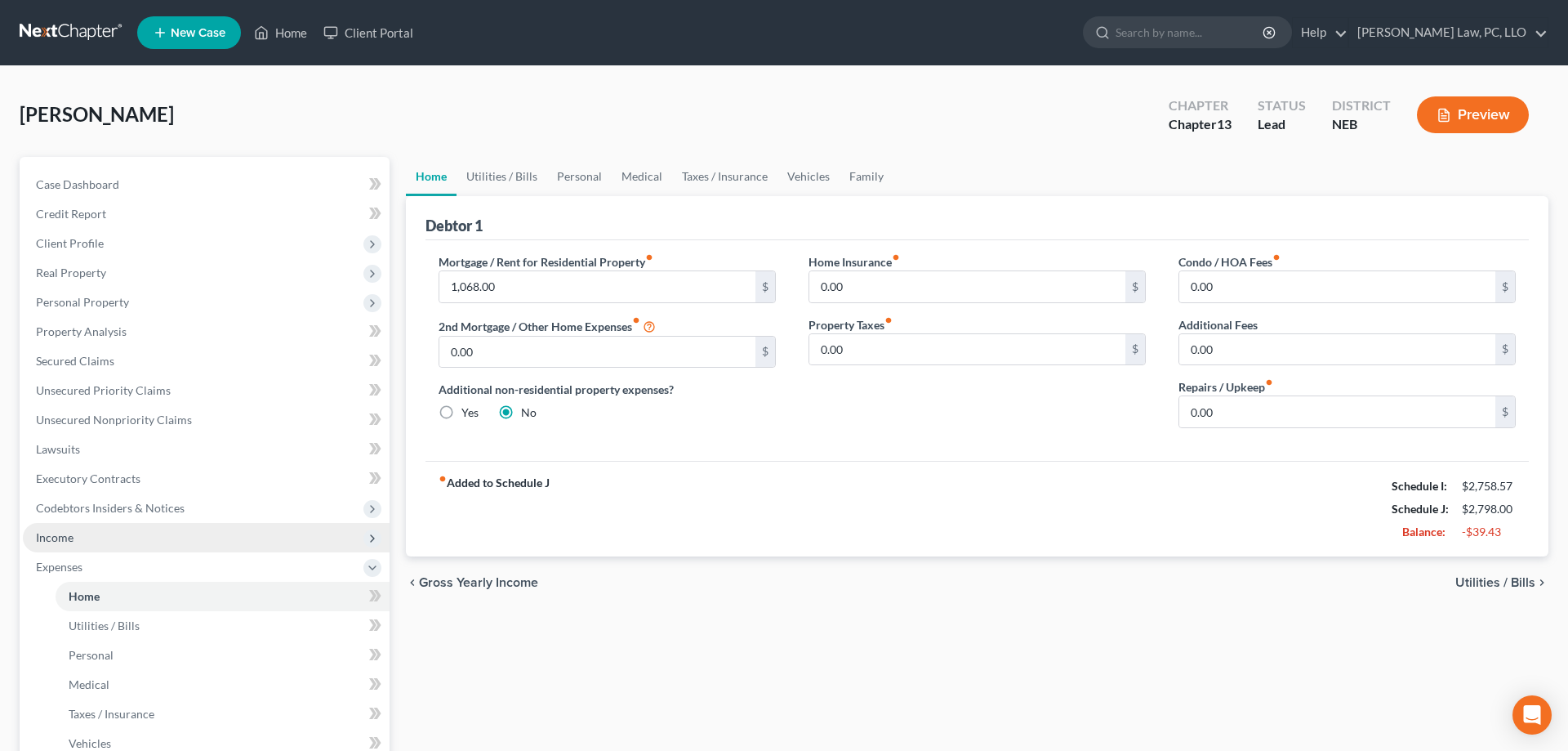
click at [104, 541] on span "Income" at bounding box center [206, 537] width 367 height 29
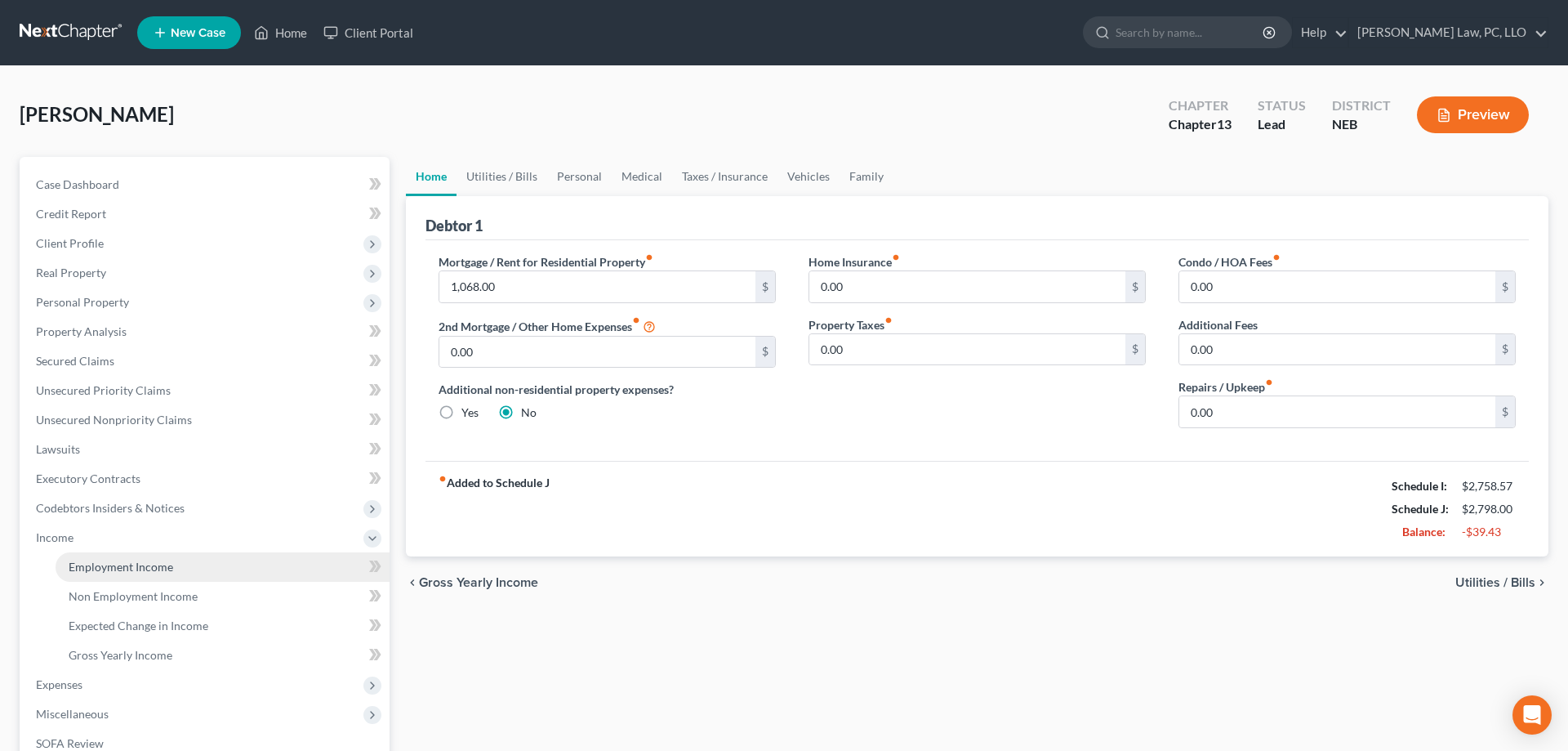
click at [195, 558] on link "Employment Income" at bounding box center [222, 567] width 334 height 29
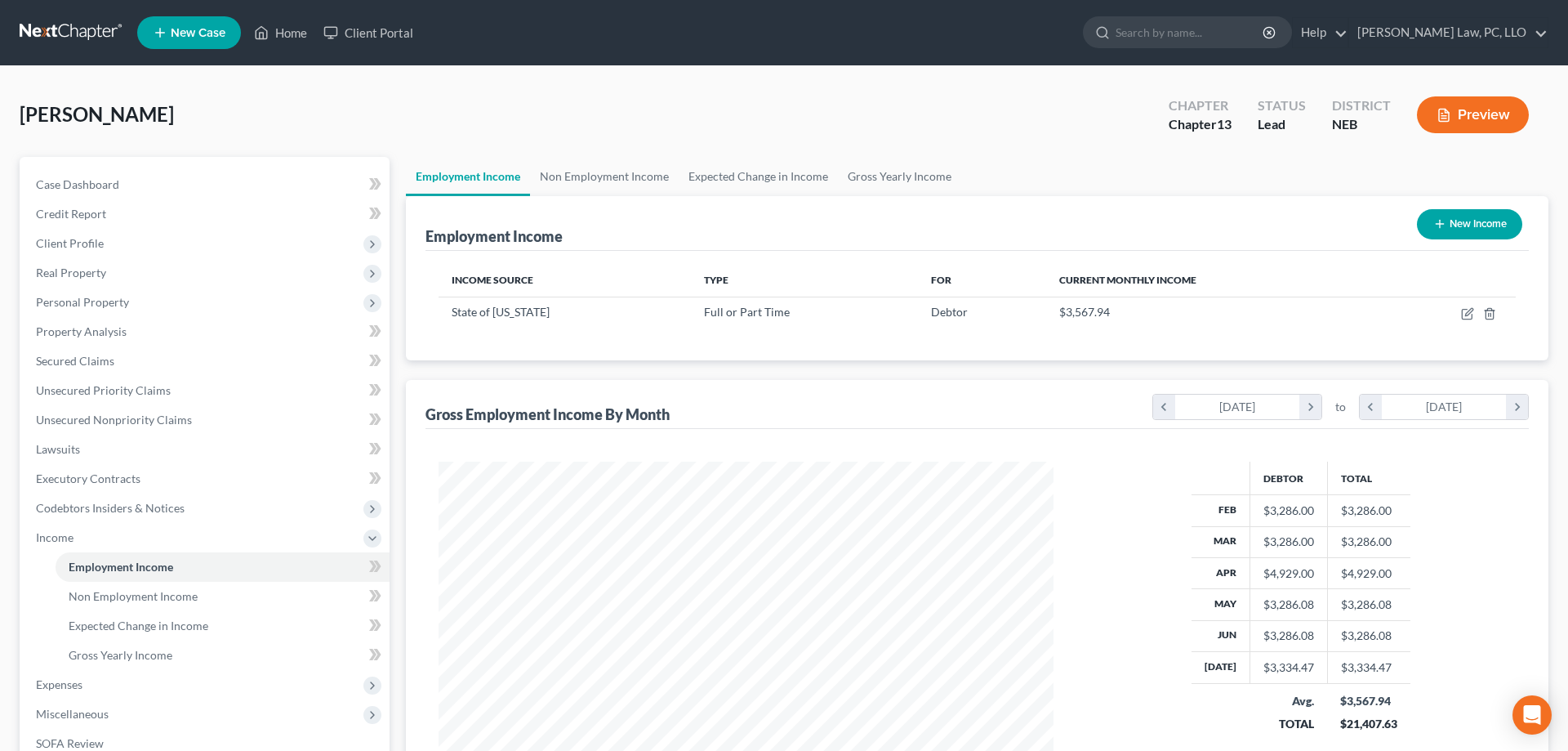
scroll to position [307, 648]
click at [1473, 312] on icon "button" at bounding box center [1467, 313] width 13 height 13
select select "0"
select select "30"
select select "2"
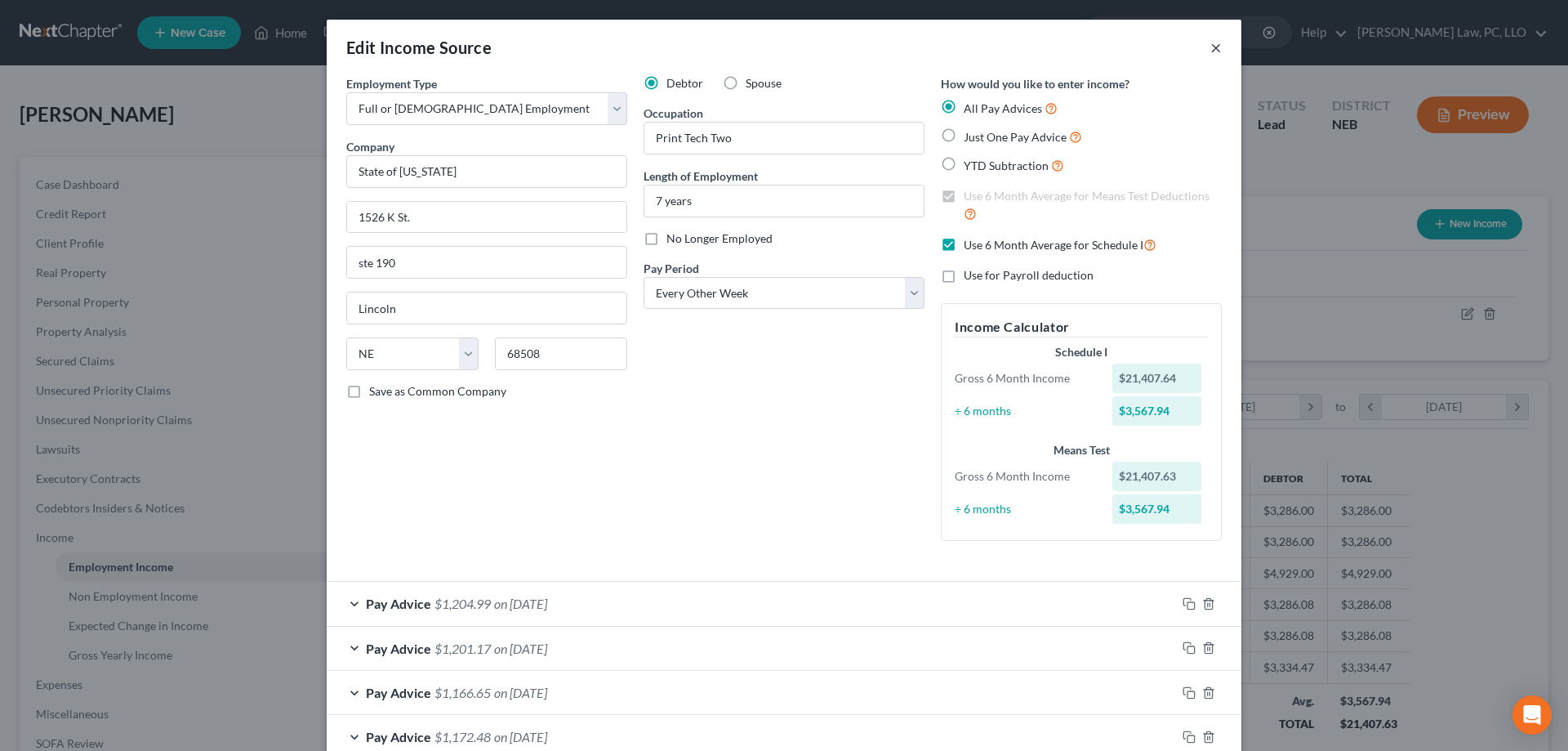
click at [1211, 48] on button "×" at bounding box center [1216, 47] width 12 height 20
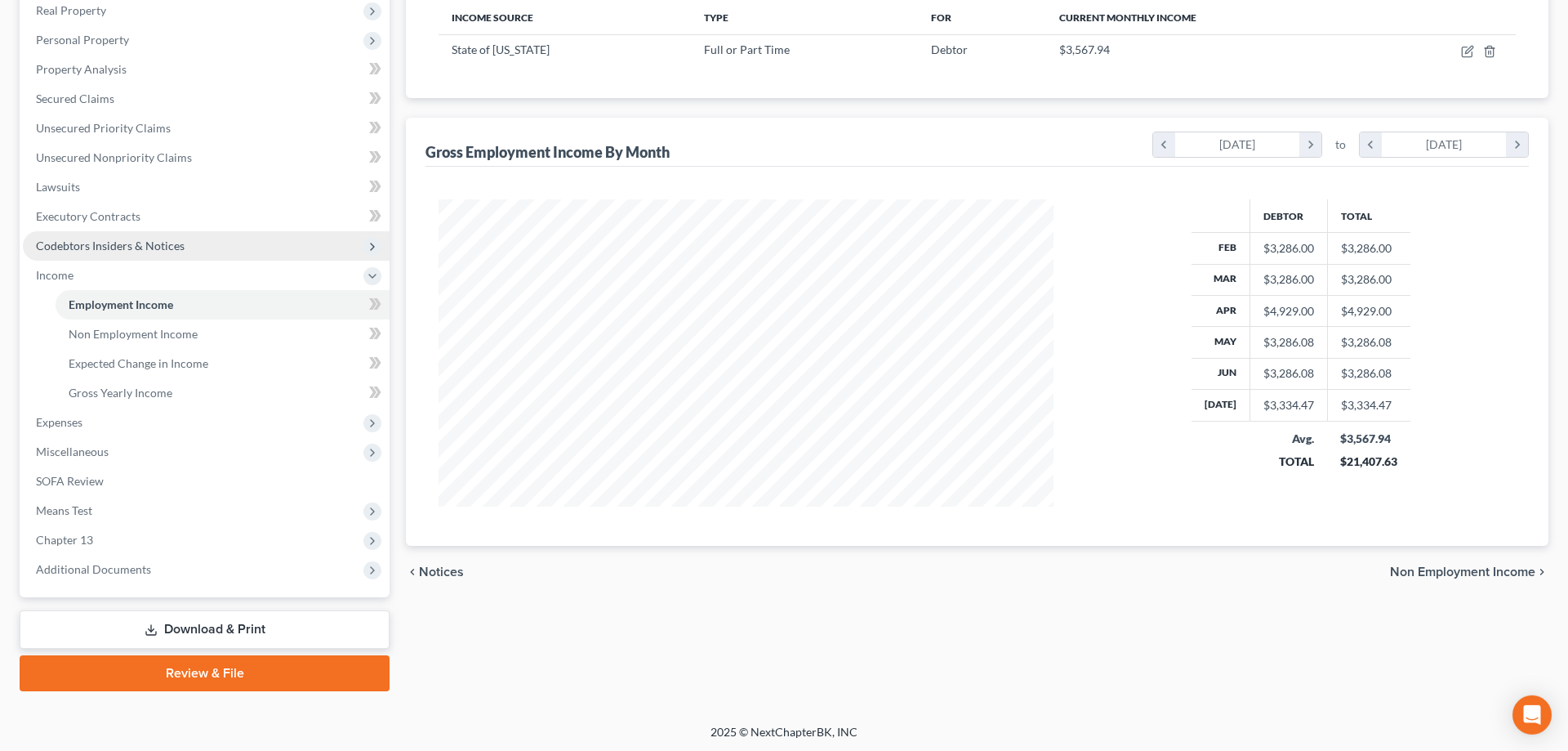
scroll to position [263, 0]
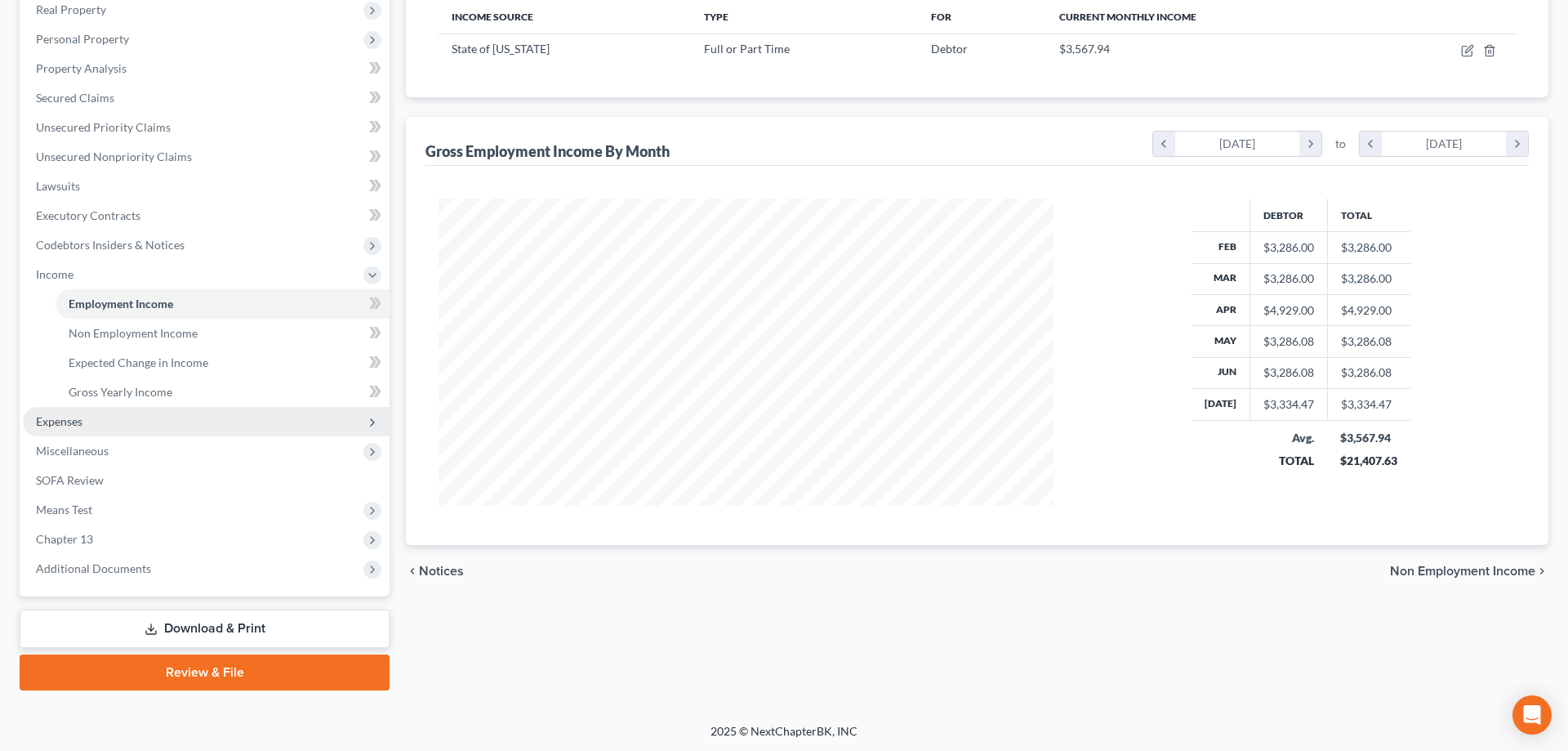
click at [136, 425] on span "Expenses" at bounding box center [206, 422] width 367 height 29
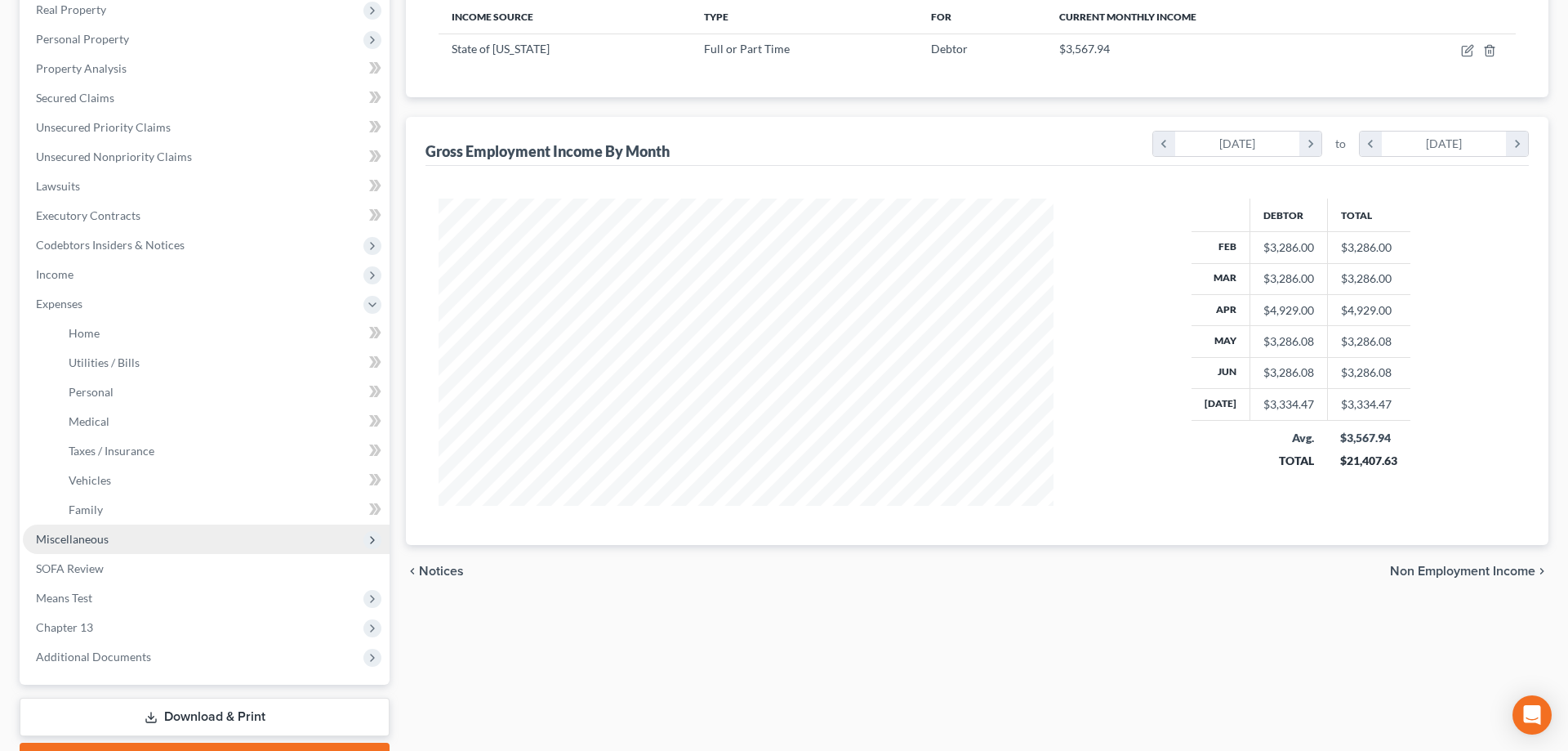
click at [124, 535] on span "Miscellaneous" at bounding box center [206, 539] width 367 height 29
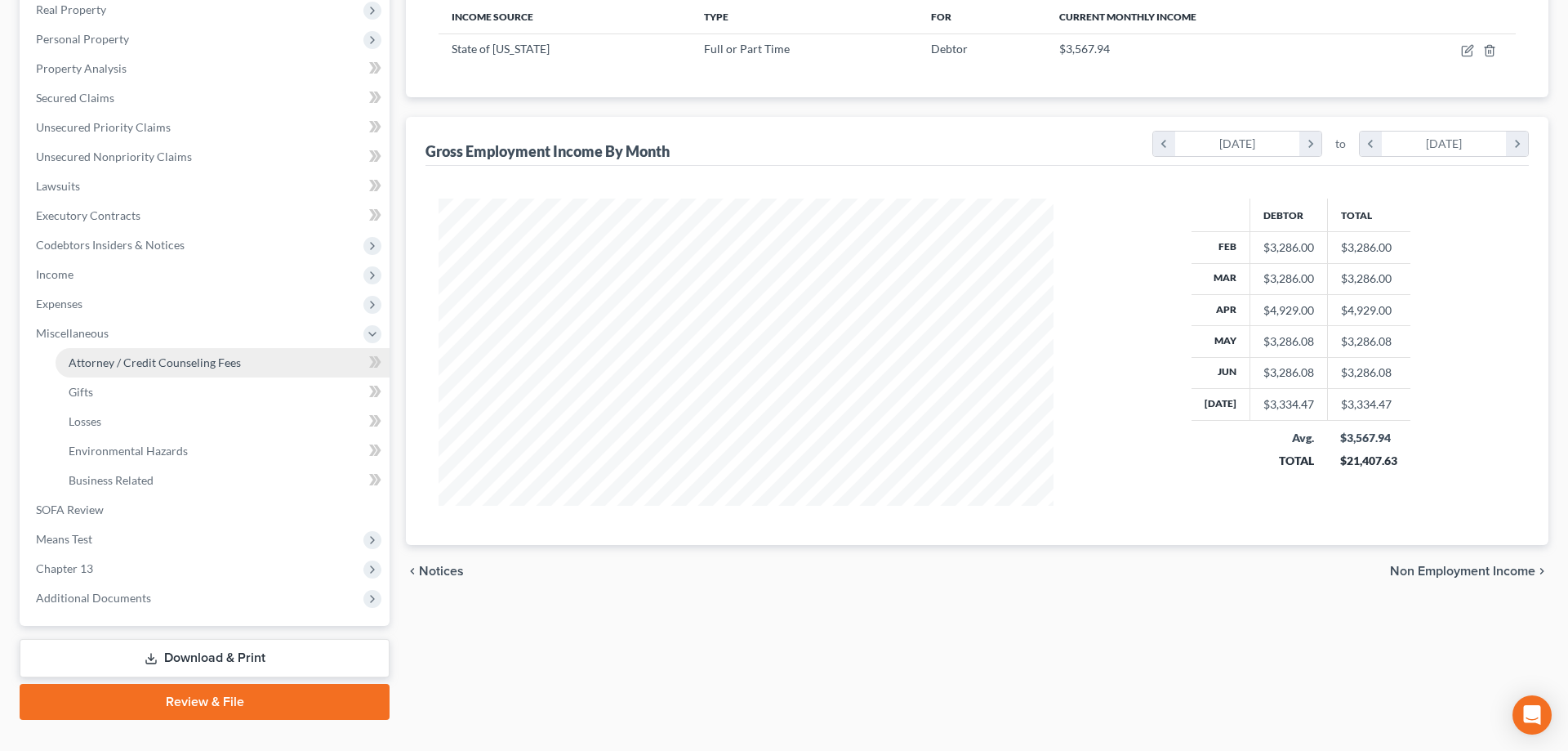
click at [188, 361] on span "Attorney / Credit Counseling Fees" at bounding box center [155, 362] width 172 height 14
select select "1"
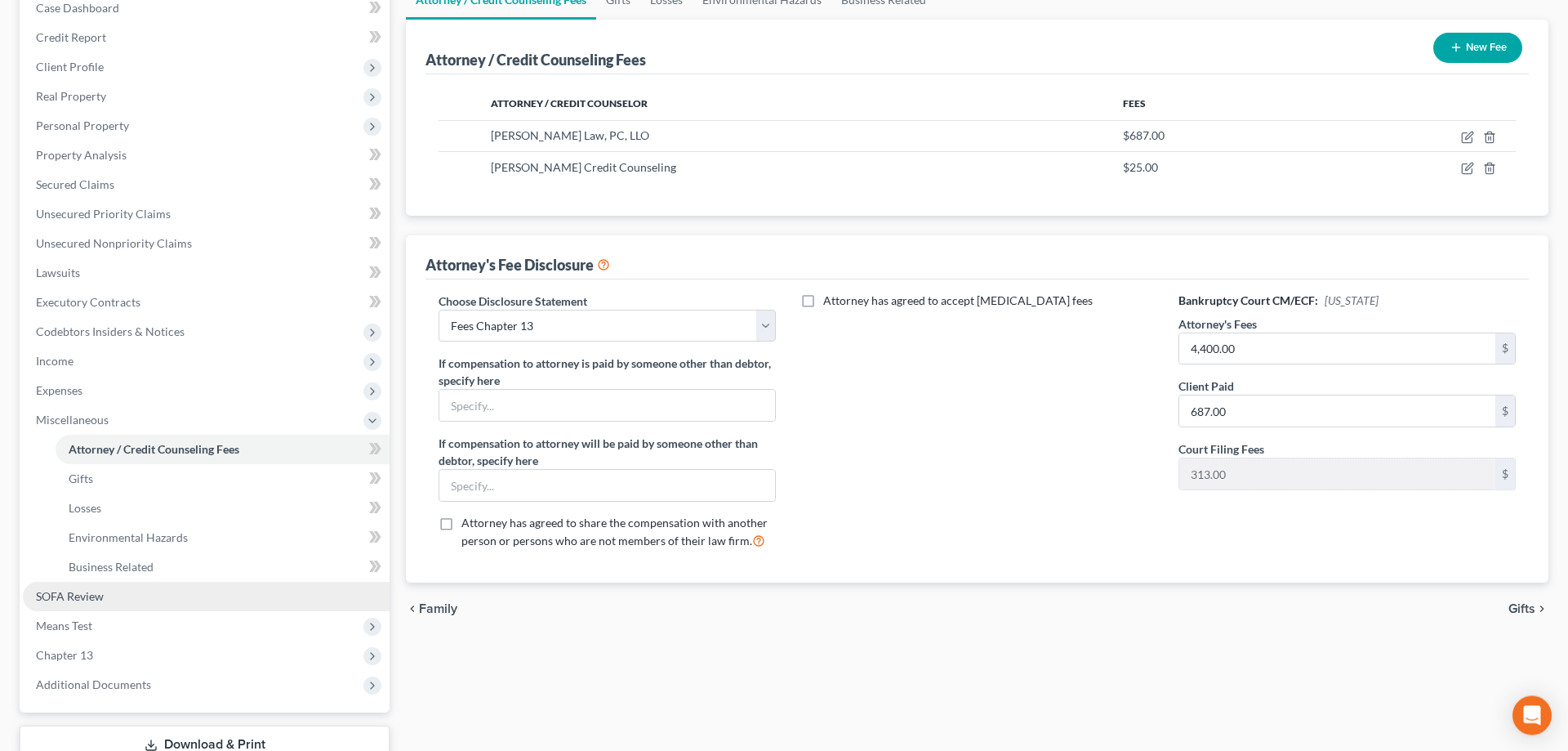
scroll to position [292, 0]
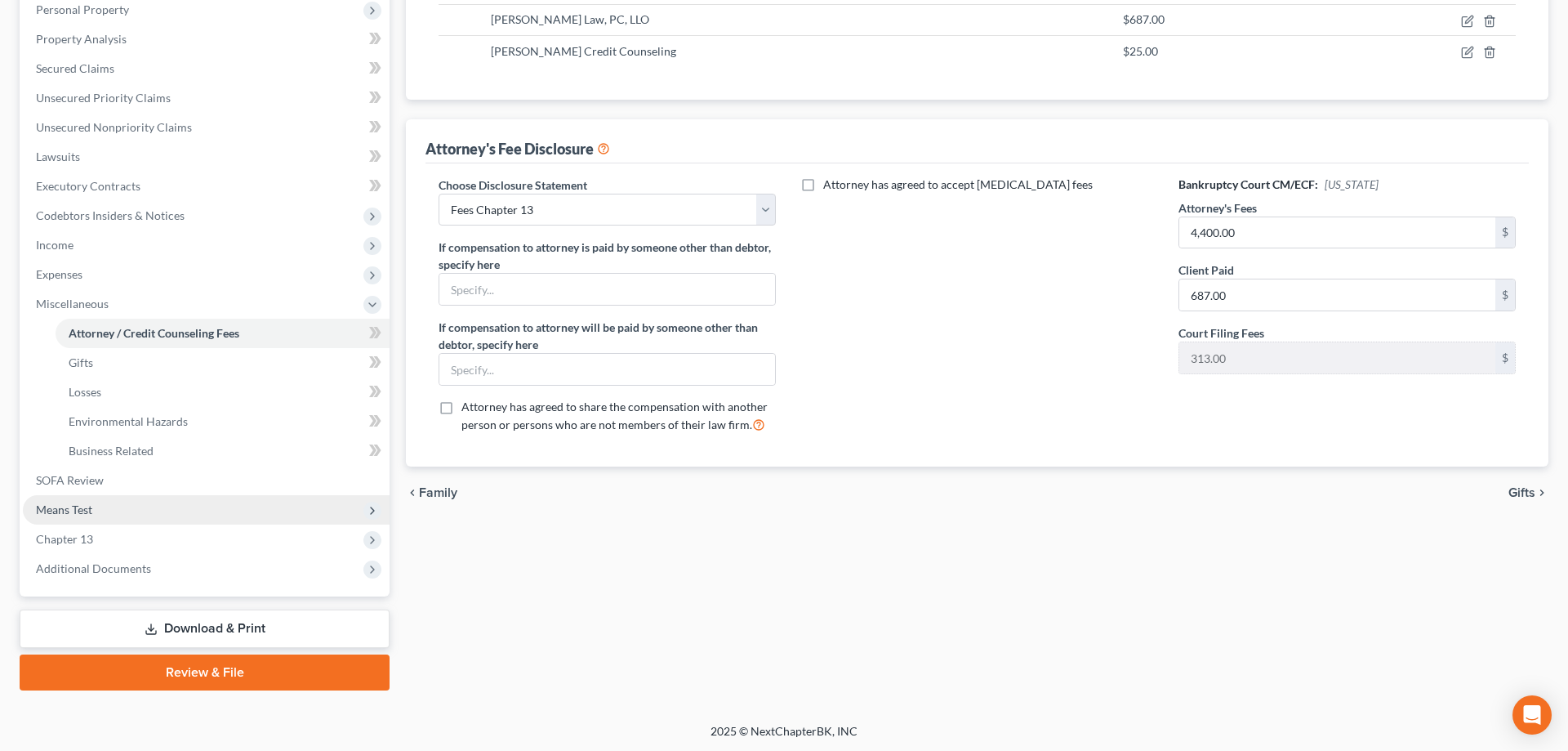
click at [106, 503] on span "Means Test" at bounding box center [206, 510] width 367 height 29
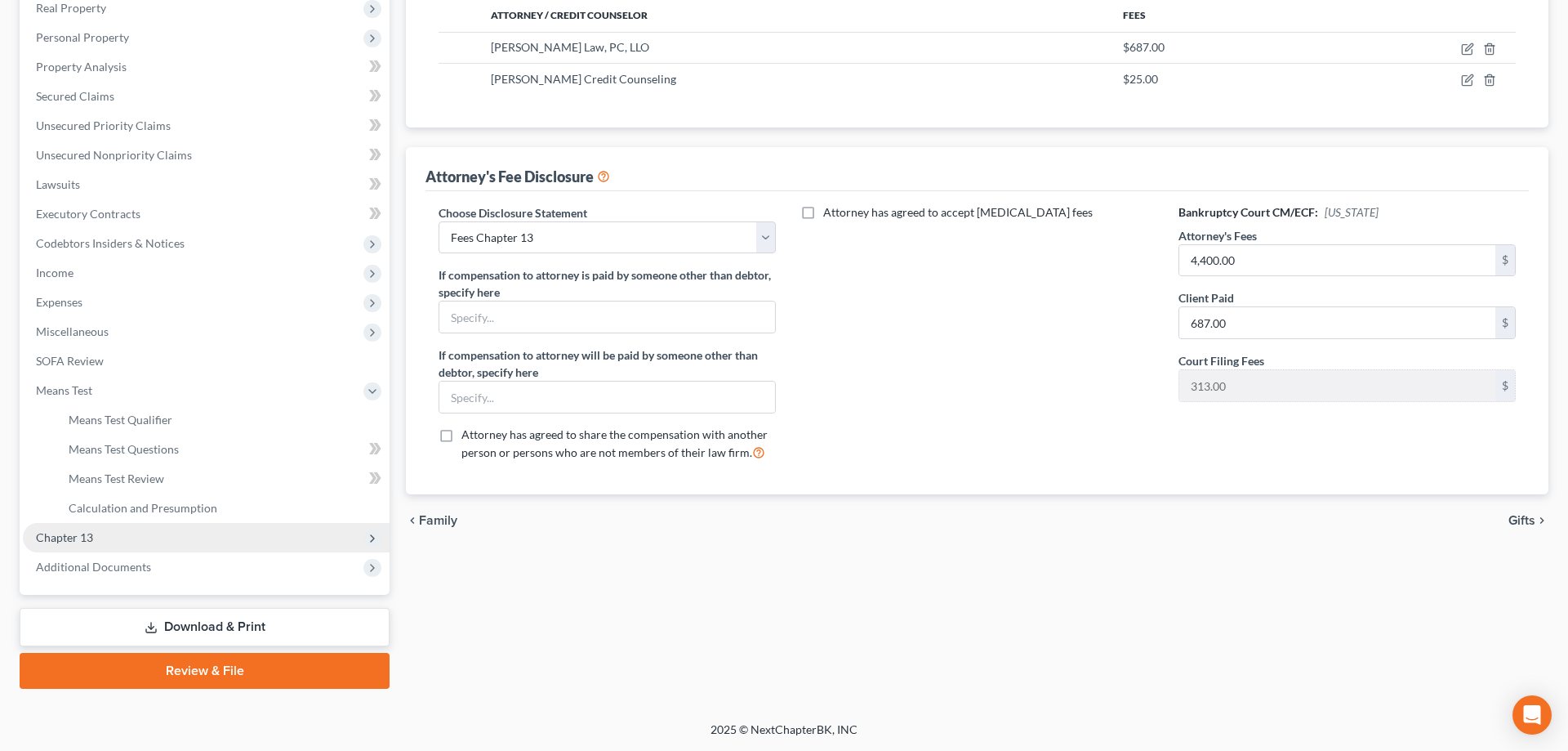
scroll to position [263, 0]
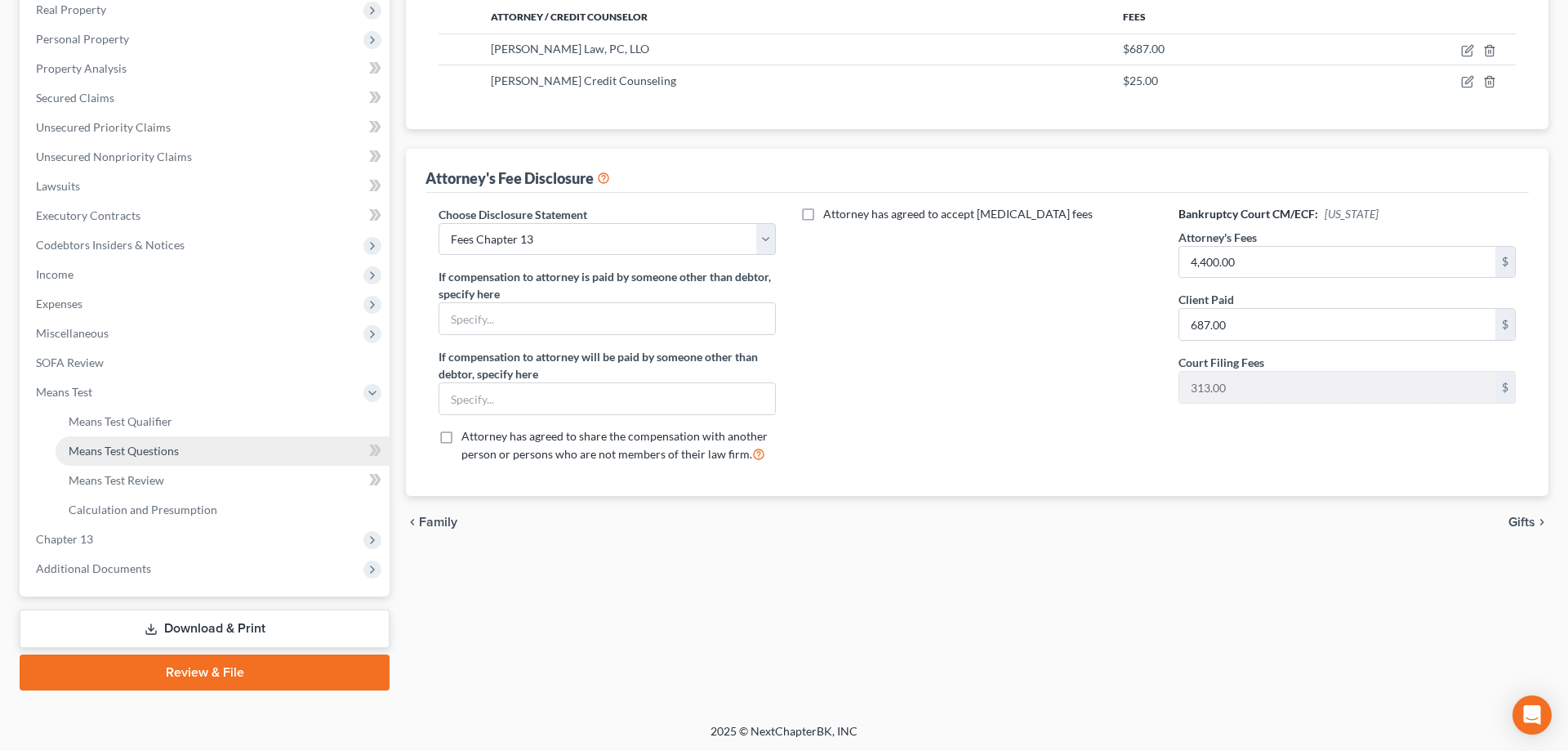
click at [129, 448] on span "Means Test Questions" at bounding box center [123, 450] width 110 height 14
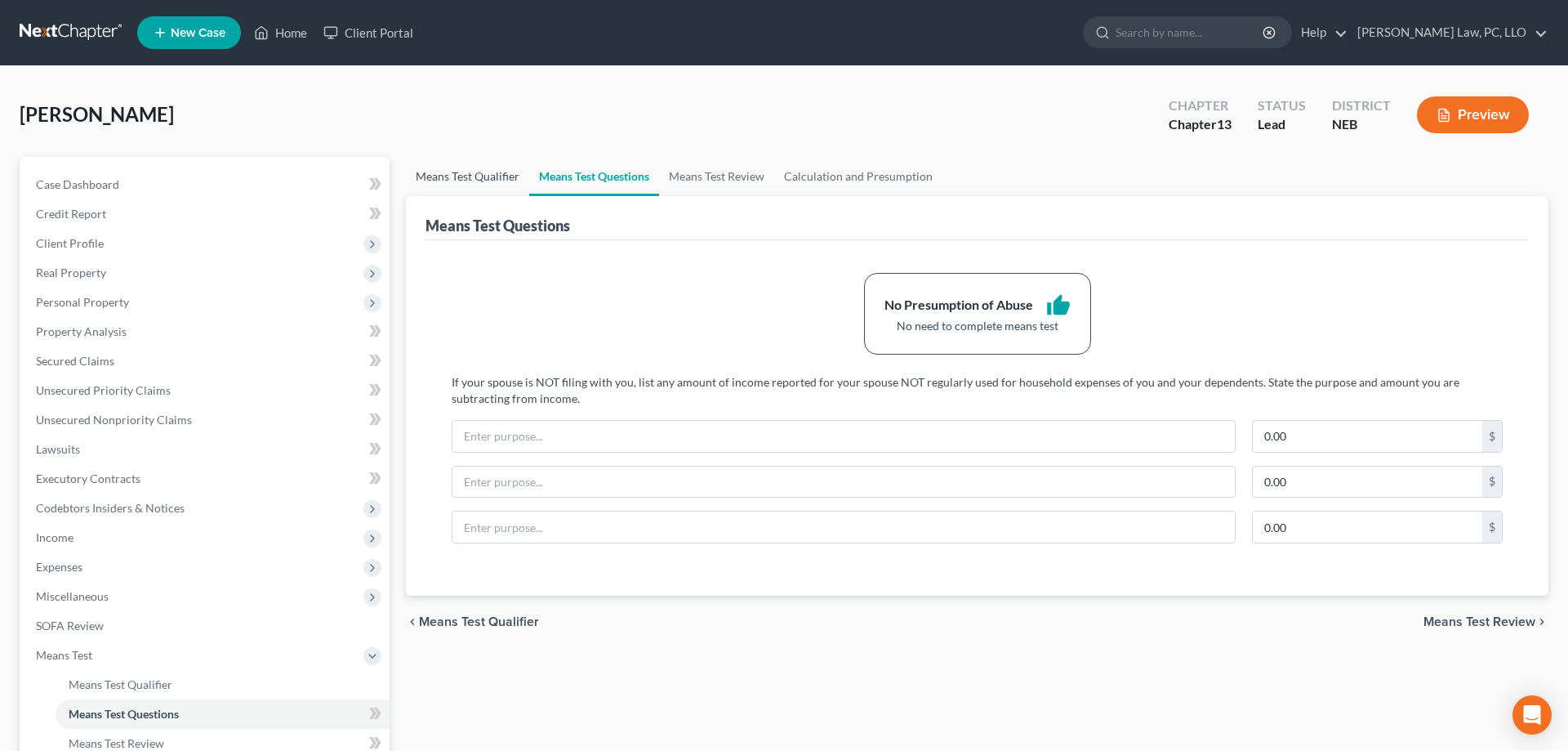
click at [492, 180] on link "Means Test Qualifier" at bounding box center [467, 176] width 123 height 39
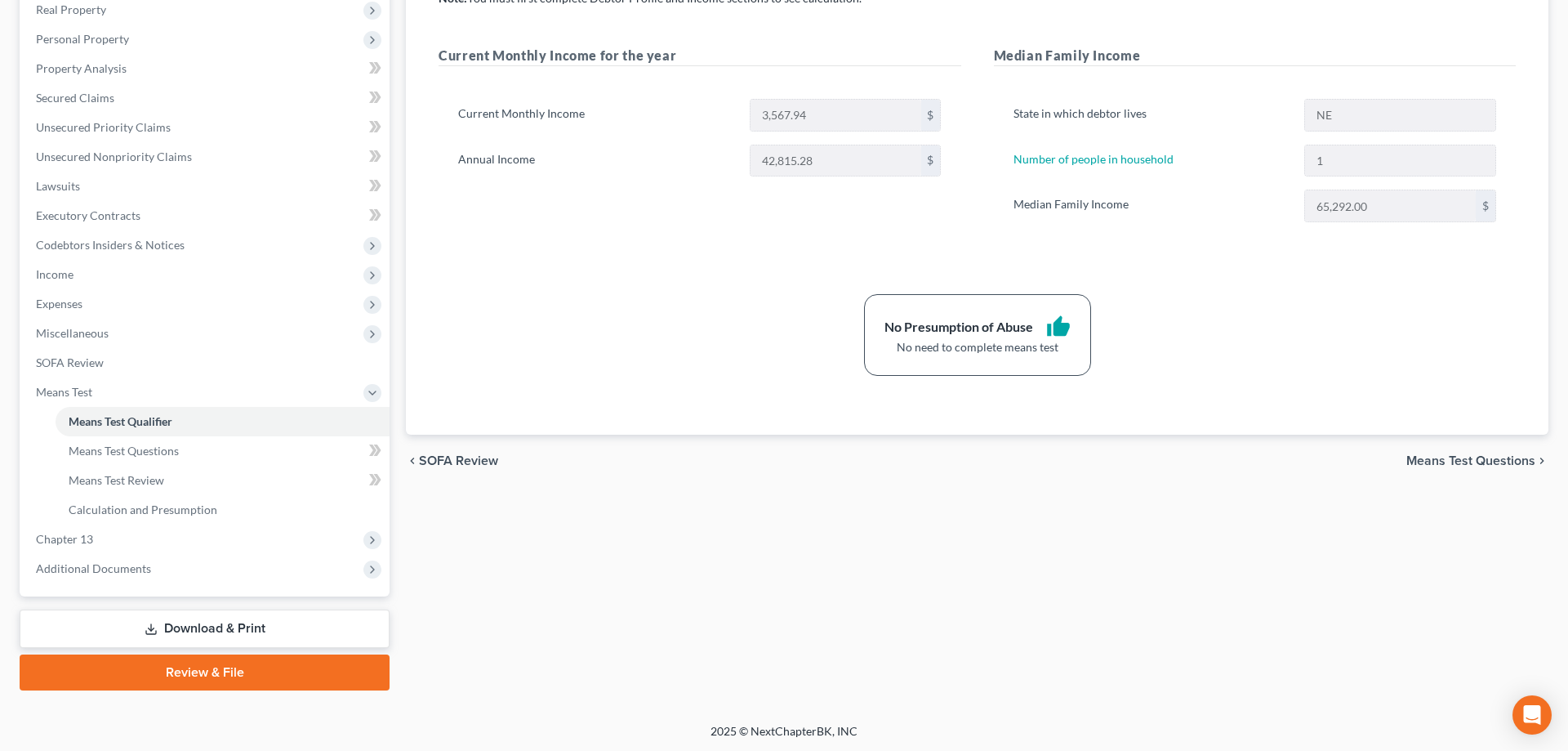
click at [209, 625] on link "Download & Print" at bounding box center [204, 628] width 369 height 38
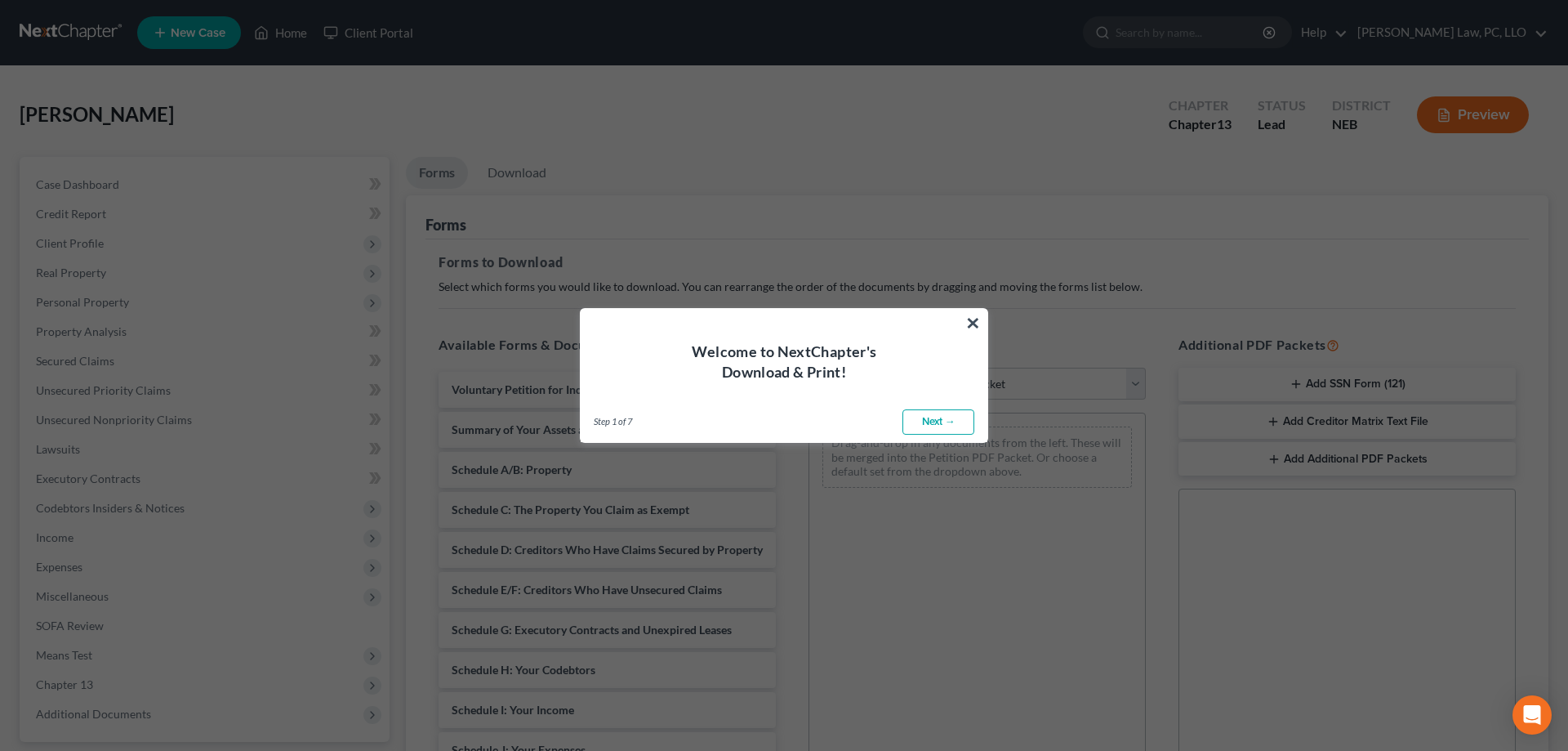
click at [917, 419] on link "Next →" at bounding box center [938, 422] width 72 height 26
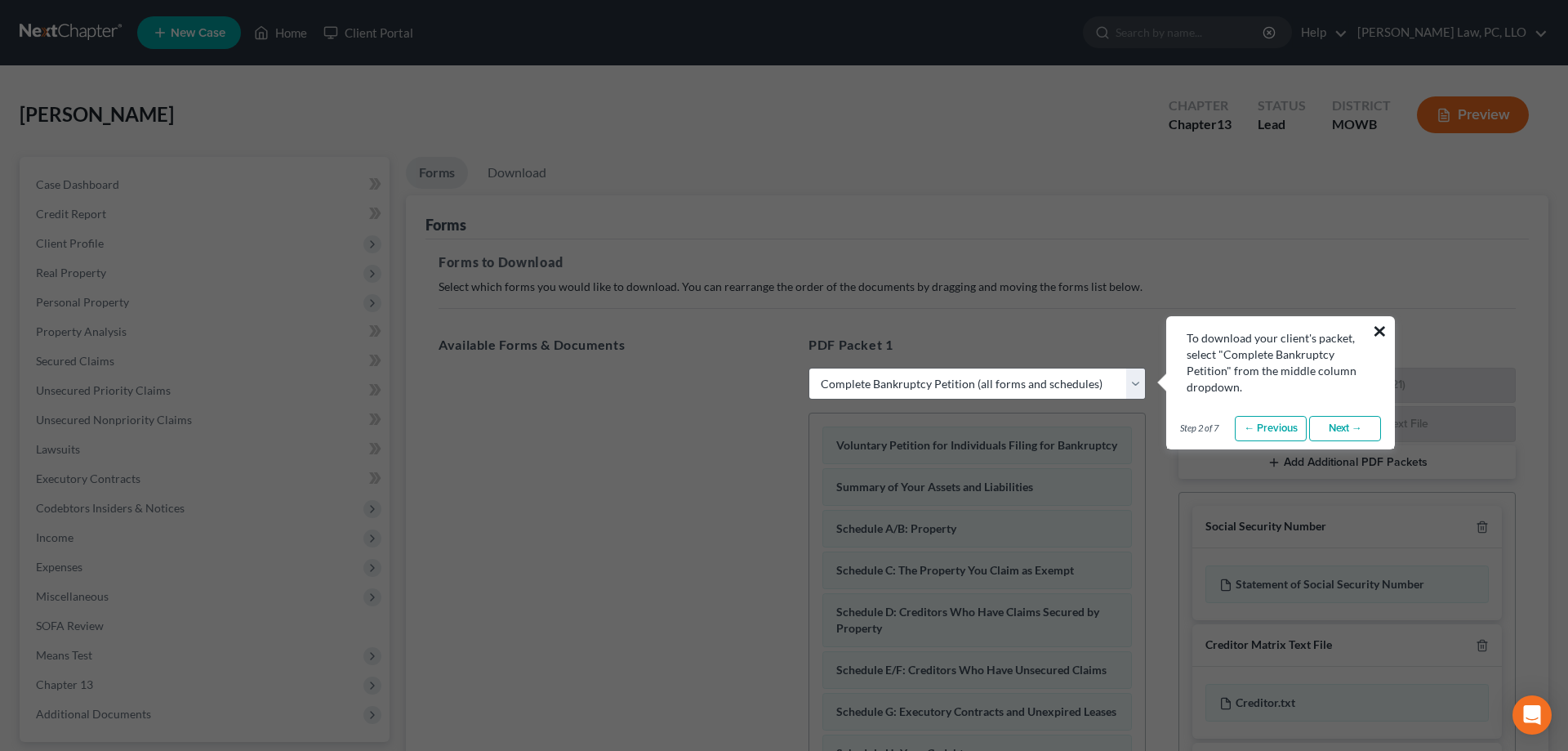
click at [1382, 334] on button "×" at bounding box center [1380, 330] width 16 height 26
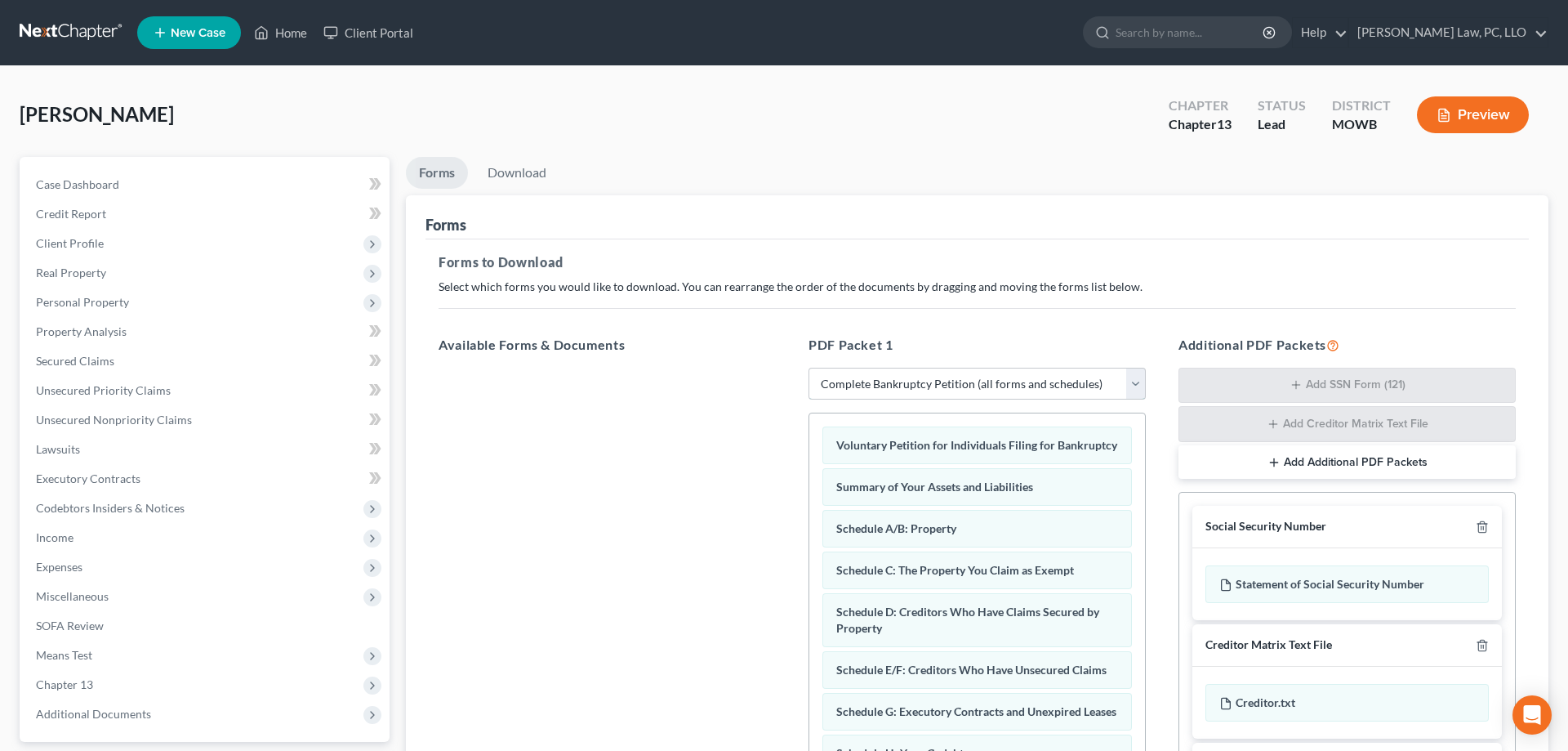
click at [808, 368] on select "Choose Default Petition PDF Packet Complete Bankruptcy Petition (all forms and …" at bounding box center [977, 383] width 337 height 32
select select "7"
click option "Chapter 13 Template" at bounding box center [0, 0] width 0 height 0
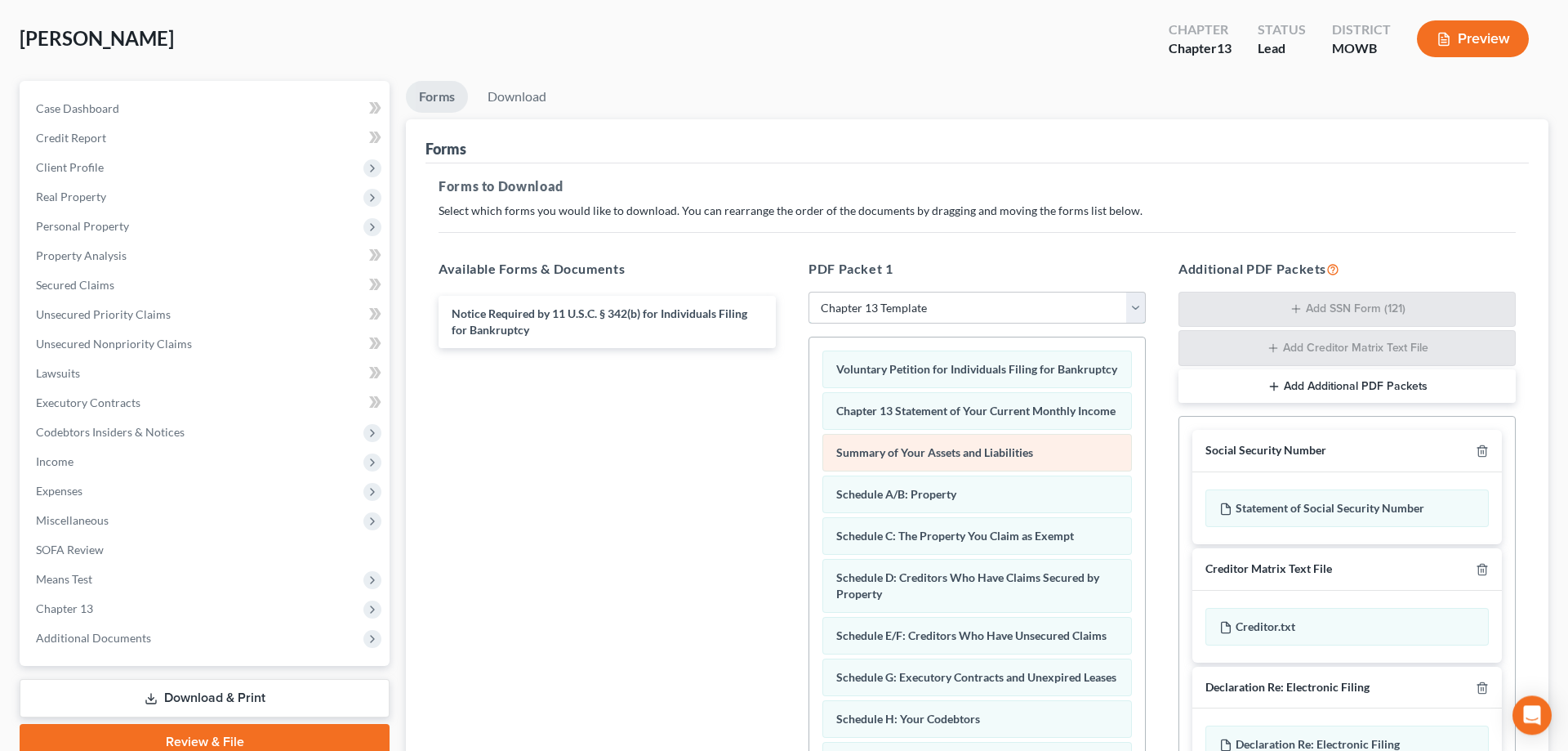
scroll to position [259, 0]
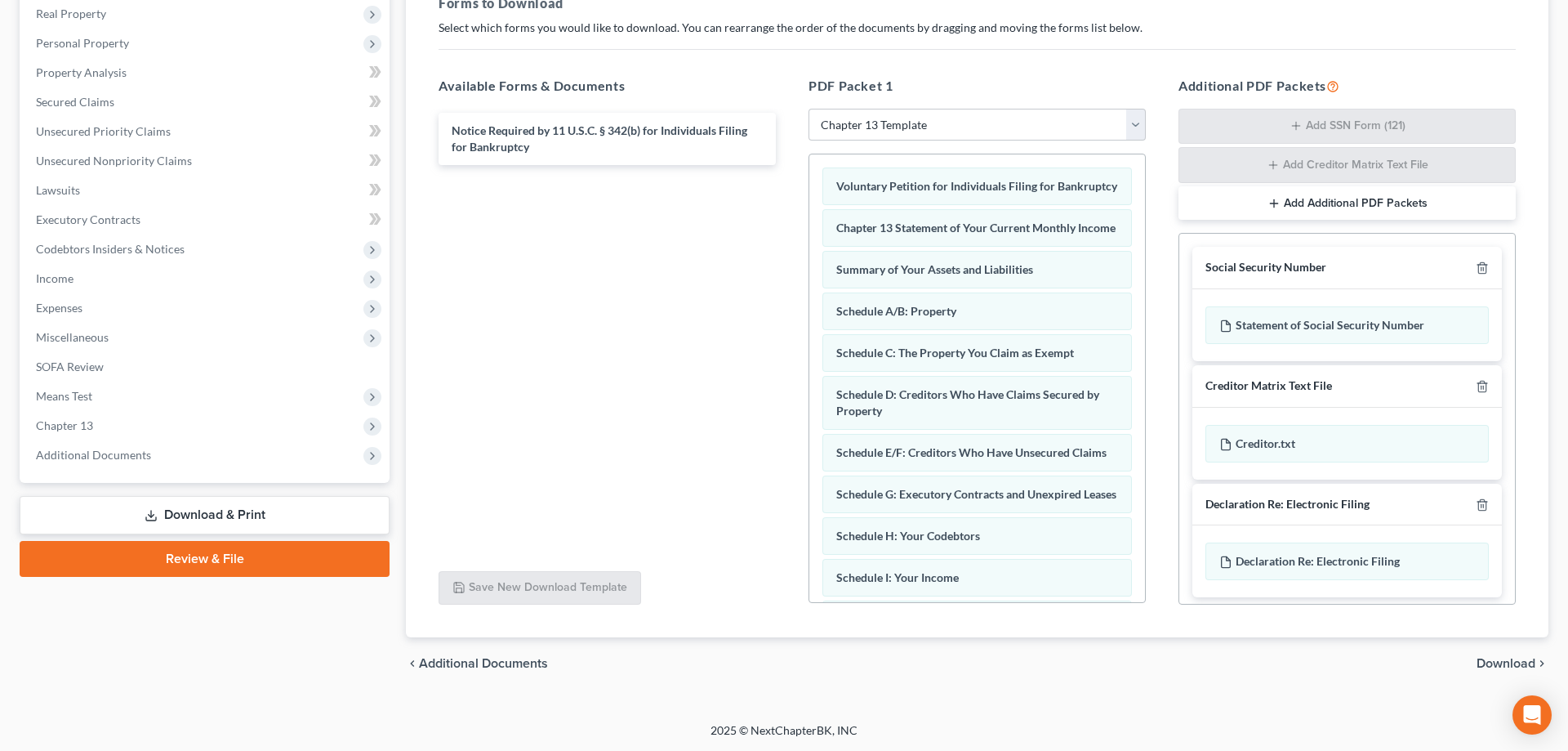
click at [1488, 667] on span "Download" at bounding box center [1506, 663] width 59 height 13
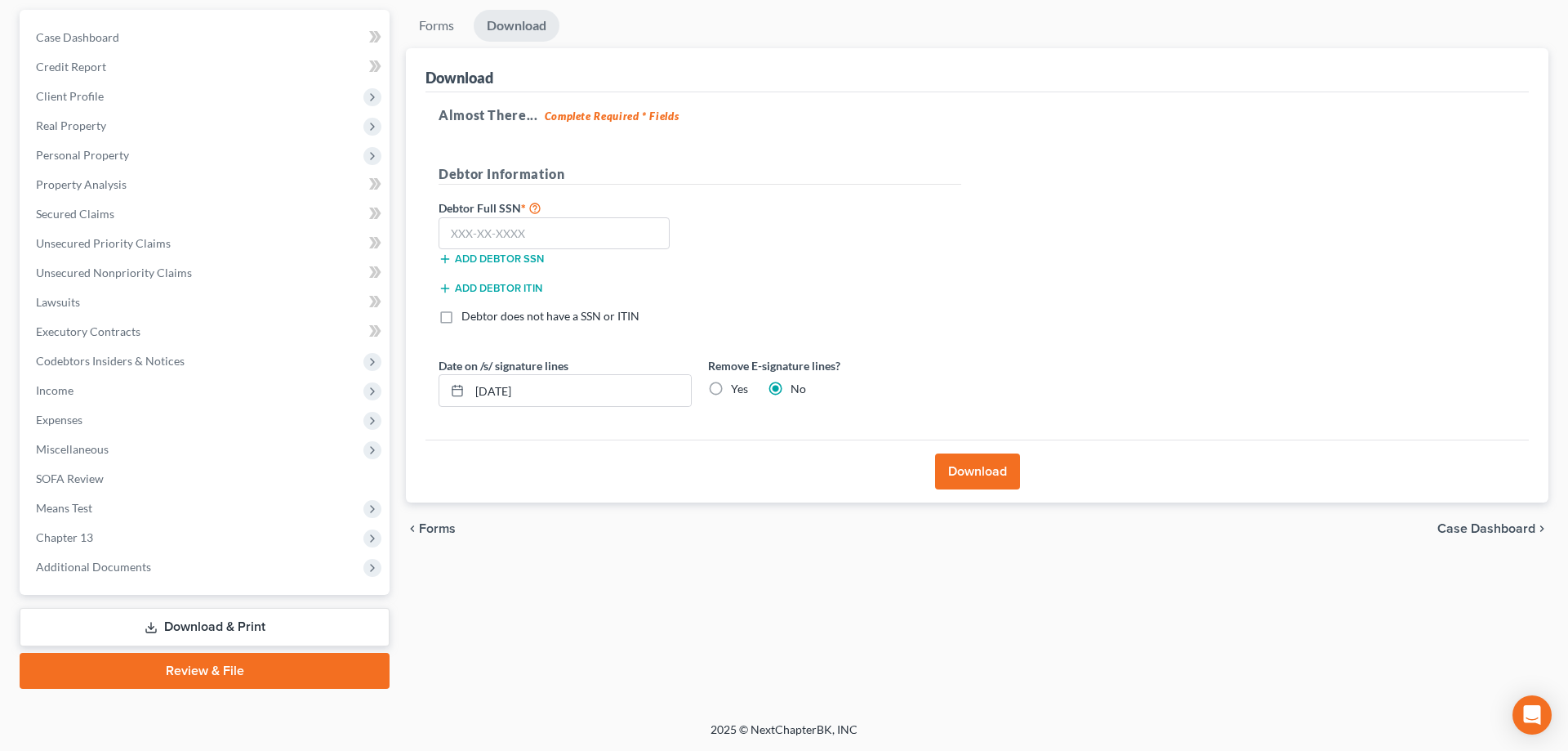
scroll to position [145, 0]
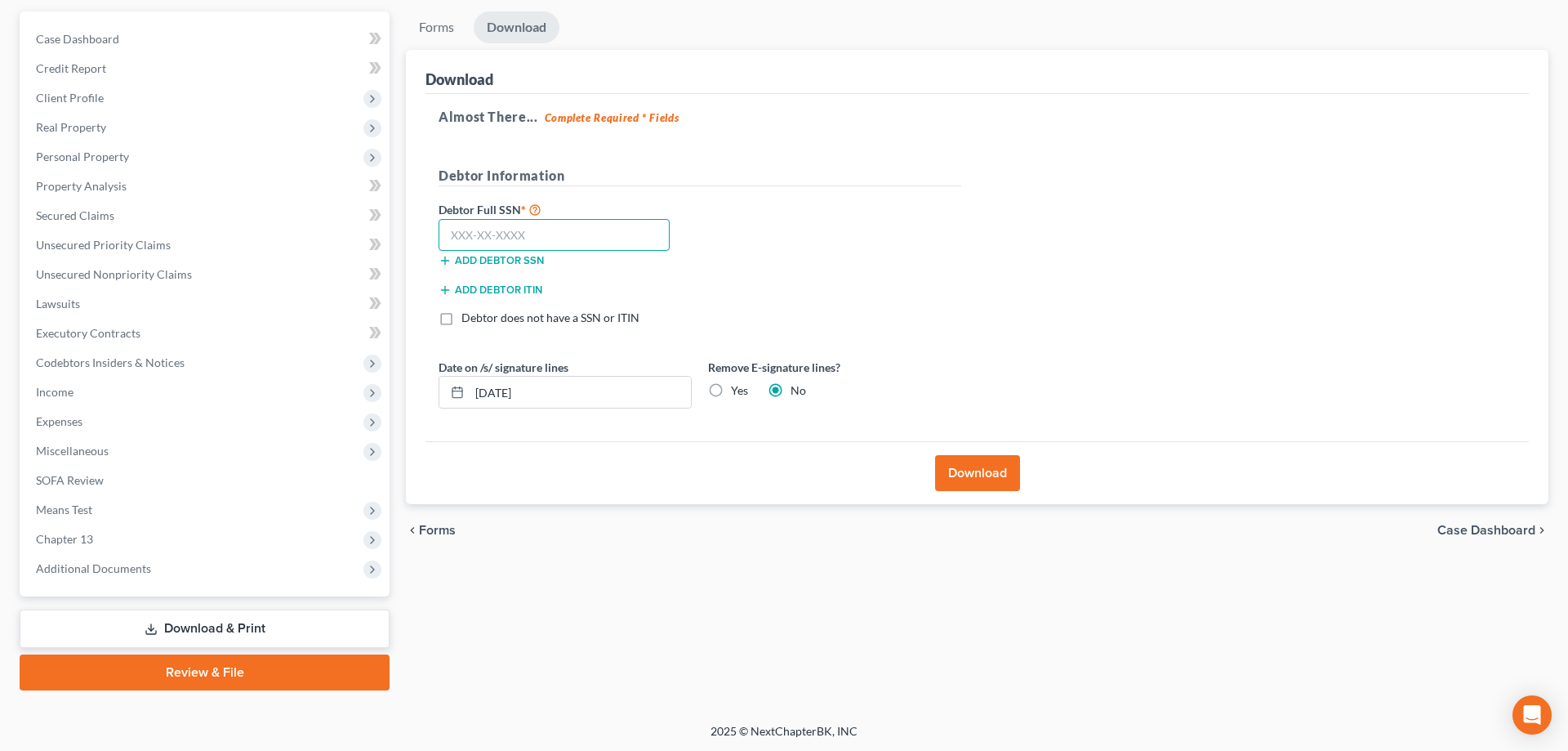
click at [582, 228] on input "text" at bounding box center [554, 234] width 231 height 32
type input "507-92-6818"
click at [731, 392] on label "Yes" at bounding box center [739, 390] width 17 height 17
click at [737, 392] on input "Yes" at bounding box center [742, 387] width 11 height 11
radio input "true"
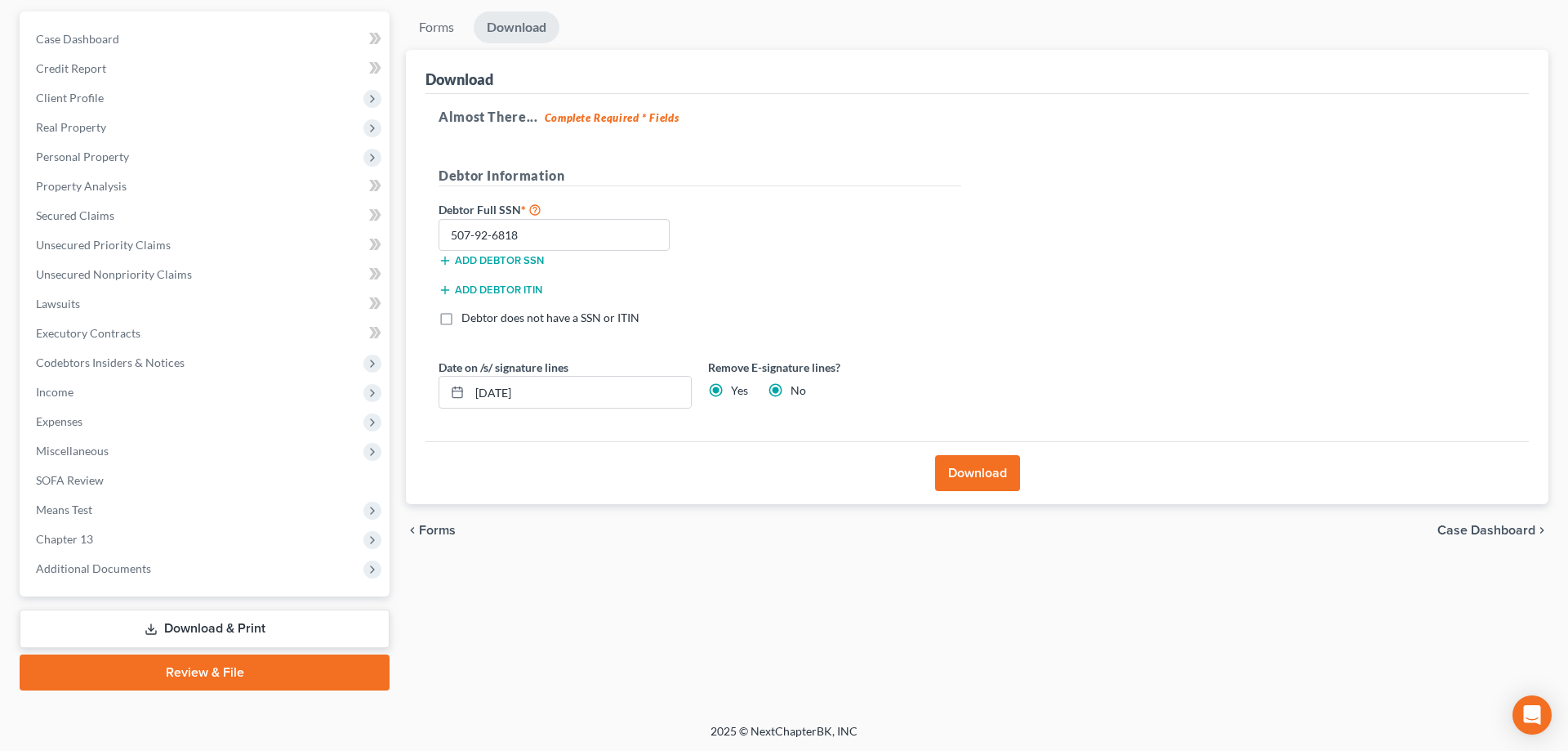
radio input "false"
drag, startPoint x: 649, startPoint y: 392, endPoint x: 438, endPoint y: 394, distance: 211.0
click at [469, 394] on input "[DATE]" at bounding box center [580, 392] width 221 height 31
click at [941, 470] on button "Download" at bounding box center [977, 473] width 85 height 36
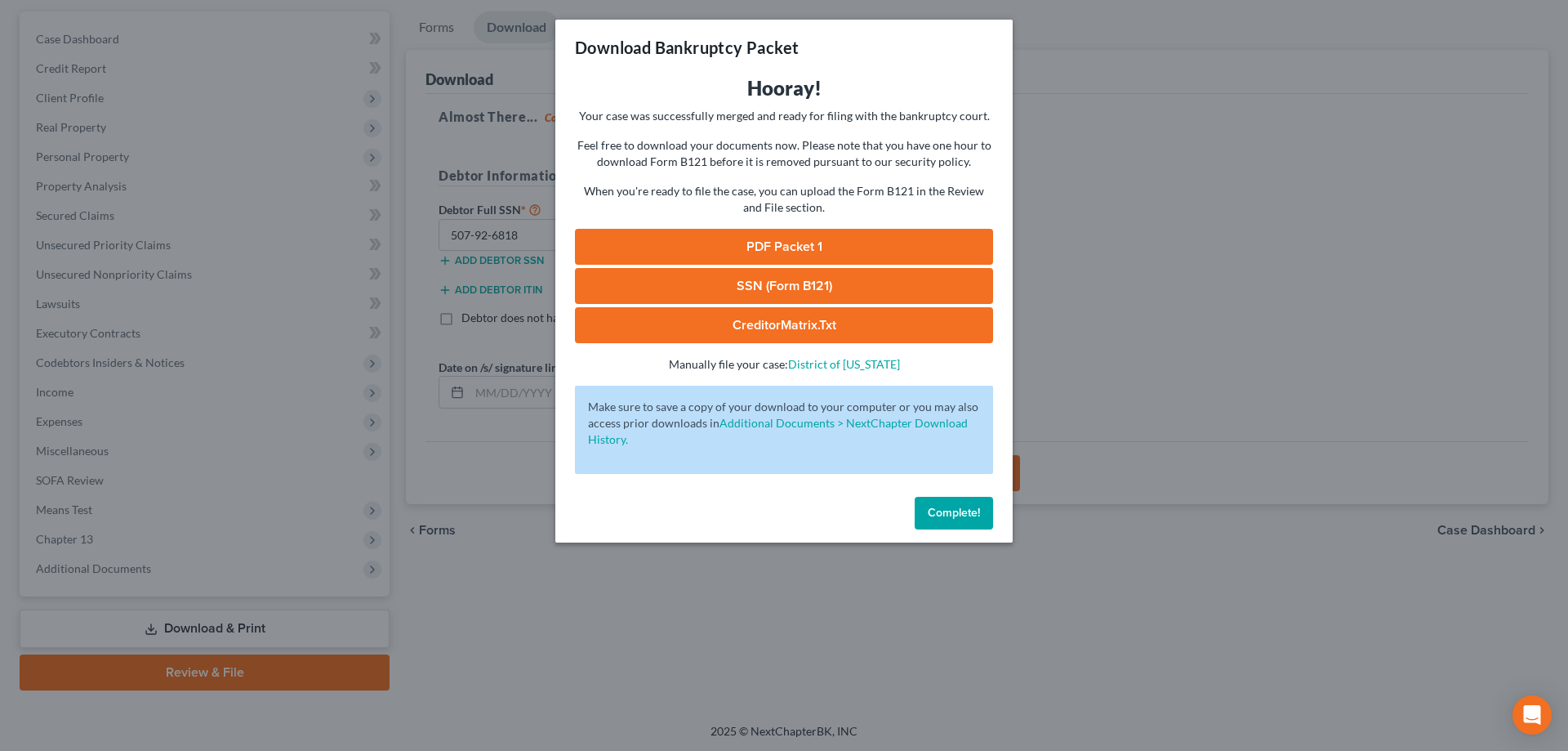
click at [787, 291] on link "SSN (Form B121)" at bounding box center [784, 285] width 418 height 36
click at [723, 237] on link "PDF Packet 1" at bounding box center [784, 246] width 418 height 36
click at [934, 515] on span "Complete!" at bounding box center [954, 513] width 52 height 14
